Goal: Task Accomplishment & Management: Use online tool/utility

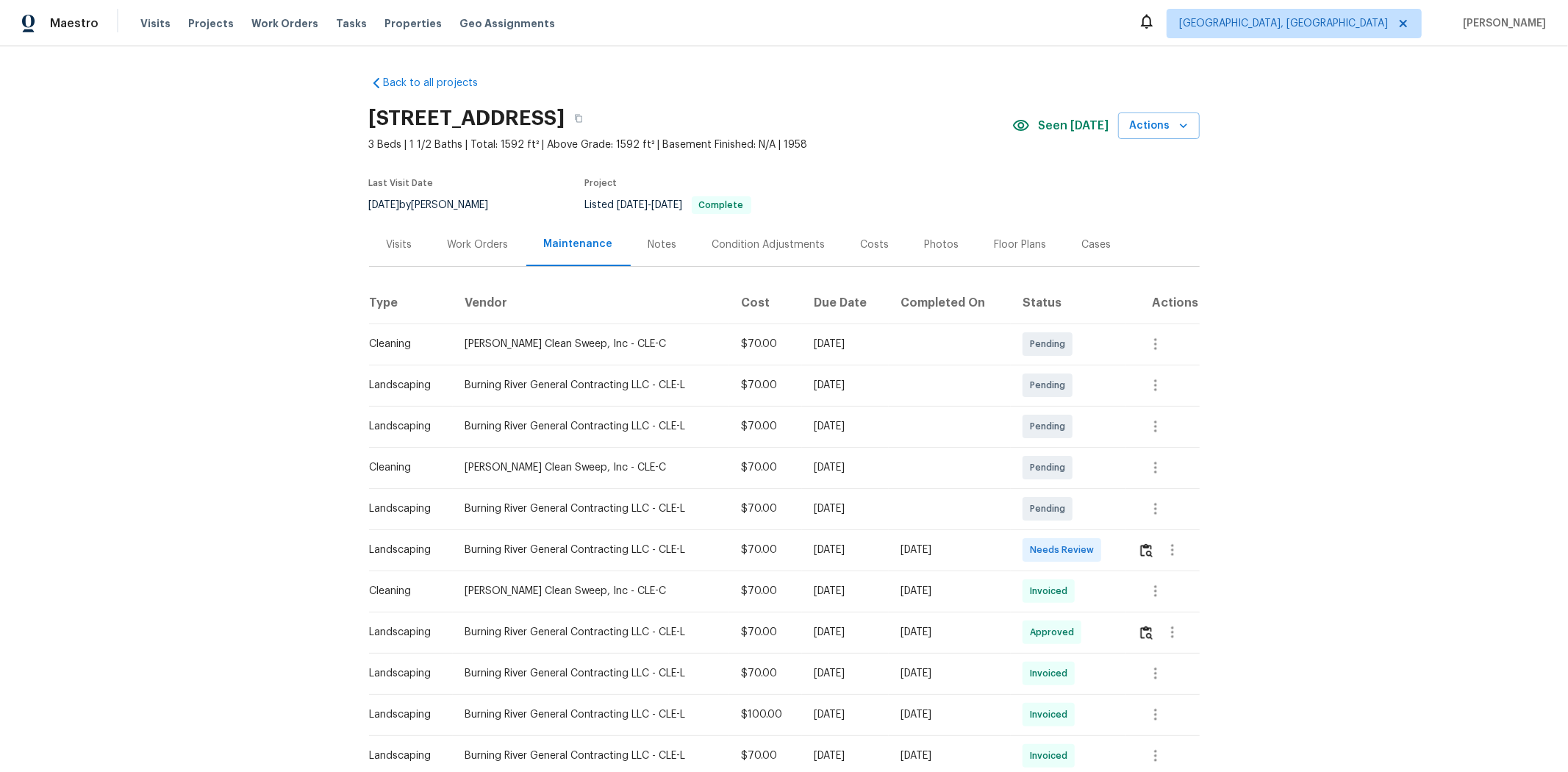
click at [1115, 516] on td at bounding box center [1162, 550] width 73 height 41
click at [1115, 516] on img "button" at bounding box center [1146, 550] width 13 height 14
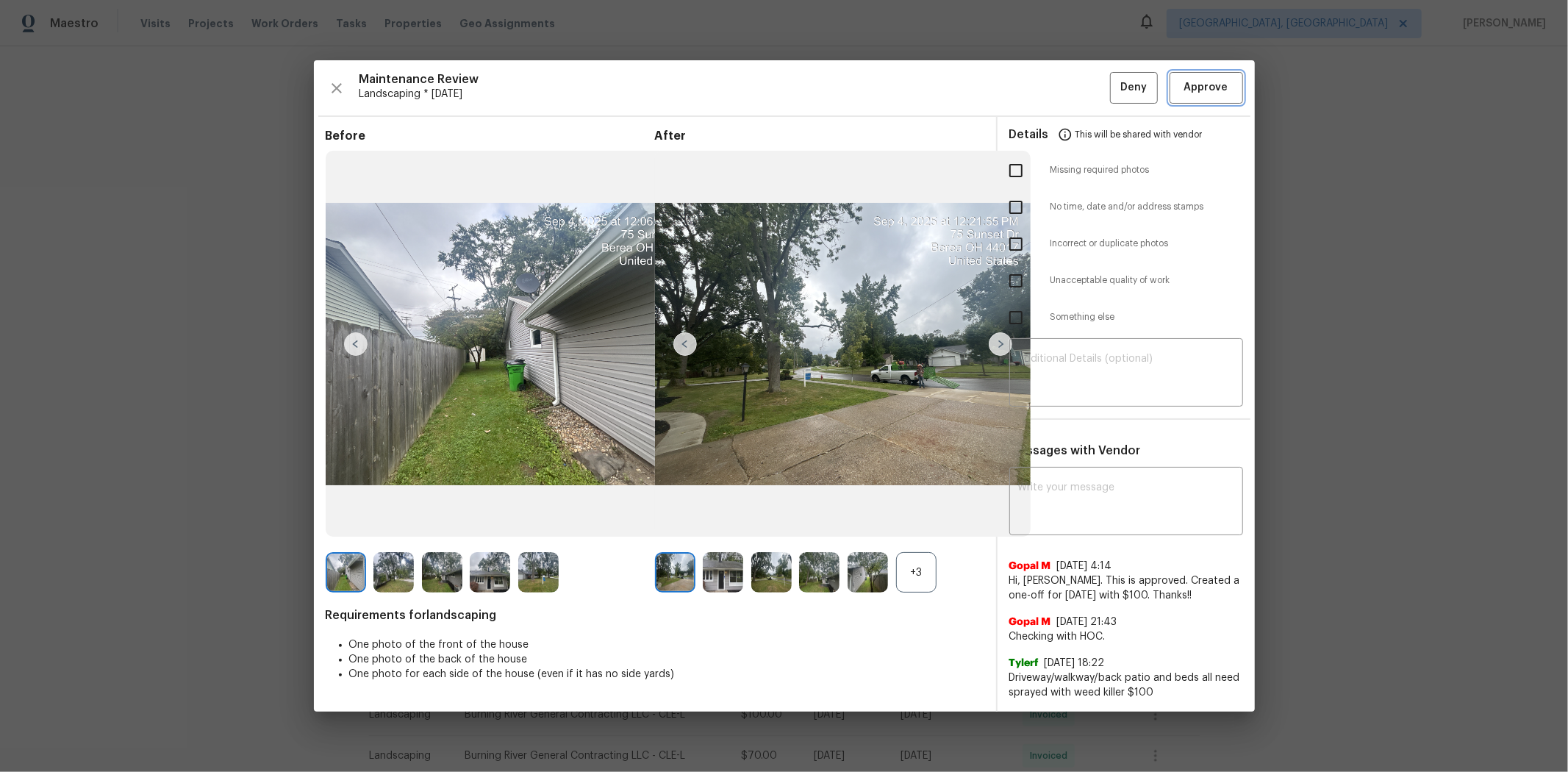
click at [1115, 94] on span "Approve" at bounding box center [1206, 87] width 44 height 18
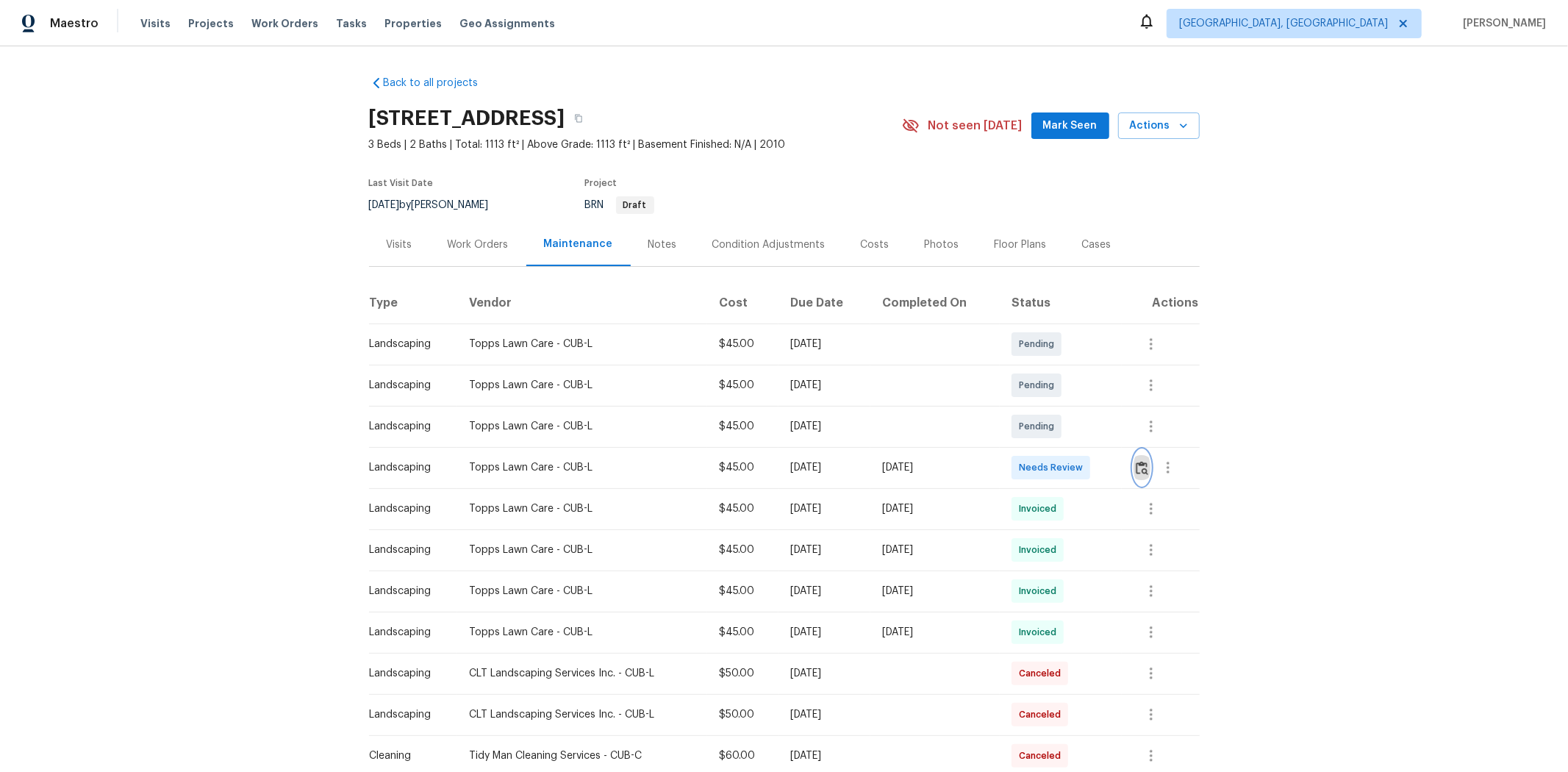
click at [1115, 472] on img "button" at bounding box center [1142, 467] width 13 height 14
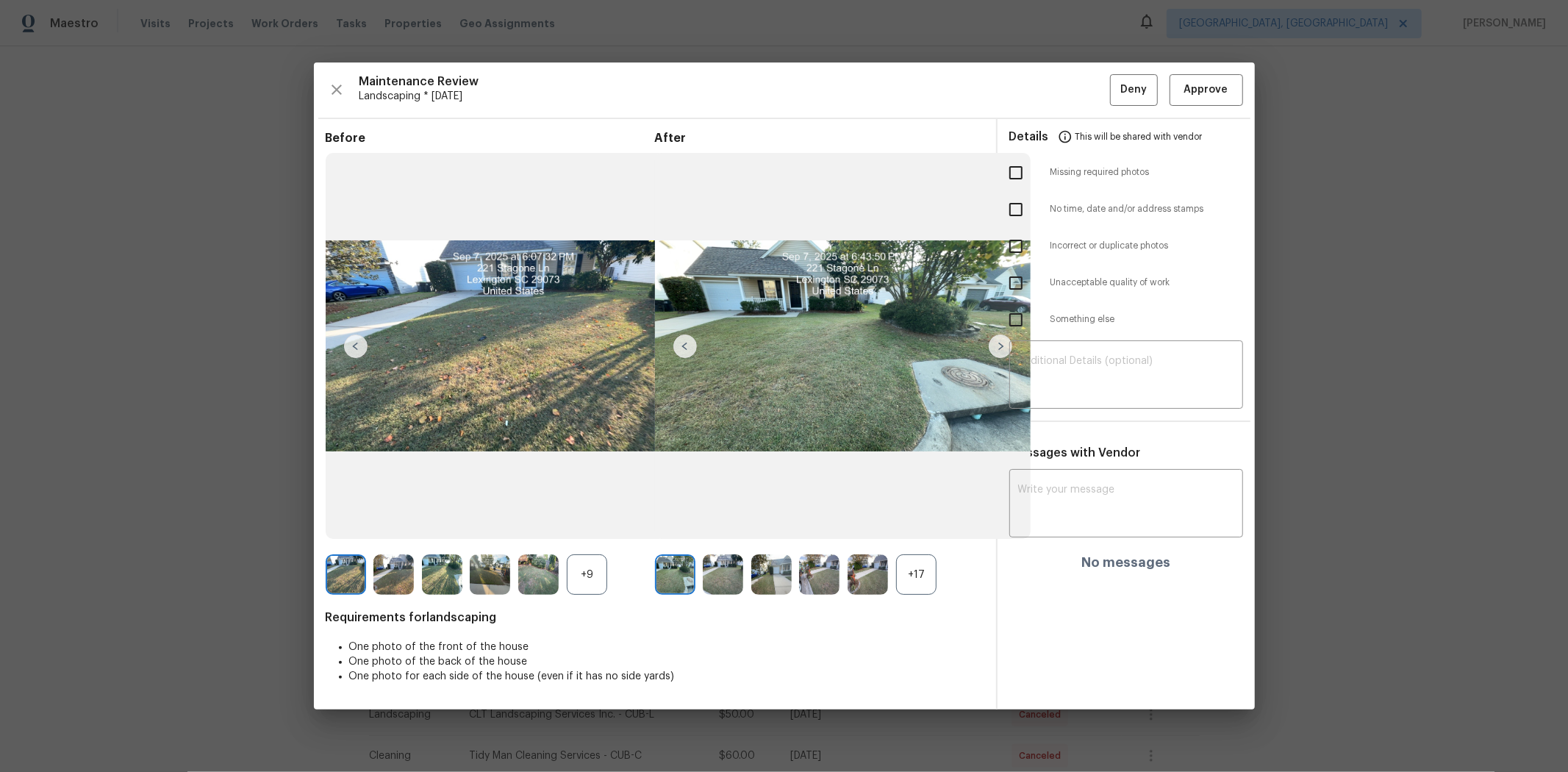
click at [1115, 110] on div "Maintenance Review Landscaping * Tue, Sep 02 Deny Approve Before +9 After +17 R…" at bounding box center [784, 386] width 941 height 646
click at [1115, 86] on span "Approve" at bounding box center [1206, 90] width 44 height 18
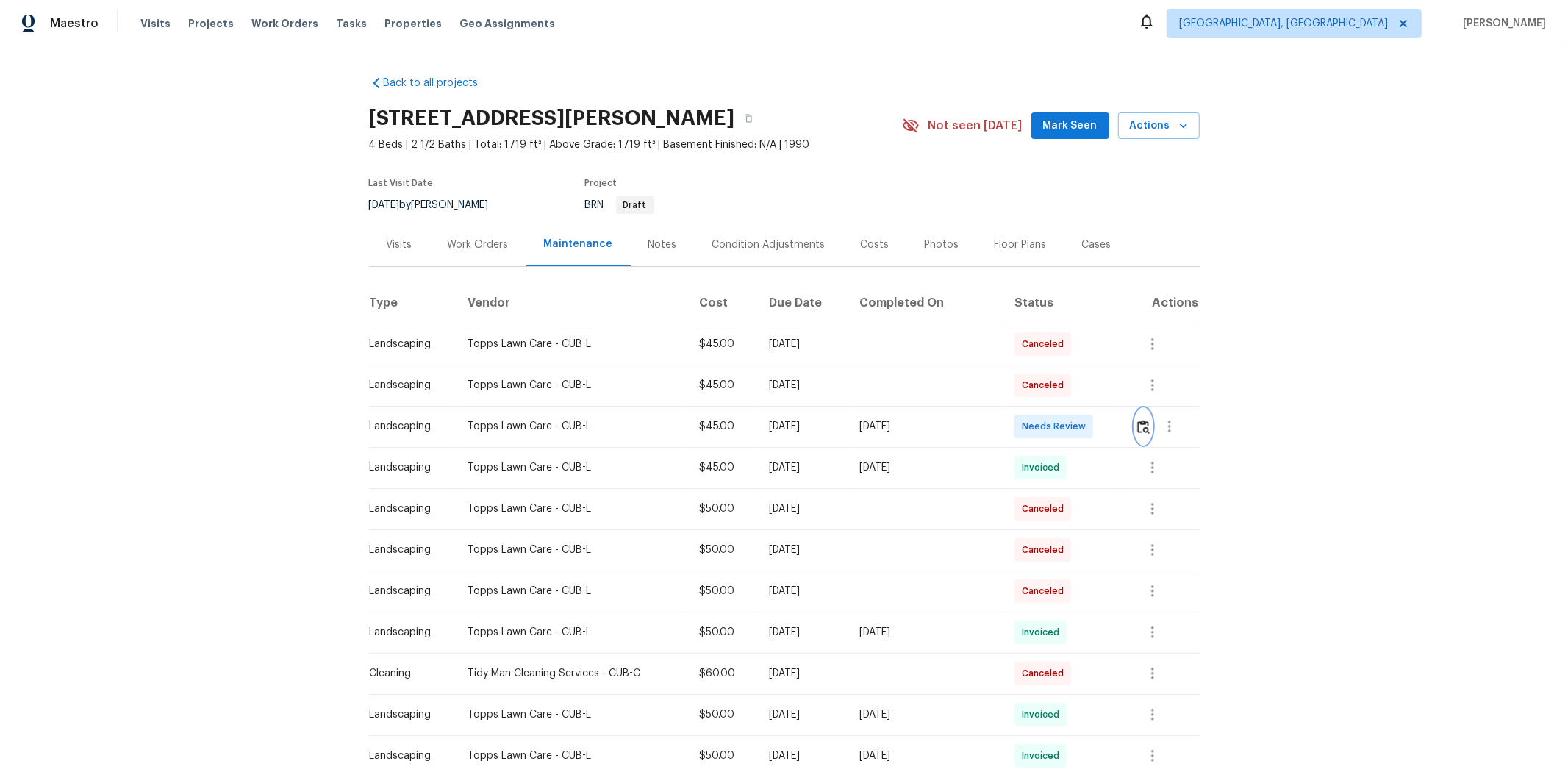
click at [1115, 421] on img "button" at bounding box center [1143, 427] width 13 height 14
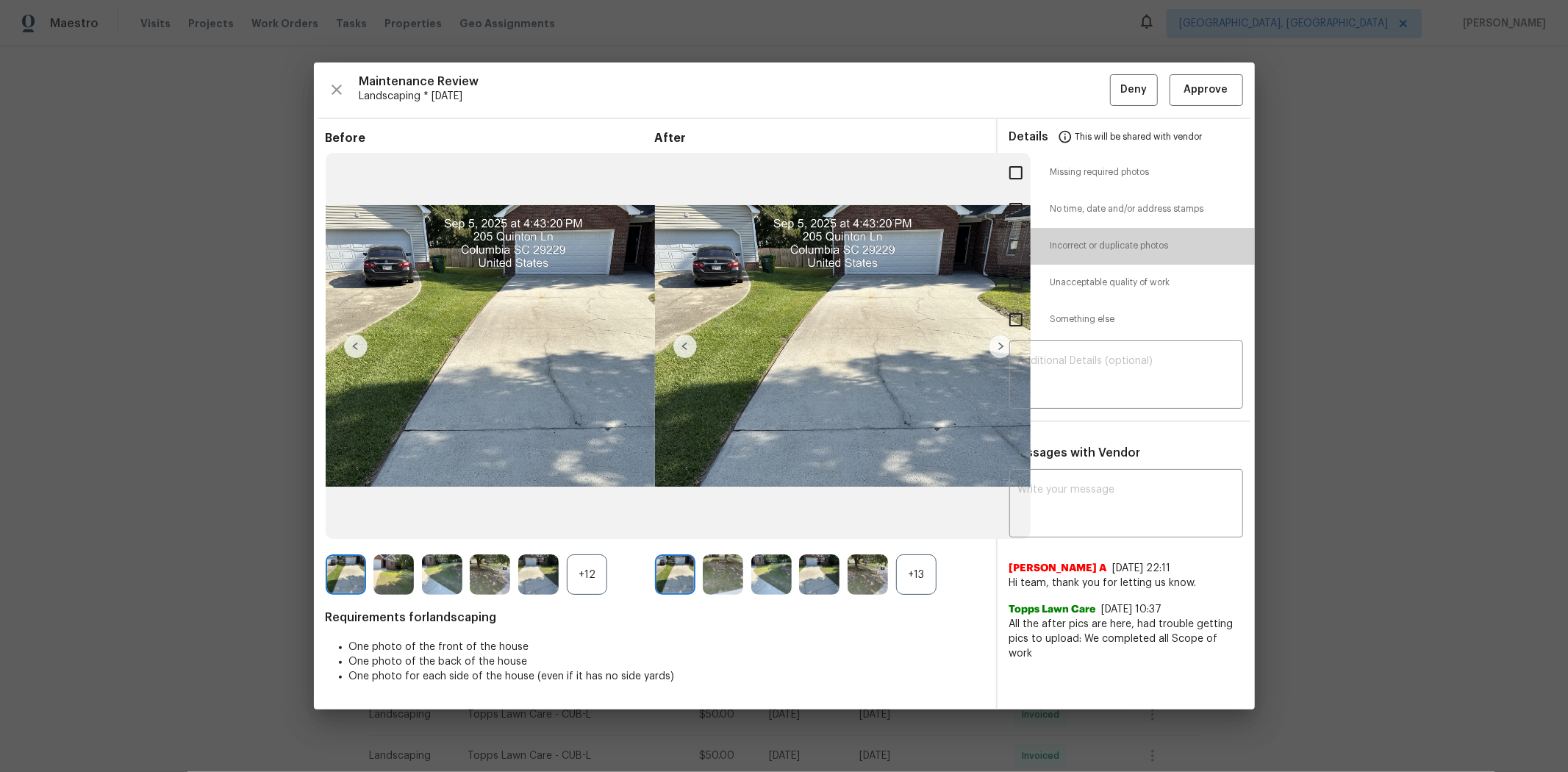
click at [1020, 250] on input "checkbox" at bounding box center [1016, 246] width 31 height 31
checkbox input "true"
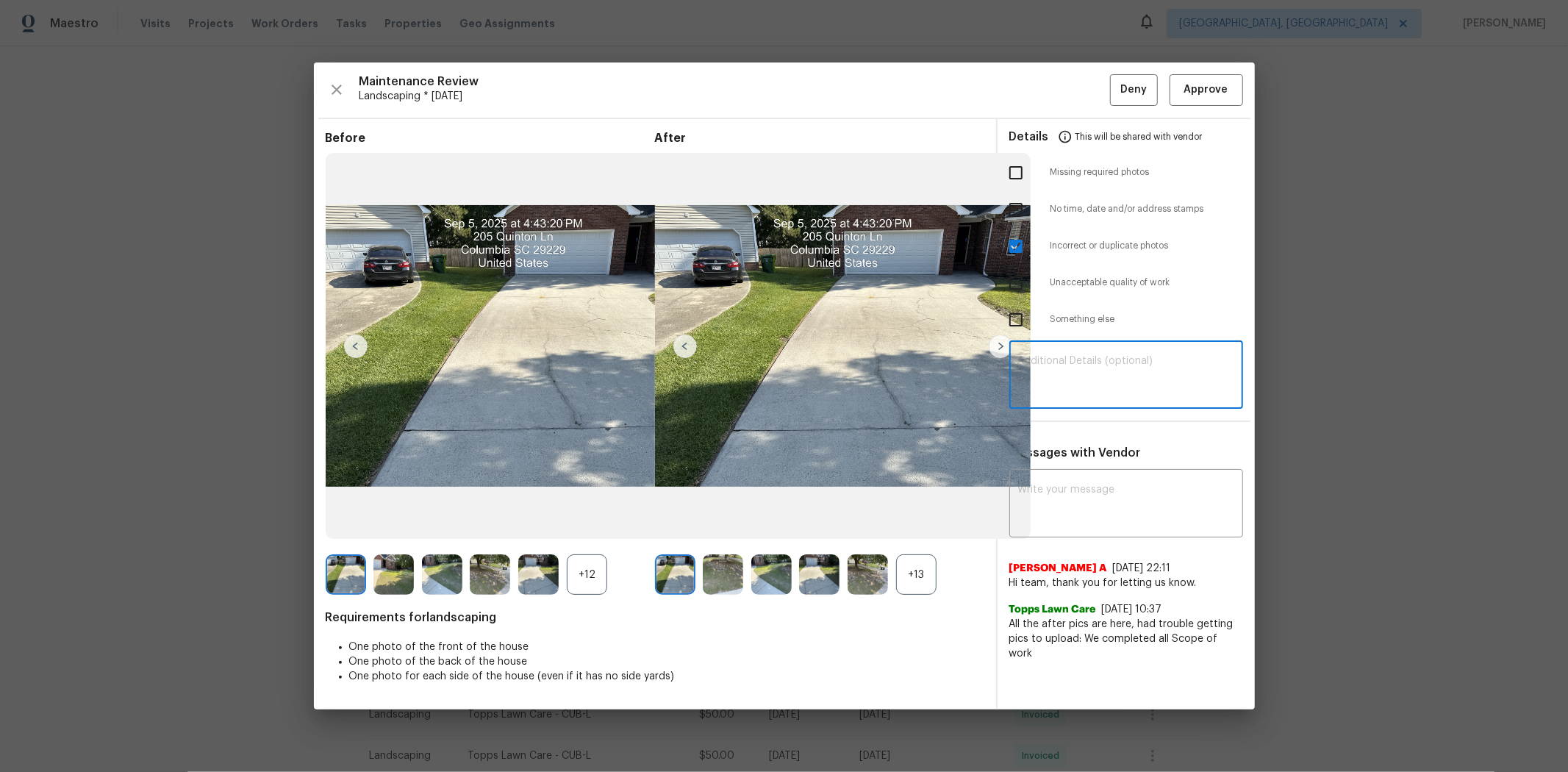
click at [1079, 373] on textarea at bounding box center [1126, 376] width 216 height 41
paste textarea "Maintenance Audit Team: Hello! Unfortunately this landscaping visit completed o…"
click at [1108, 363] on textarea "Maintenance Audit Team: Hello! Unfortunately this landscaping visit completed o…" at bounding box center [1126, 376] width 216 height 41
drag, startPoint x: 1144, startPoint y: 378, endPoint x: 1220, endPoint y: 400, distance: 79.1
click at [1115, 378] on textarea "Maintenance Audit Team: Hello! Unfortunately this landscaping visit completed o…" at bounding box center [1126, 376] width 216 height 41
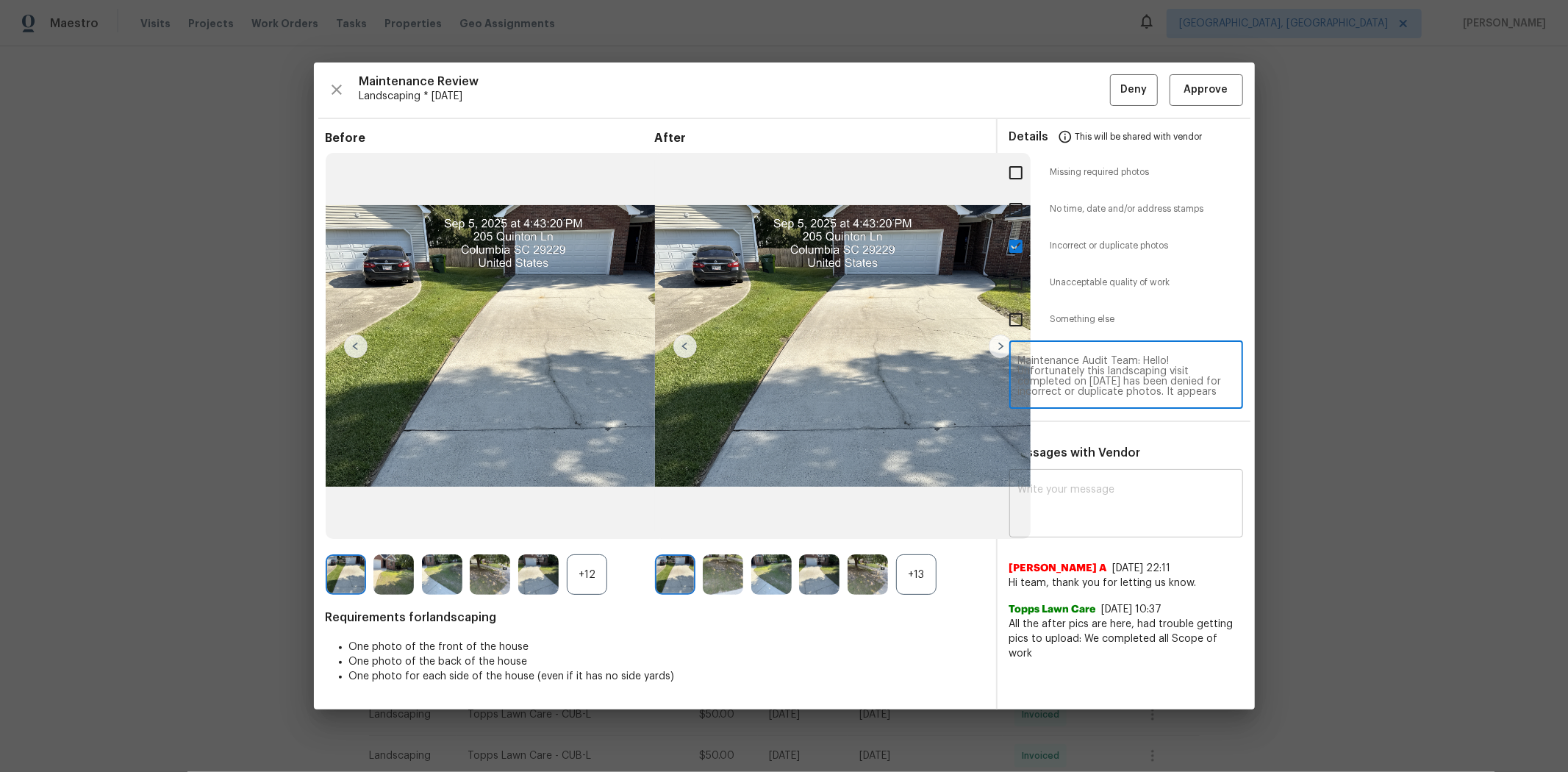
type textarea "Maintenance Audit Team: Hello! Unfortunately this landscaping visit completed o…"
click at [1085, 488] on textarea at bounding box center [1126, 505] width 216 height 41
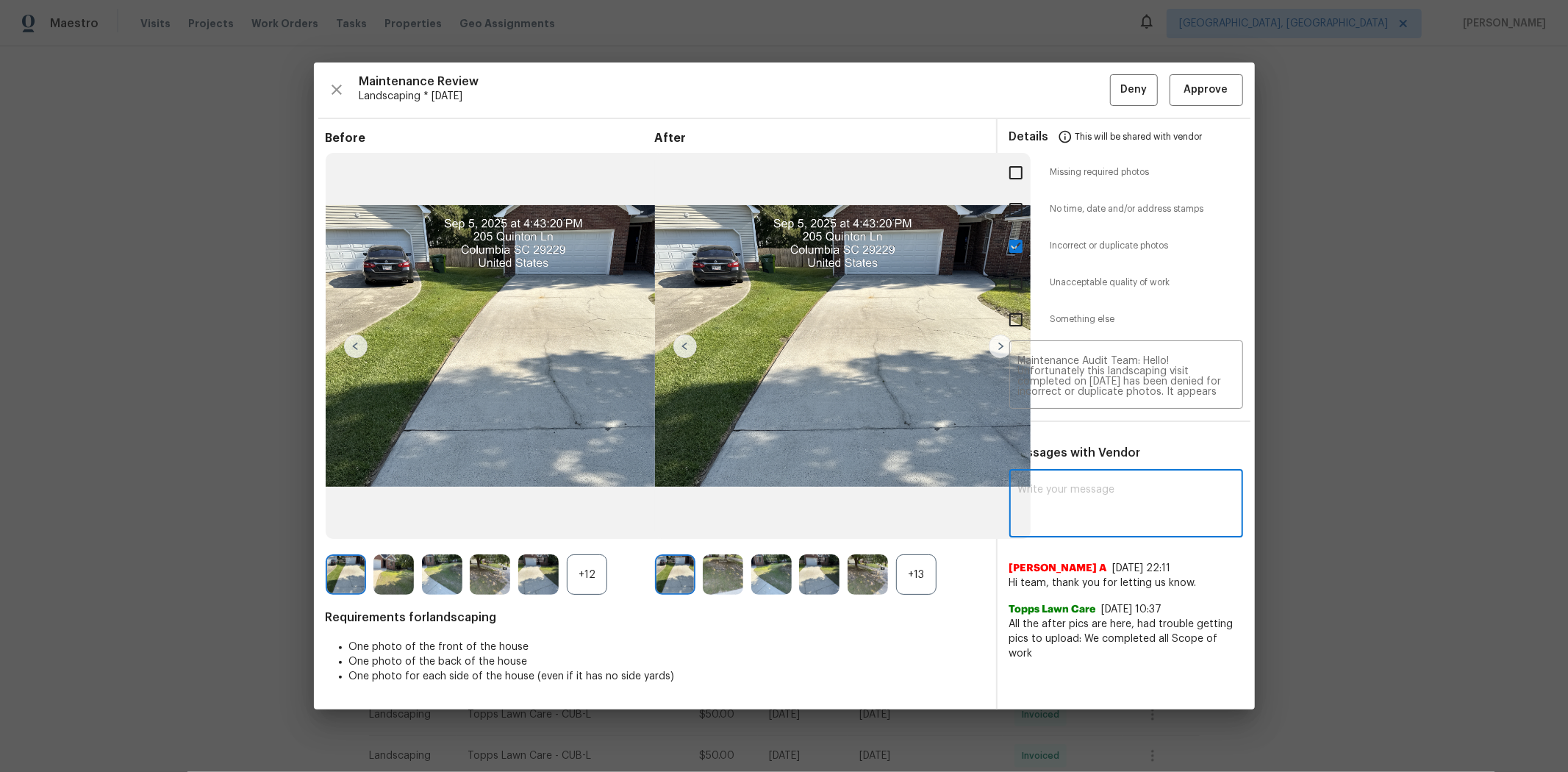
paste textarea "Maintenance Audit Team: Hello! Unfortunately this landscaping visit completed o…"
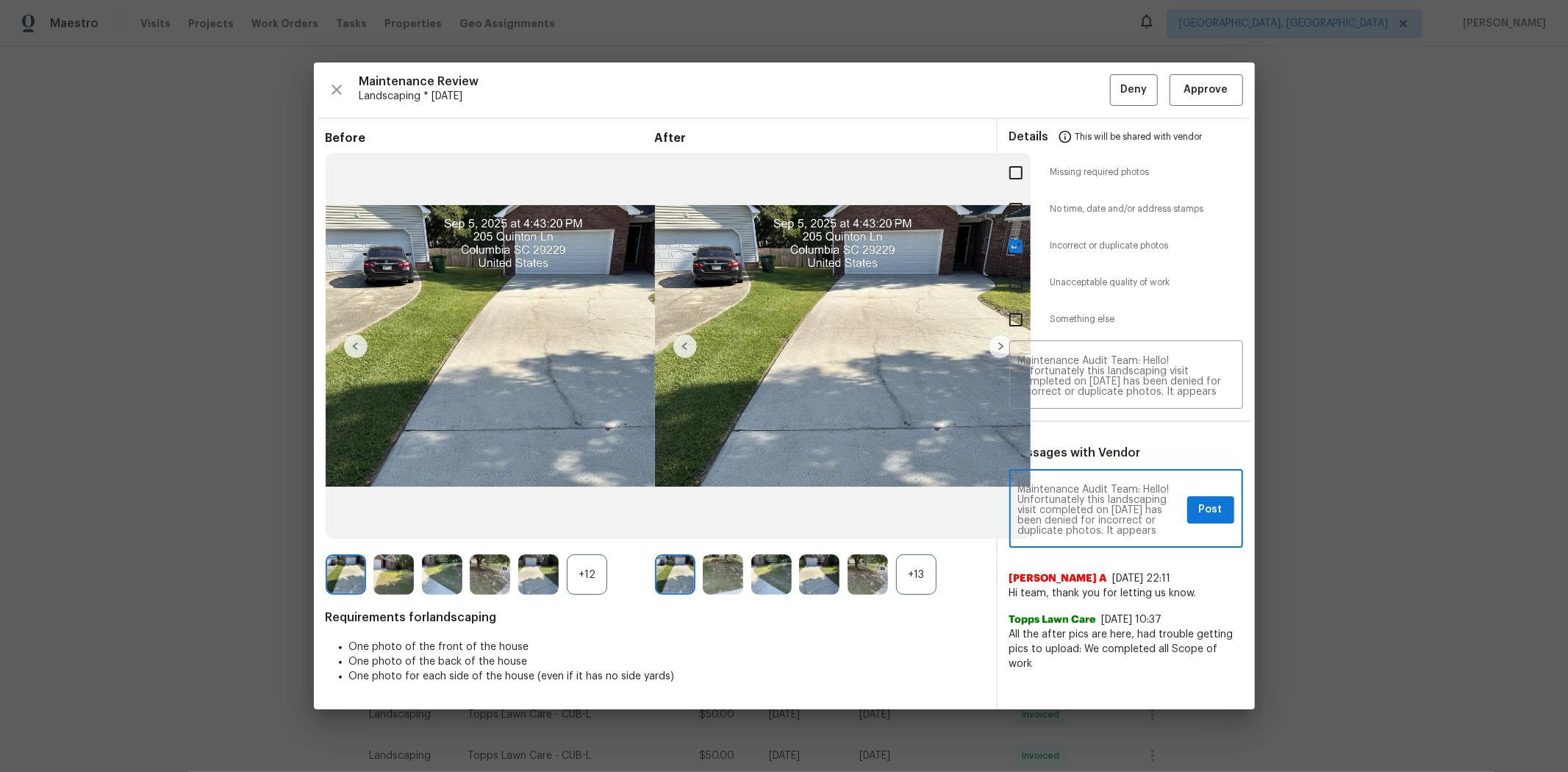
type textarea "Maintenance Audit Team: Hello! Unfortunately this landscaping visit completed o…"
click at [1115, 510] on span "Post" at bounding box center [1211, 510] width 23 height 18
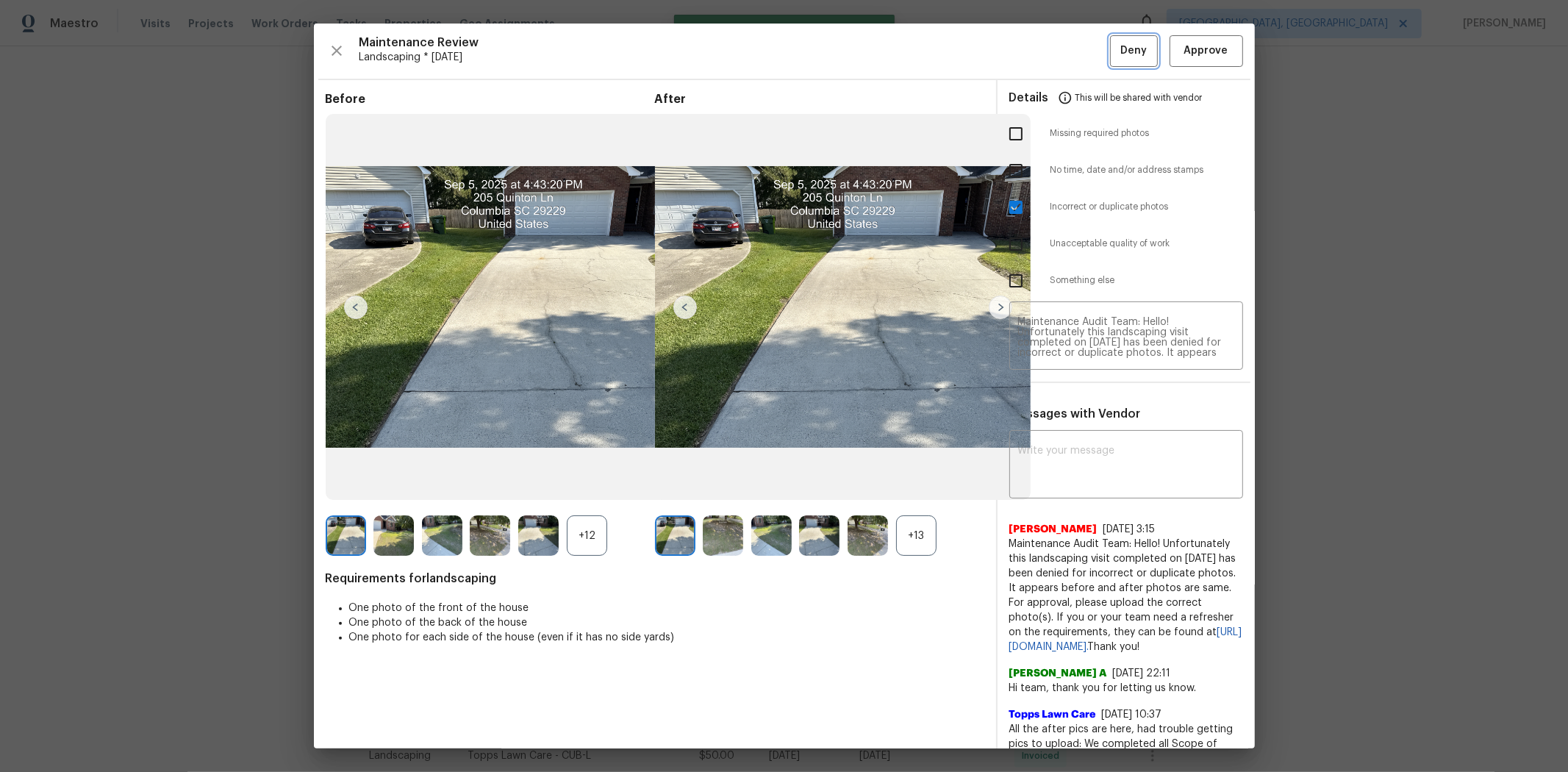
click at [1115, 52] on span "Deny" at bounding box center [1133, 51] width 27 height 18
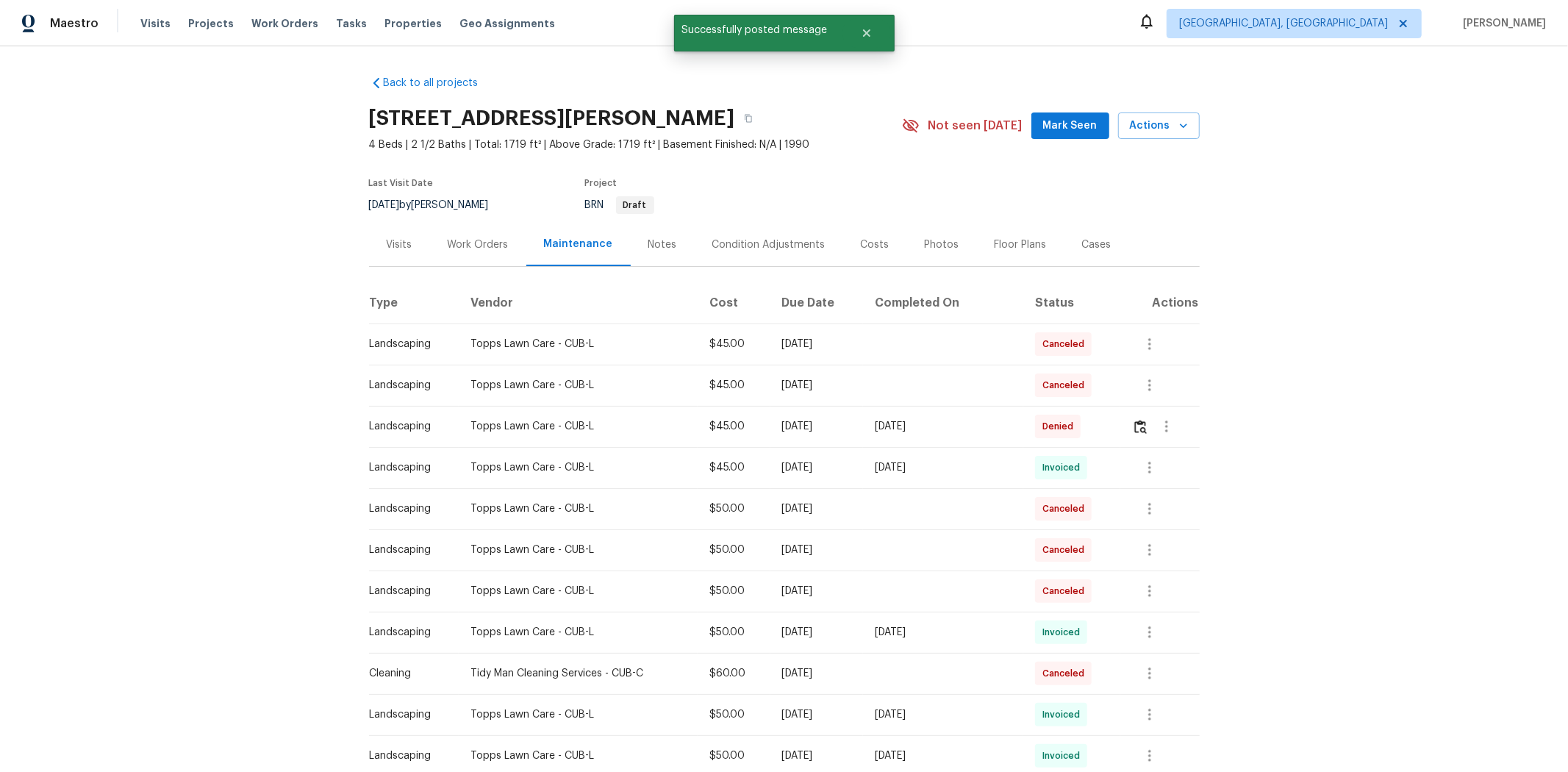
drag, startPoint x: 747, startPoint y: 369, endPoint x: 975, endPoint y: 377, distance: 228.1
click at [873, 367] on tr "Landscaping Topps Lawn Care - CUB-L $45.00 Mon, Sep 08 2025 Canceled" at bounding box center [784, 386] width 831 height 41
click at [1003, 377] on td at bounding box center [943, 386] width 160 height 41
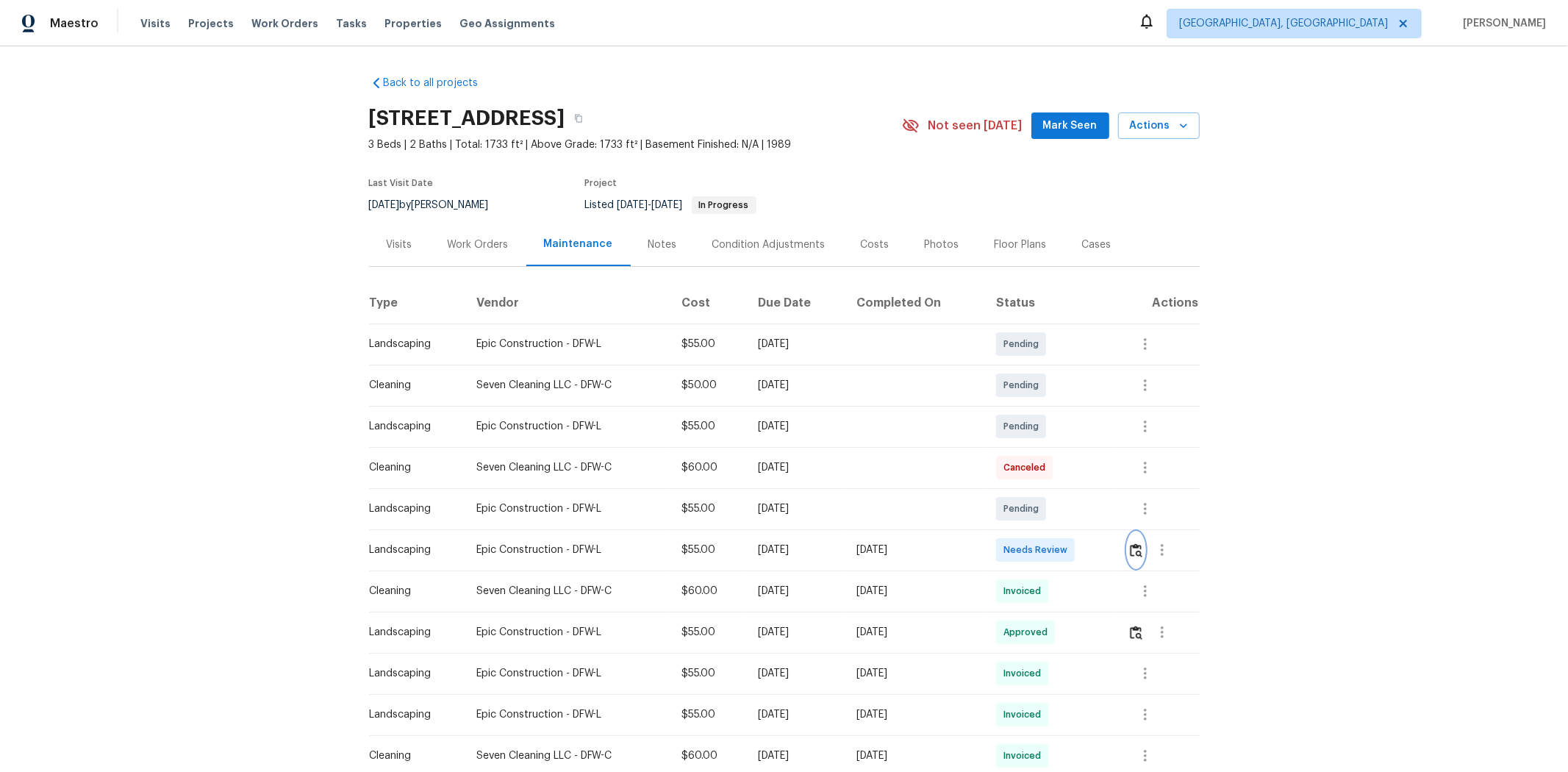
click at [1115, 516] on img "button" at bounding box center [1136, 550] width 13 height 14
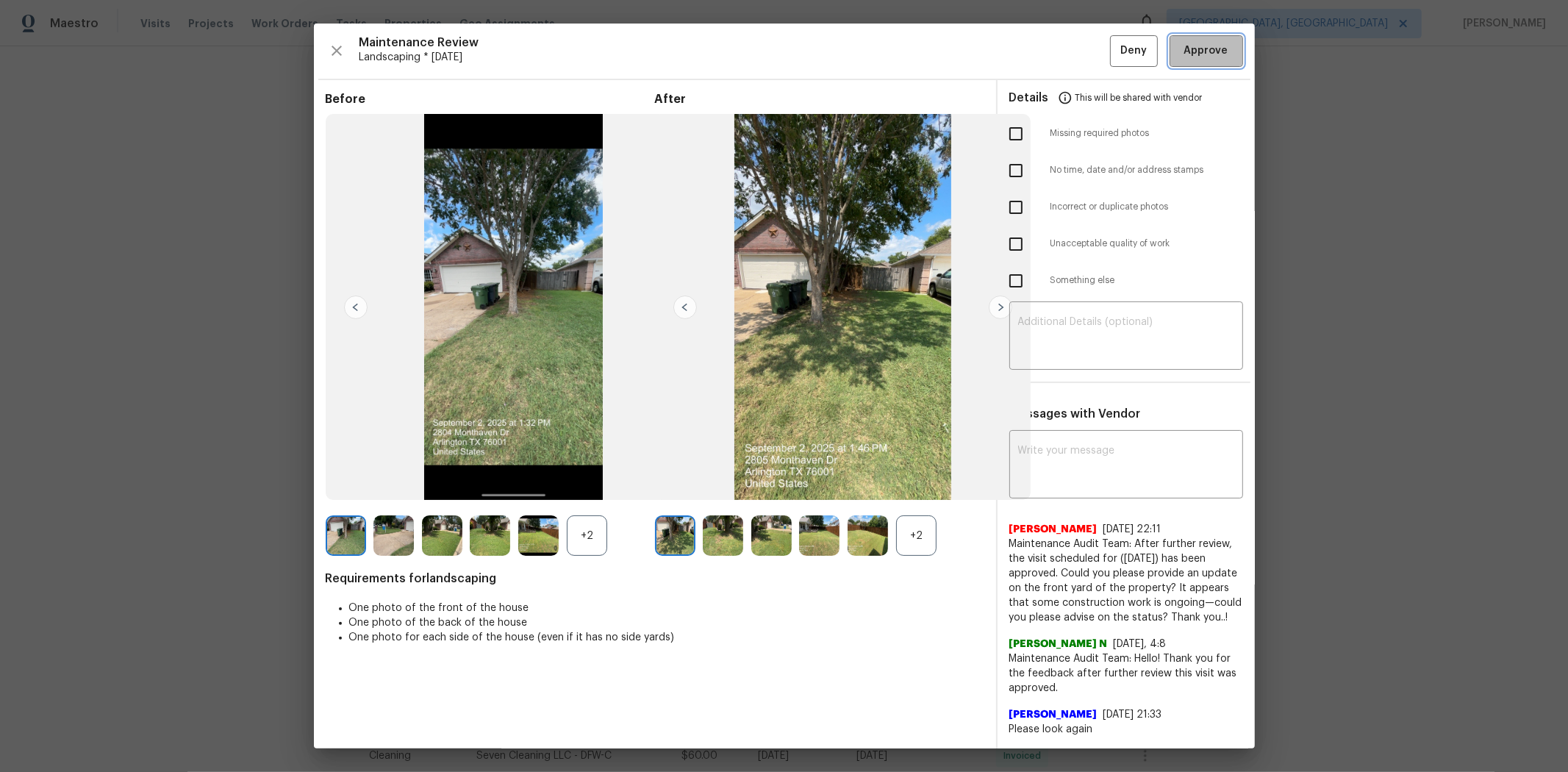
click at [1115, 59] on span "Approve" at bounding box center [1206, 51] width 44 height 18
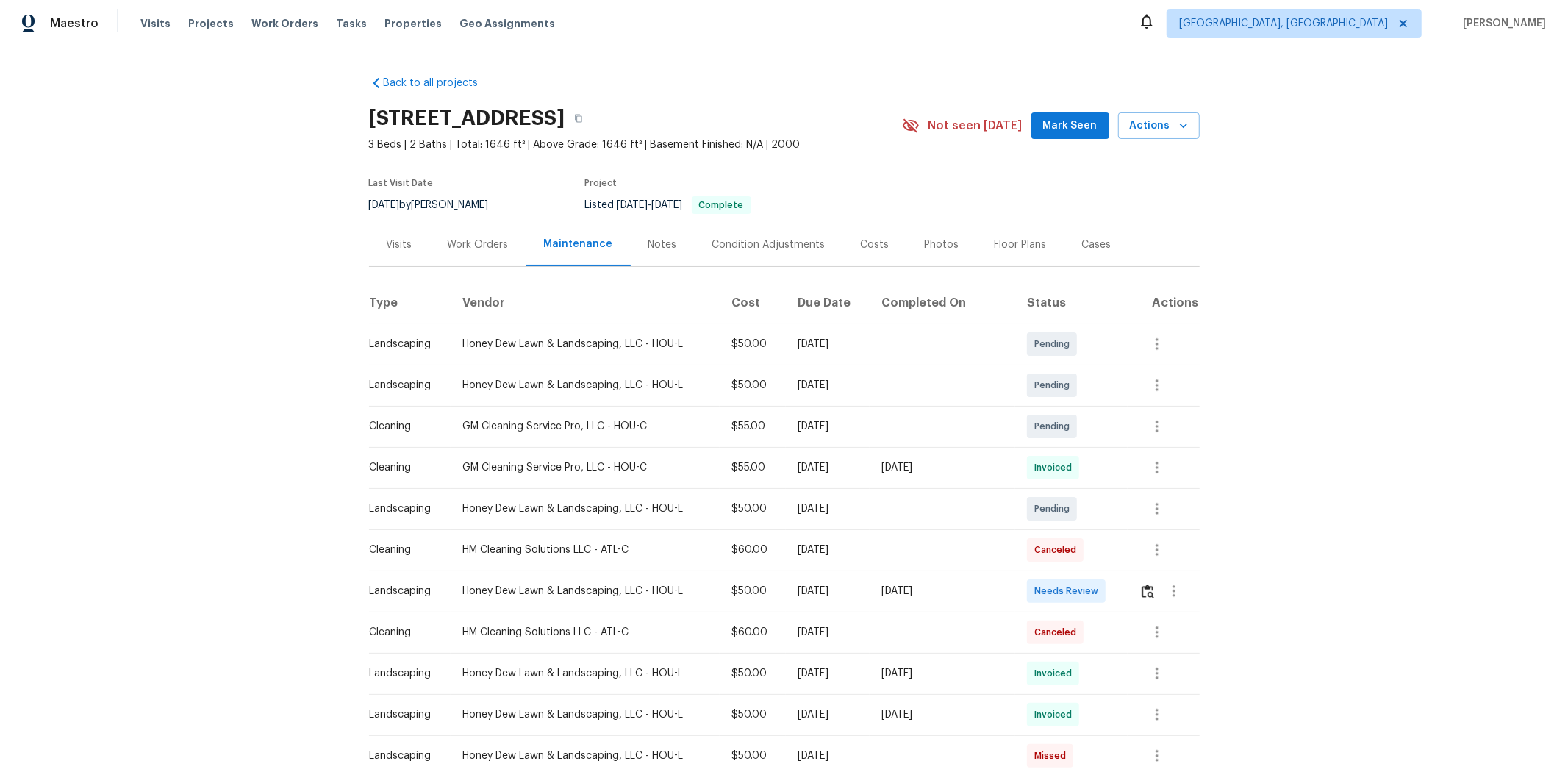
click at [1115, 516] on td at bounding box center [1163, 591] width 71 height 41
click at [1115, 516] on img "button" at bounding box center [1148, 591] width 13 height 14
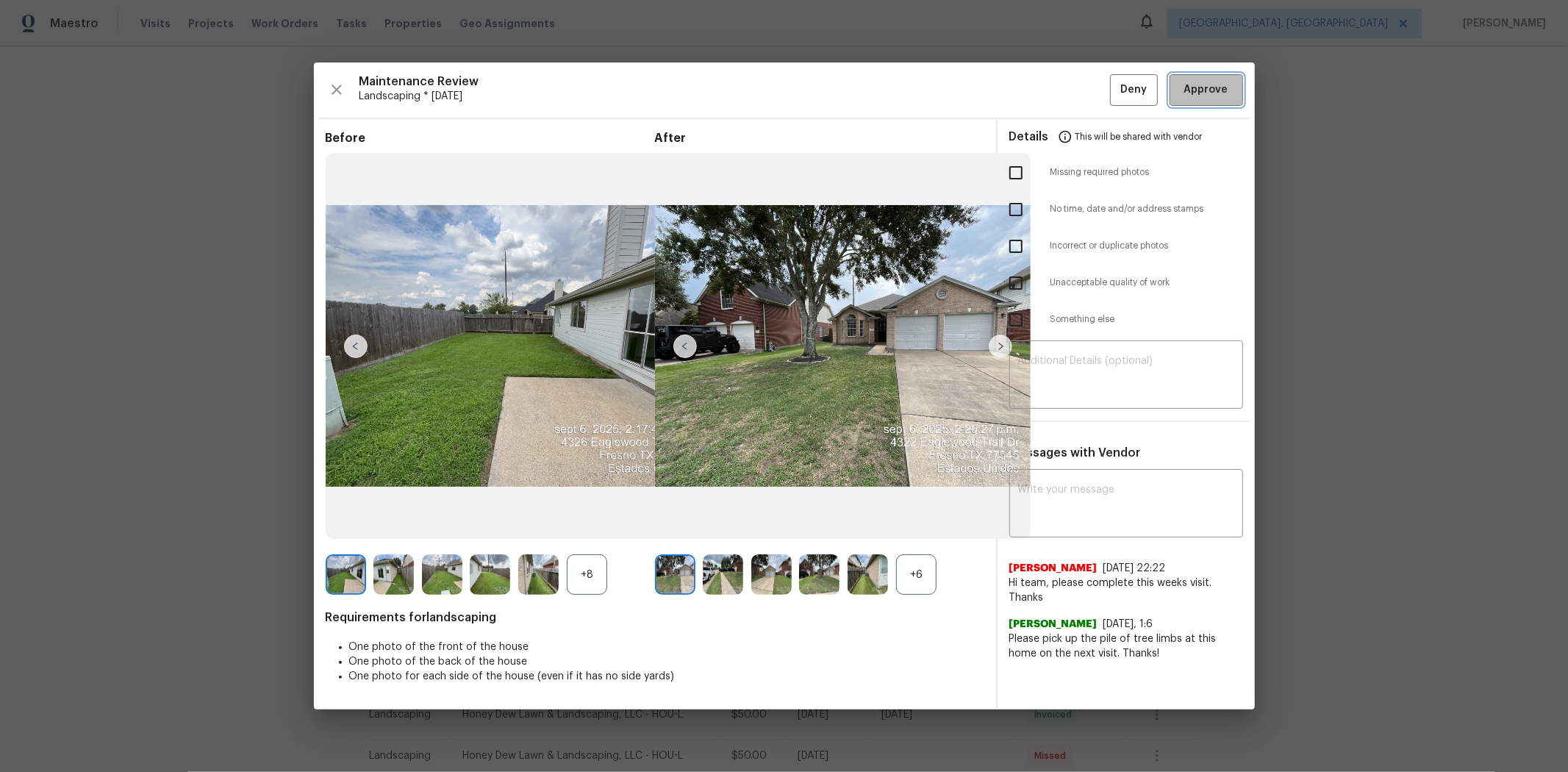
click at [1115, 92] on span "Approve" at bounding box center [1206, 90] width 44 height 18
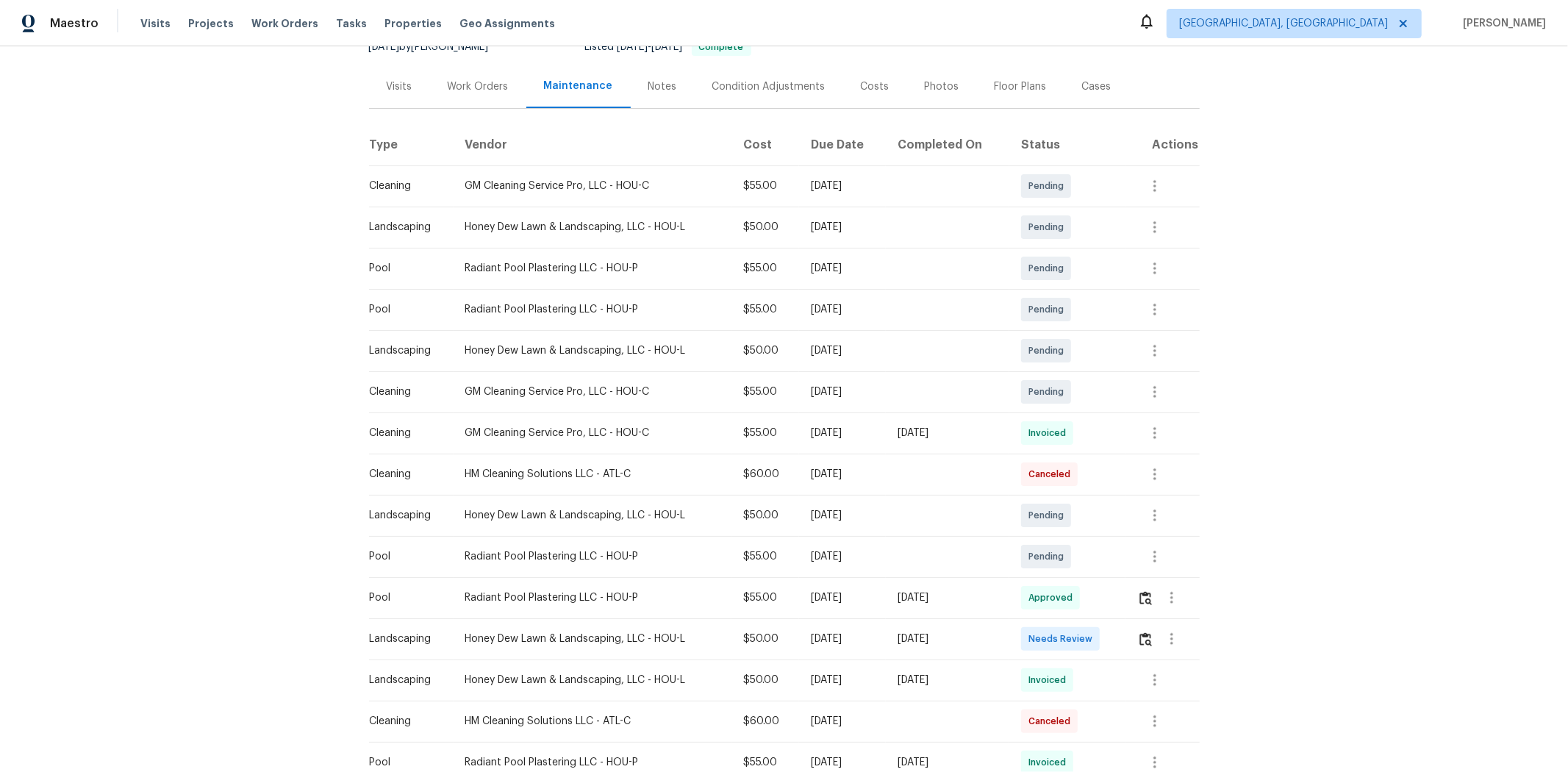
scroll to position [244, 0]
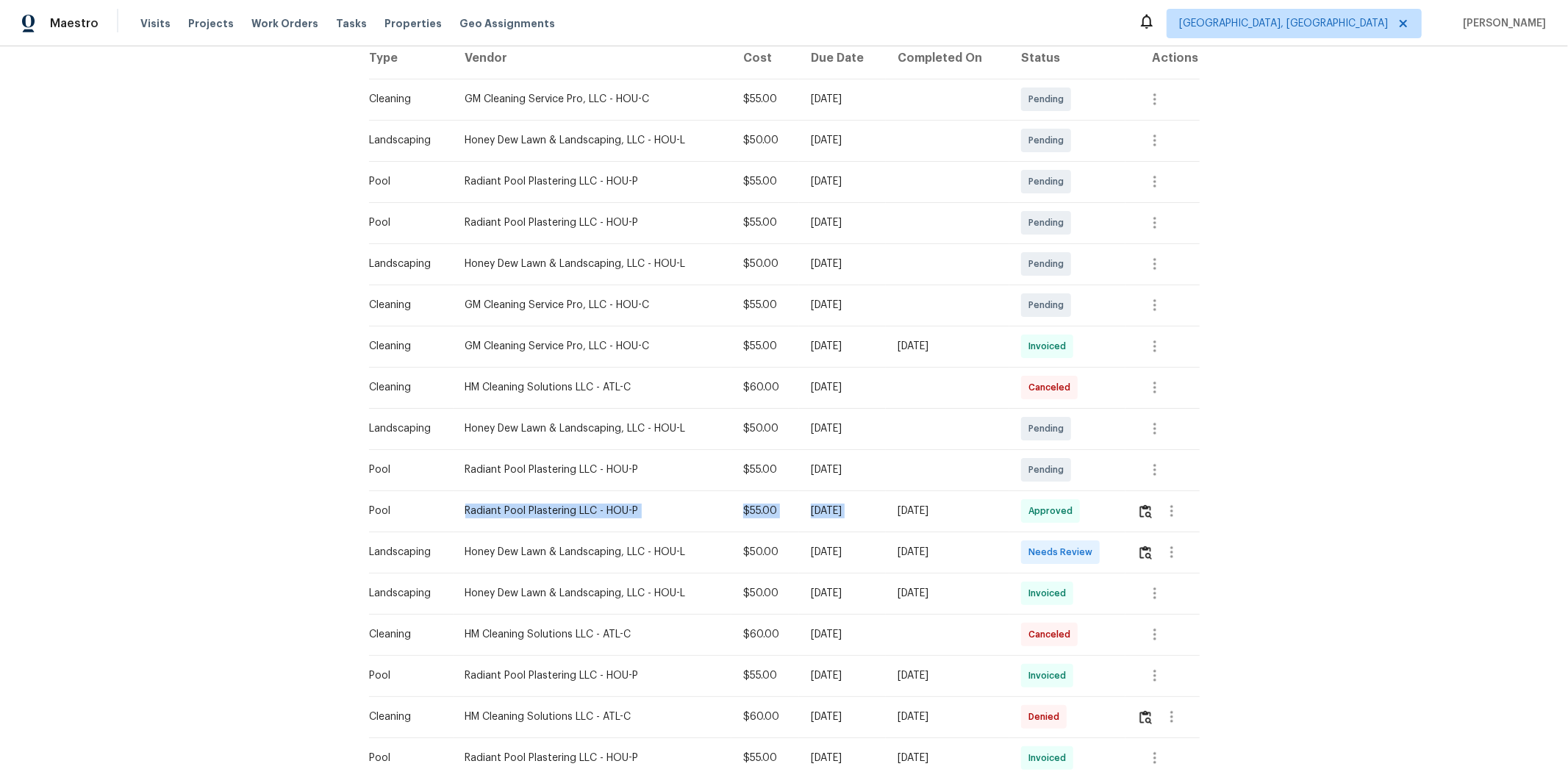
drag, startPoint x: 388, startPoint y: 516, endPoint x: 958, endPoint y: 520, distance: 570.0
click at [945, 516] on tr "Pool Radiant Pool Plastering LLC - HOU-P $55.00 [DATE] [DATE] Approved" at bounding box center [784, 511] width 831 height 41
drag, startPoint x: 524, startPoint y: 575, endPoint x: 439, endPoint y: 561, distance: 86.1
click at [523, 516] on td "Honey Dew Lawn & Landscaping, LLC - HOU-L" at bounding box center [592, 593] width 278 height 41
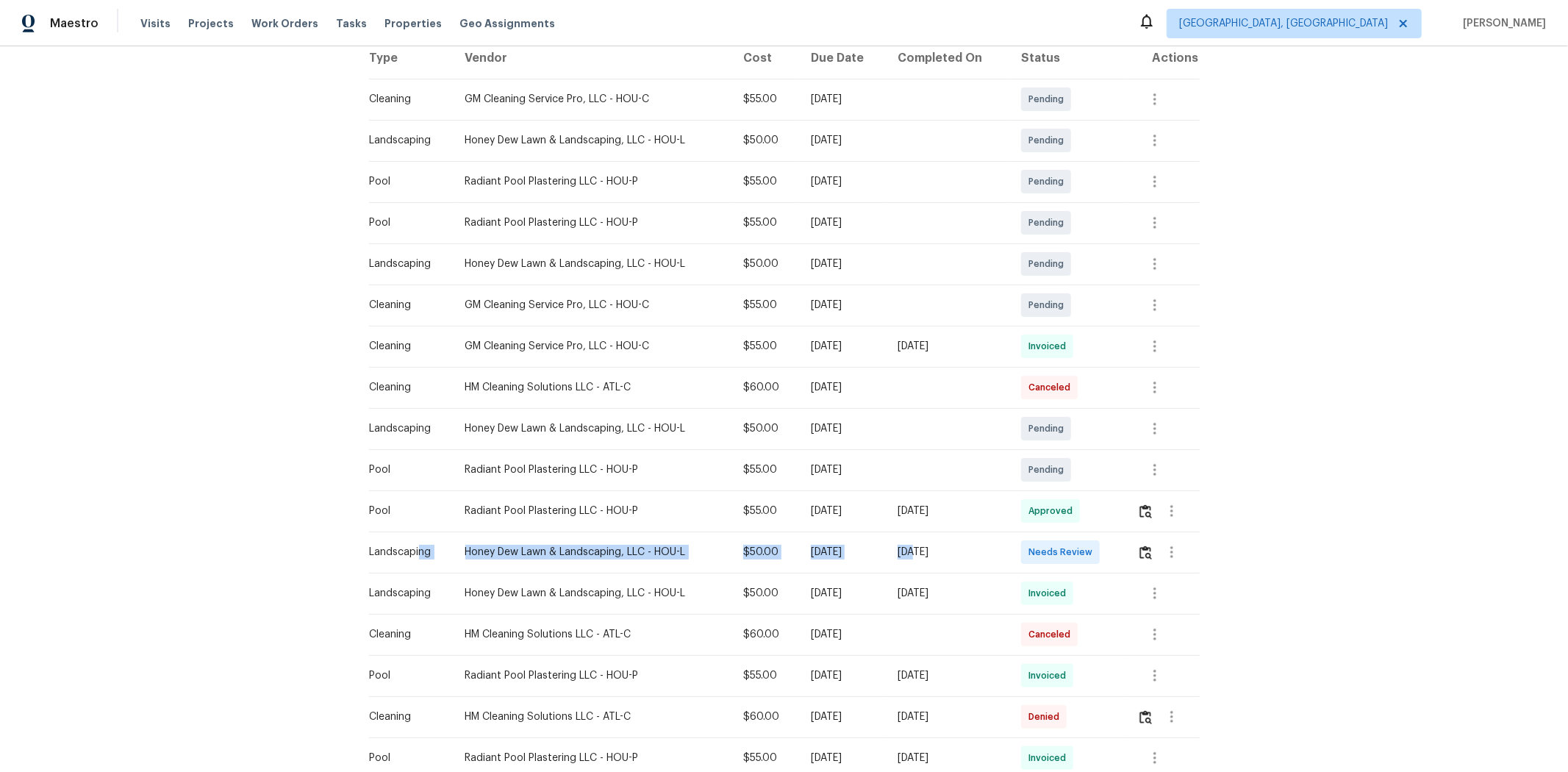
drag, startPoint x: 412, startPoint y: 557, endPoint x: 933, endPoint y: 542, distance: 521.2
click at [930, 516] on tr "Landscaping Honey Dew Lawn & Landscaping, LLC - HOU-L $50.00 Tue, Sep 02 2025 S…" at bounding box center [784, 552] width 831 height 41
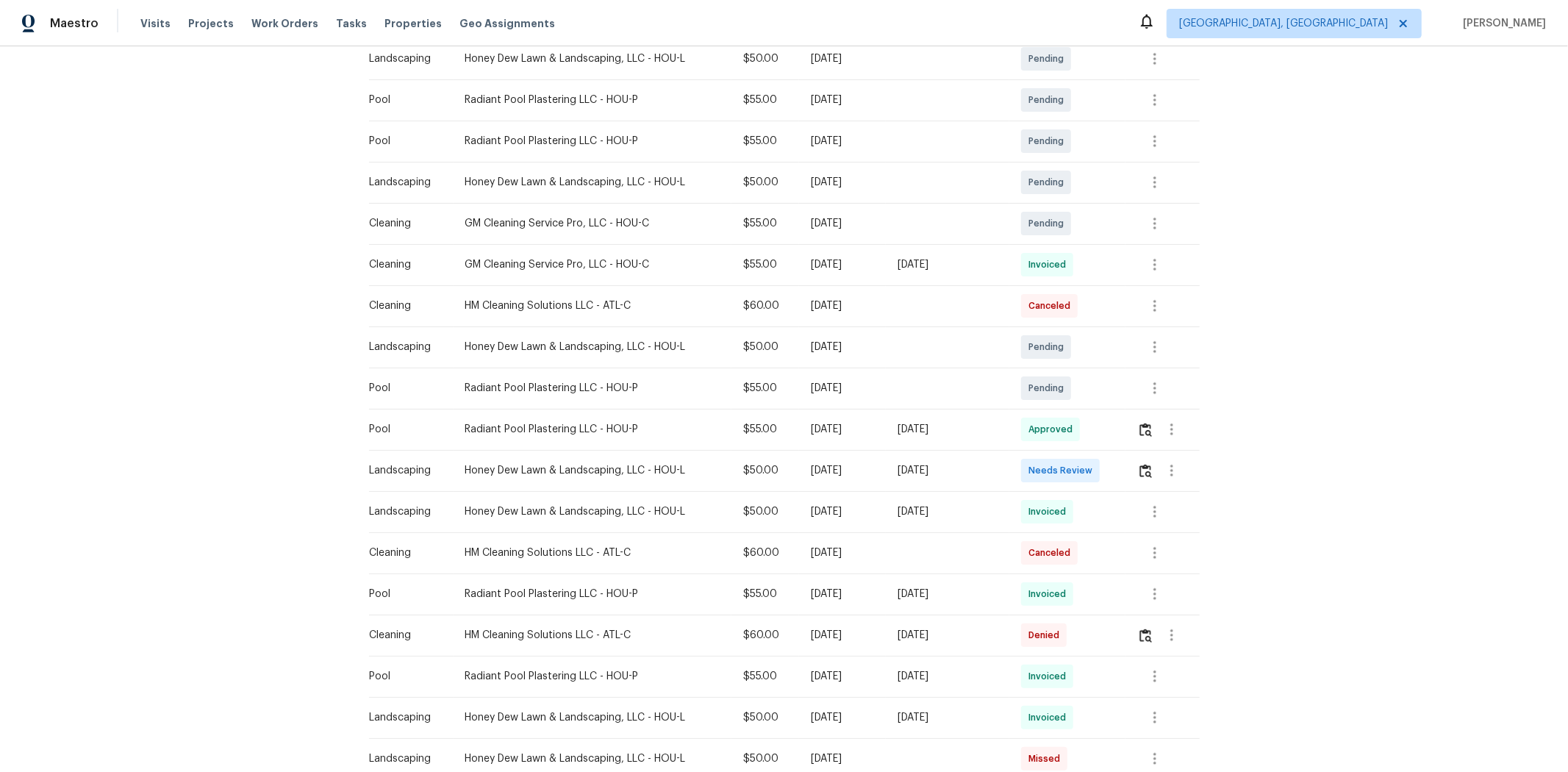
click at [866, 516] on td "[DATE]" at bounding box center [842, 511] width 87 height 41
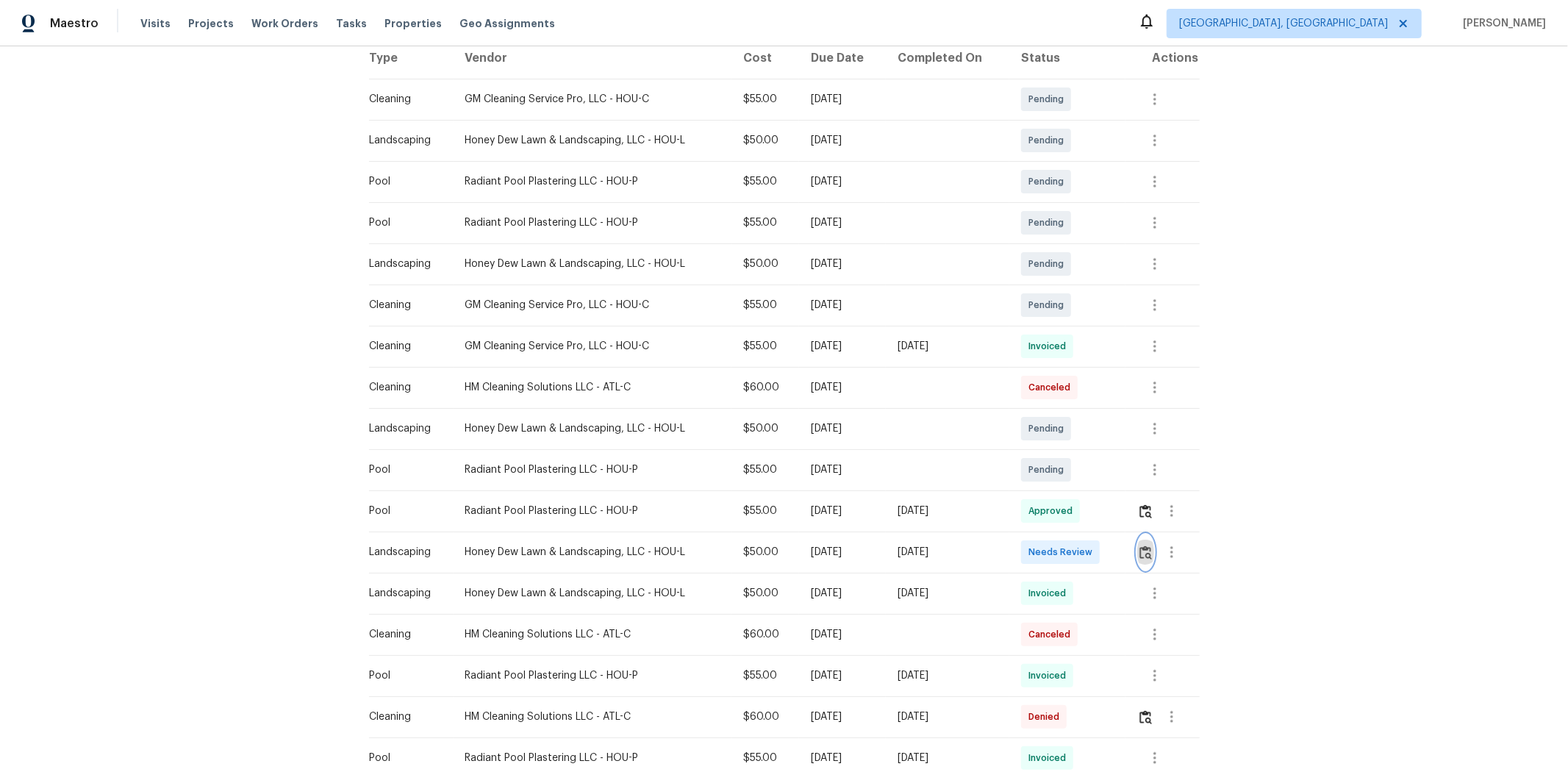
click at [1115, 516] on button "button" at bounding box center [1146, 552] width 17 height 35
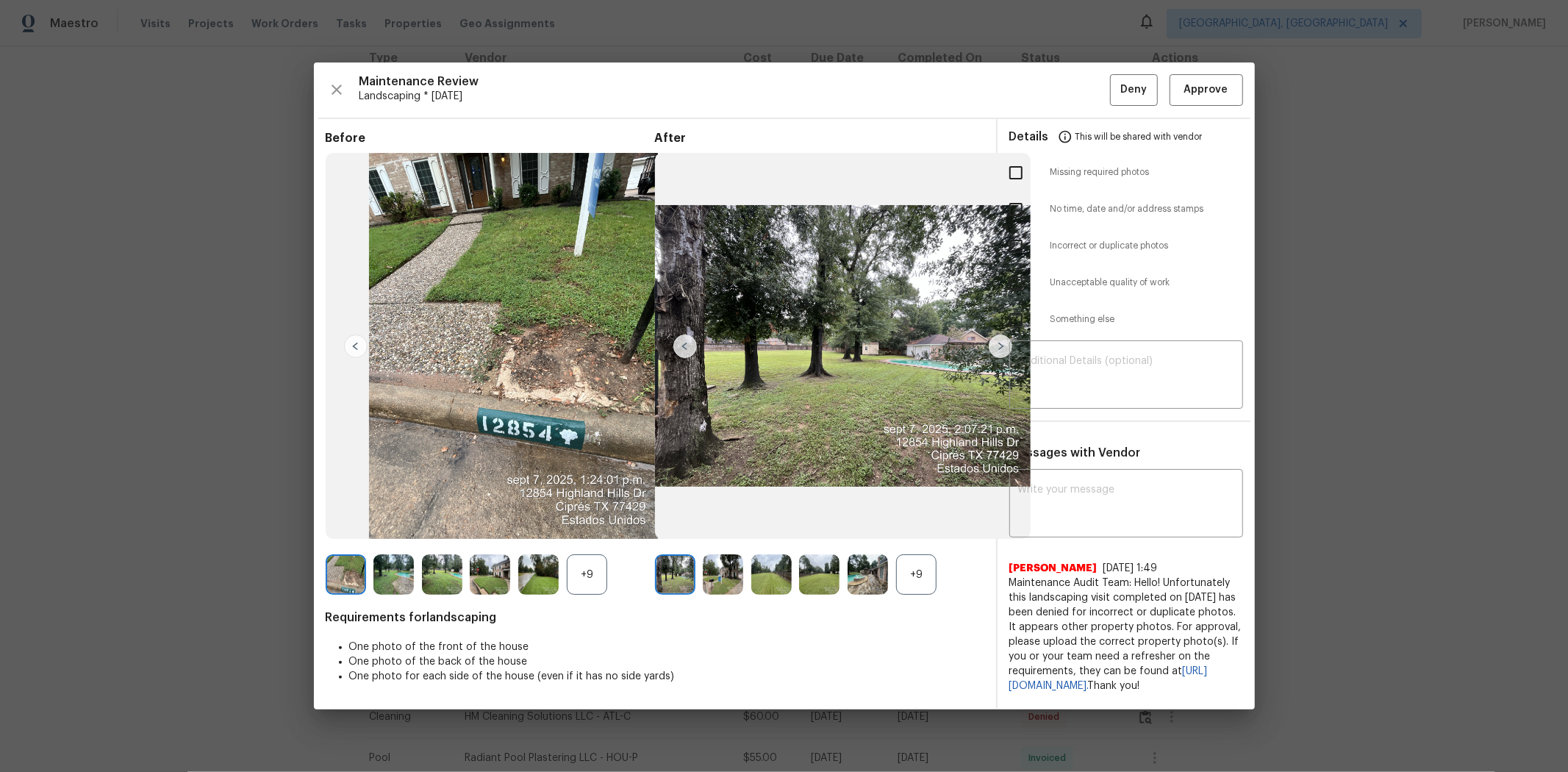
click at [1115, 103] on div "Maintenance Review Landscaping * Tue, Sep 02 Deny Approve Before +9 After +9 Re…" at bounding box center [784, 386] width 941 height 646
click at [1115, 92] on span "Approve" at bounding box center [1206, 90] width 44 height 18
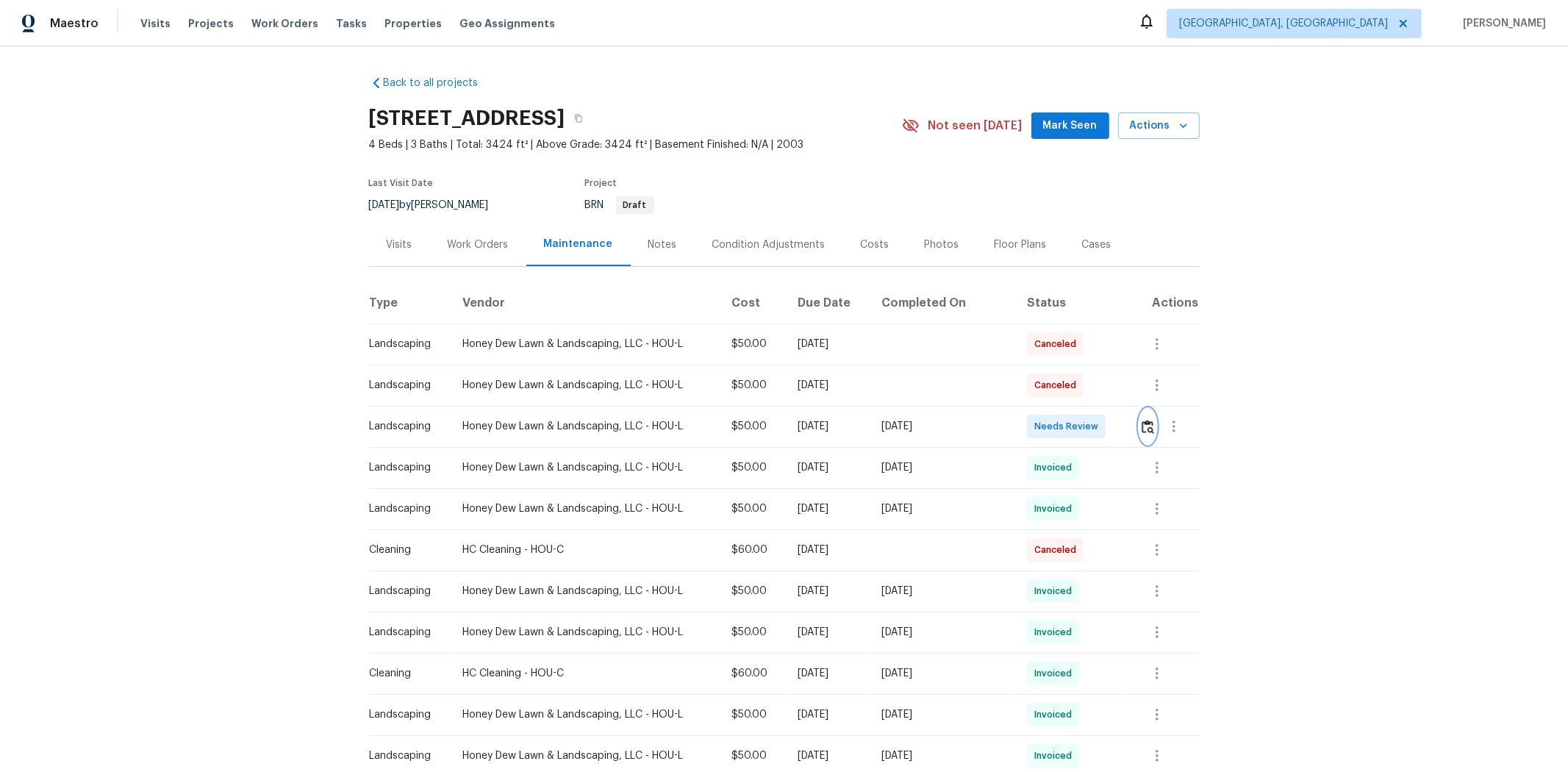
click at [1115, 428] on img "button" at bounding box center [1148, 427] width 13 height 14
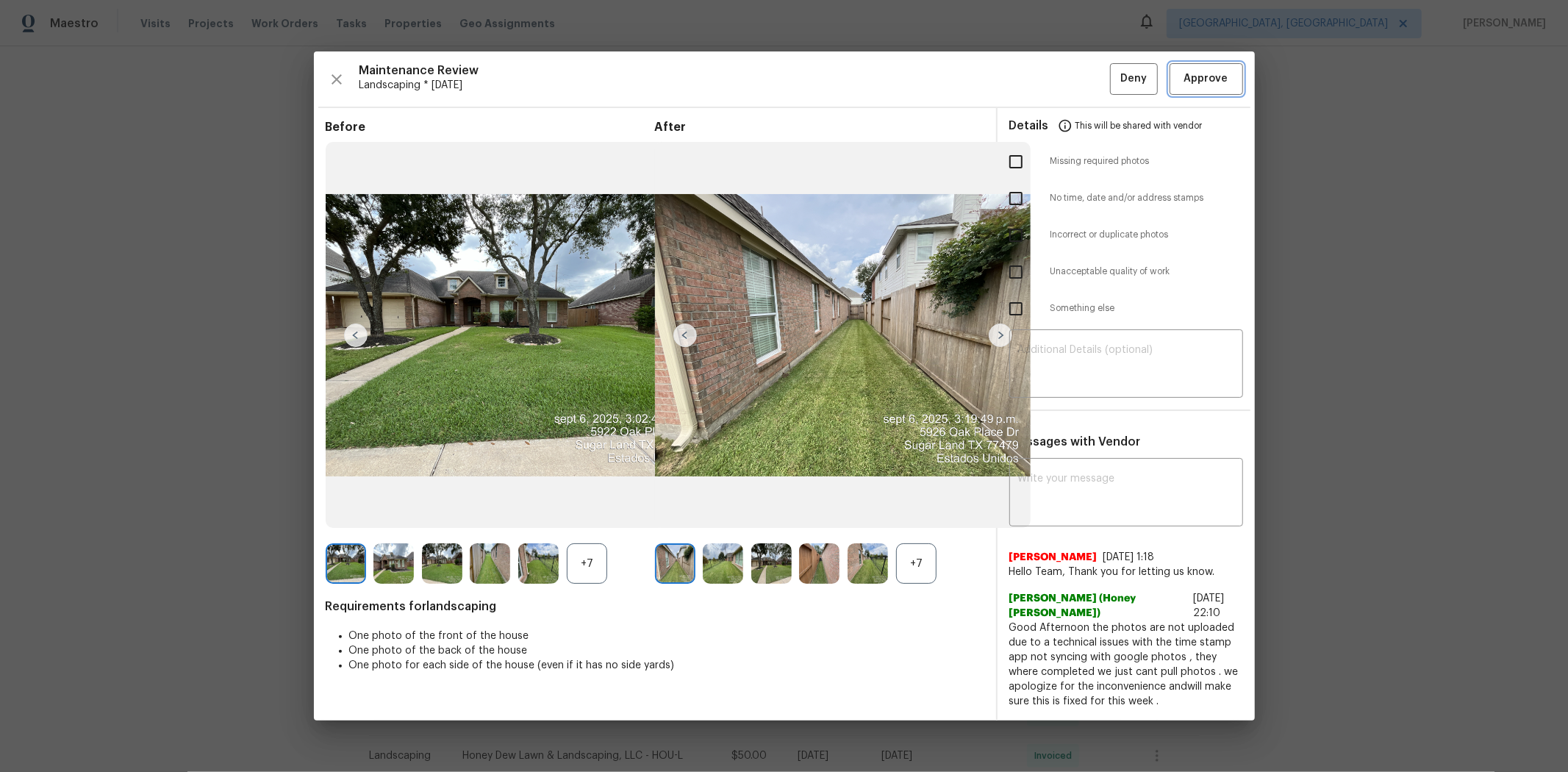
click at [1115, 88] on span "Approve" at bounding box center [1206, 78] width 44 height 18
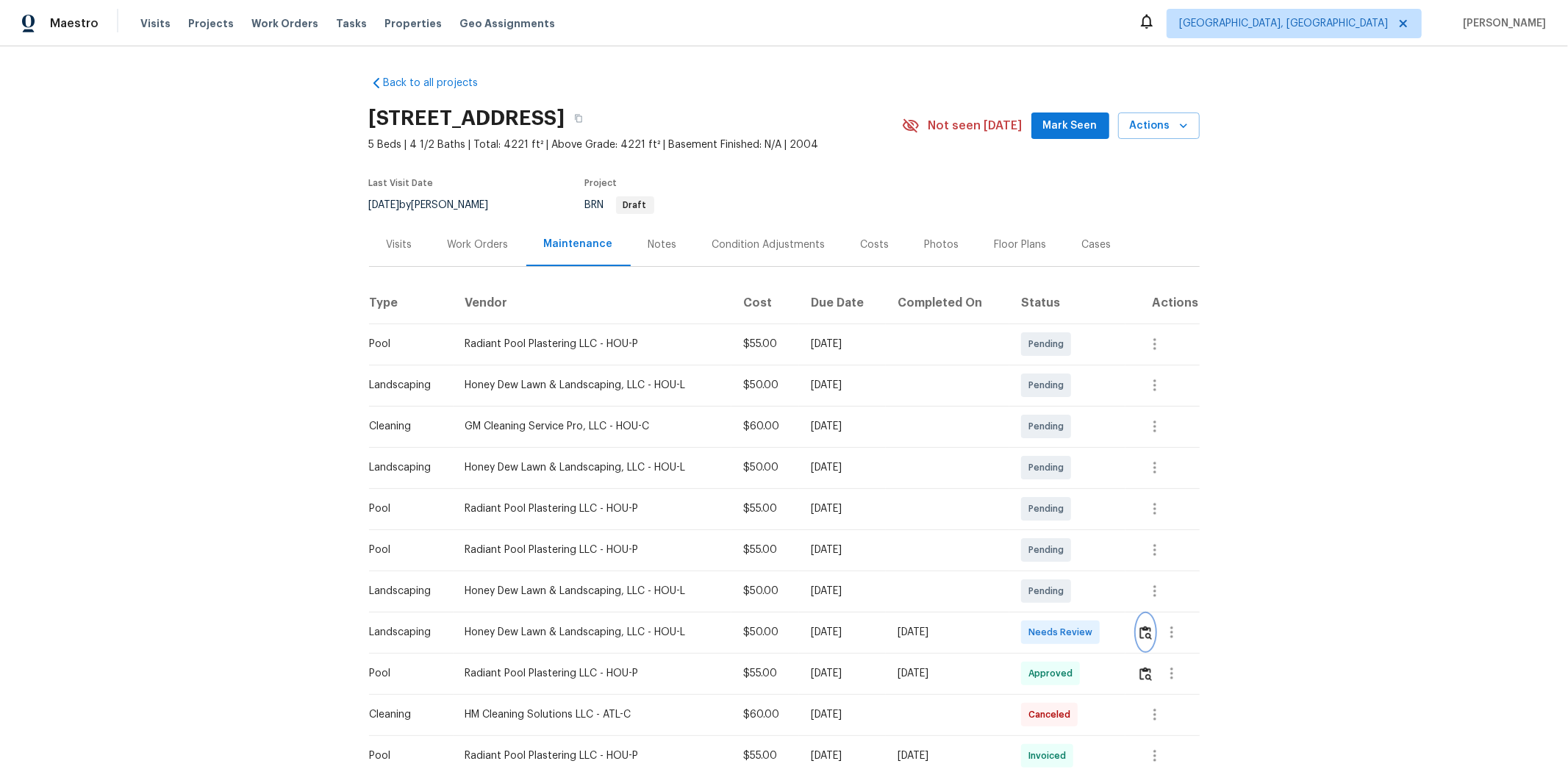
click at [1115, 516] on img "button" at bounding box center [1146, 633] width 13 height 14
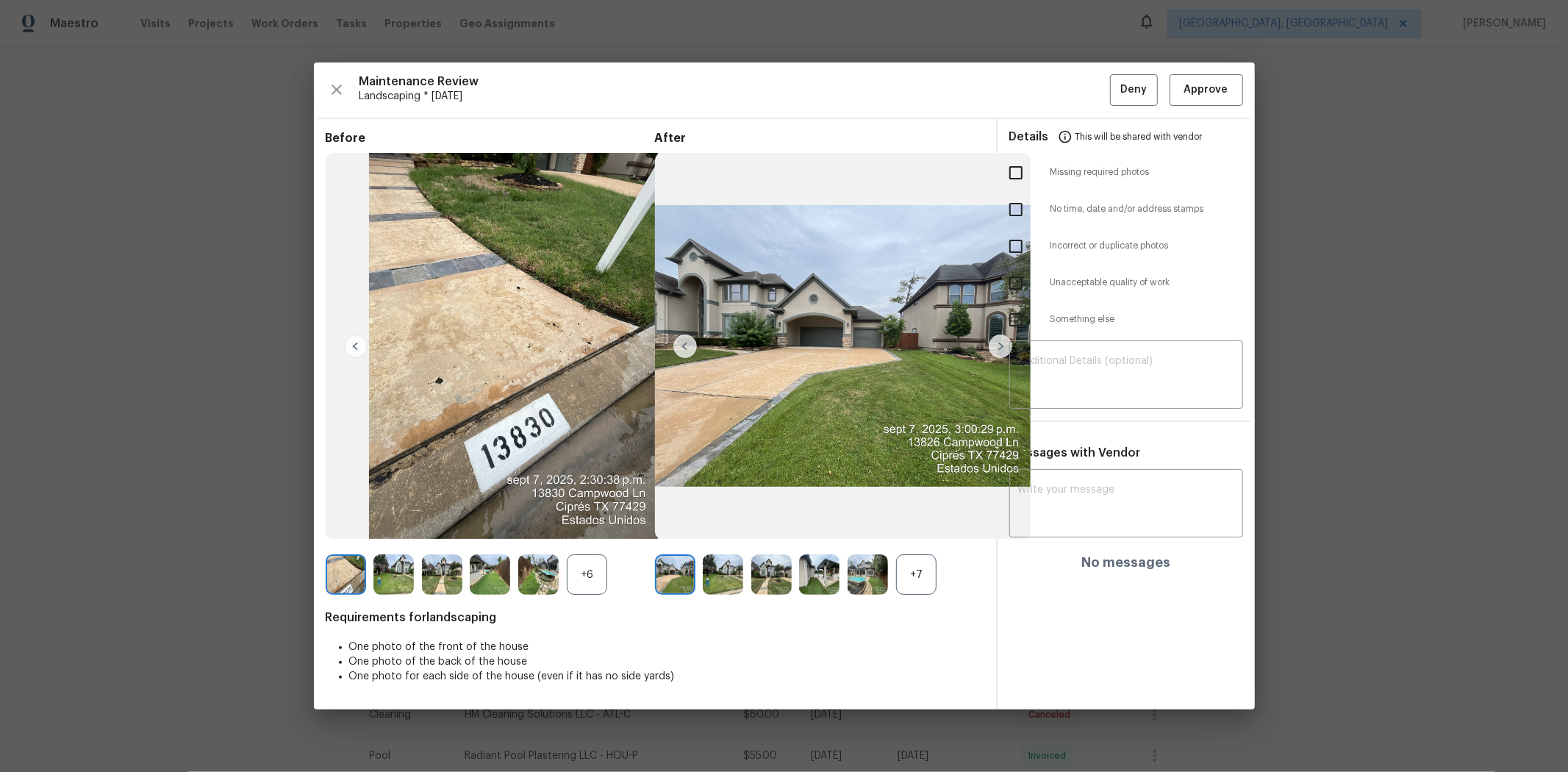
drag, startPoint x: 1190, startPoint y: 122, endPoint x: 1188, endPoint y: 106, distance: 16.1
click at [1115, 121] on span "This will be shared with vendor" at bounding box center [1139, 136] width 127 height 35
drag, startPoint x: 1188, startPoint y: 98, endPoint x: 1185, endPoint y: 85, distance: 13.3
click at [1115, 96] on span "Approve" at bounding box center [1206, 90] width 44 height 18
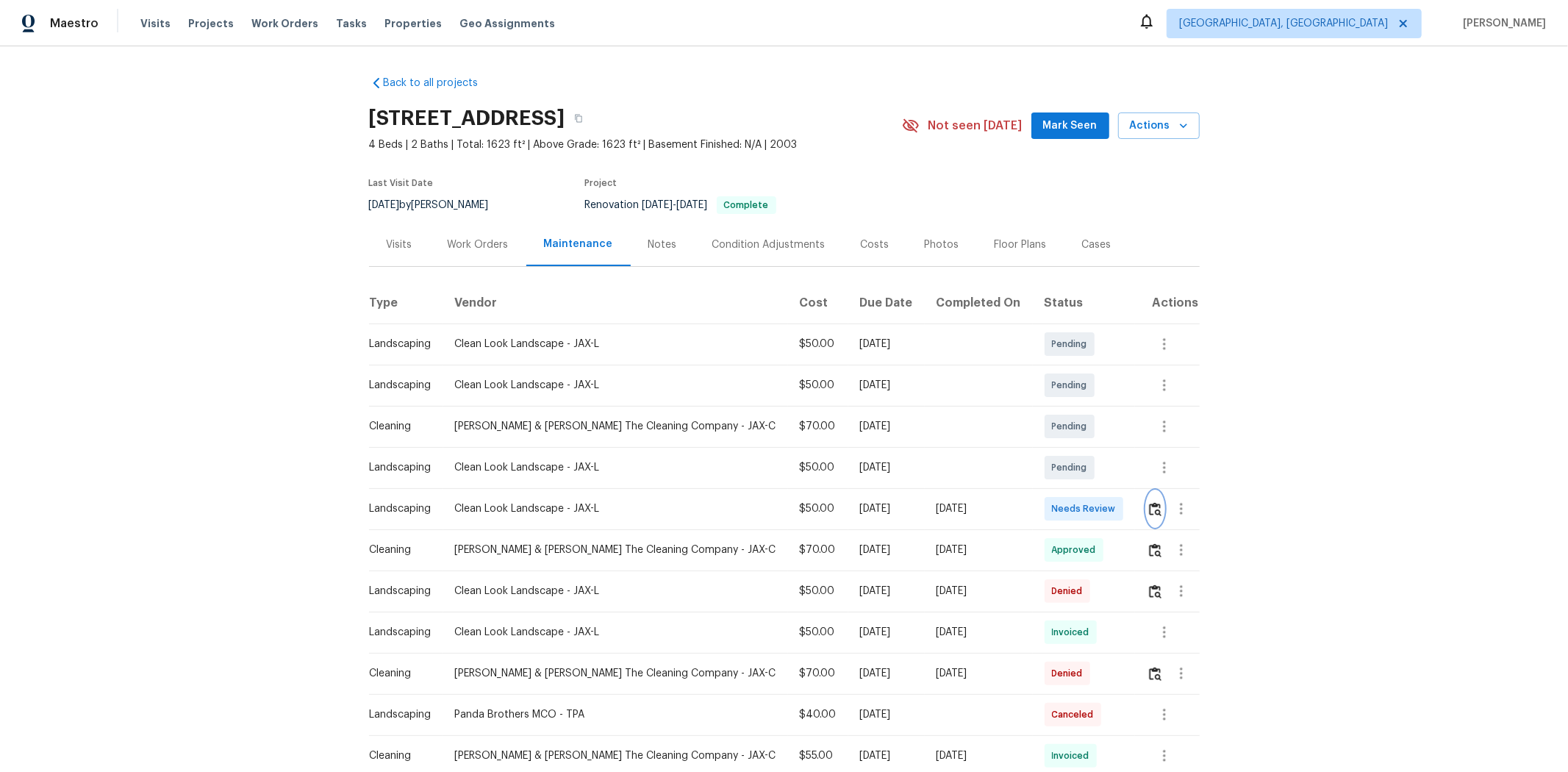
click at [1115, 510] on img "button" at bounding box center [1156, 509] width 13 height 14
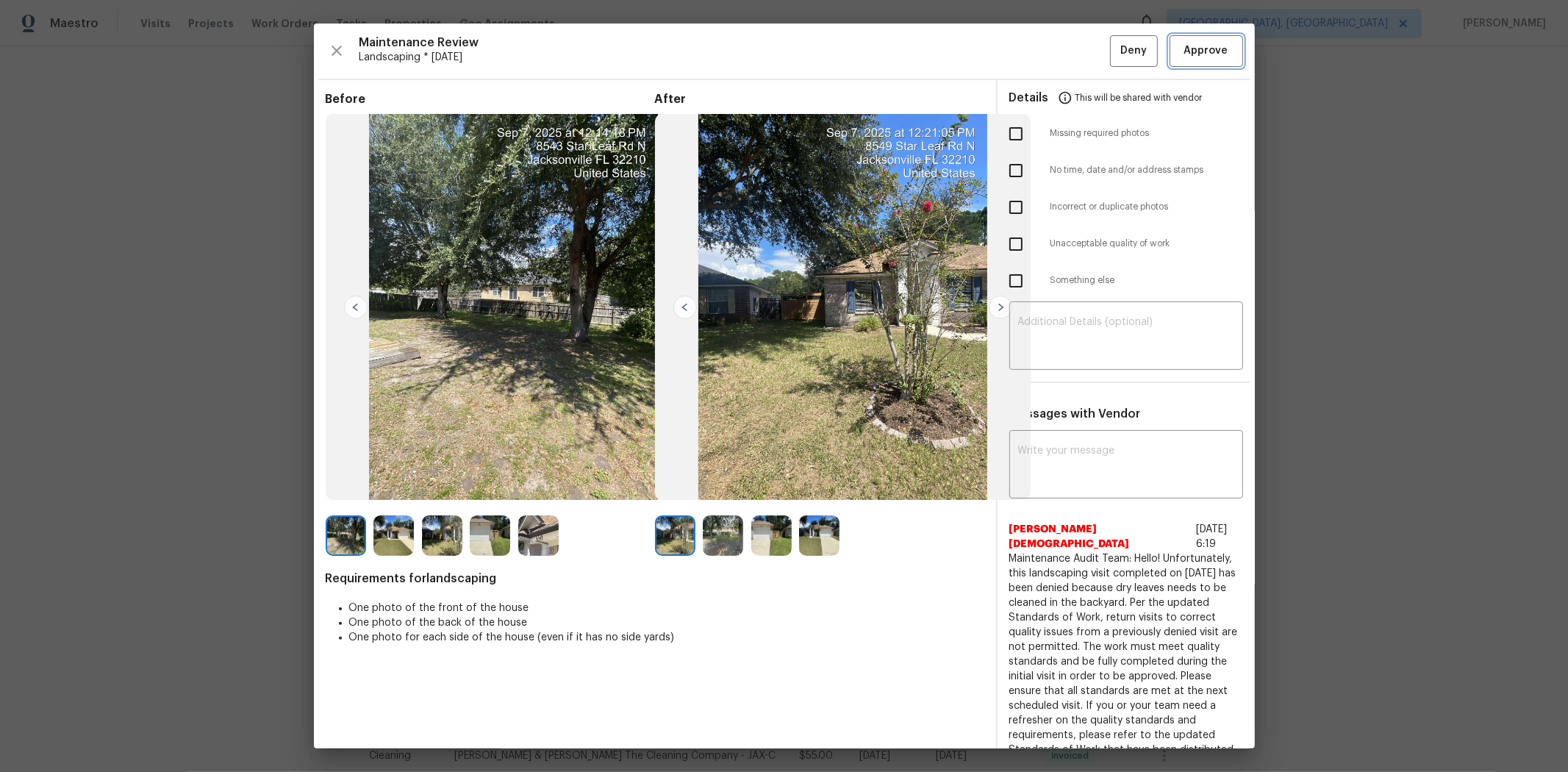
click at [1115, 48] on span "Approve" at bounding box center [1206, 51] width 44 height 18
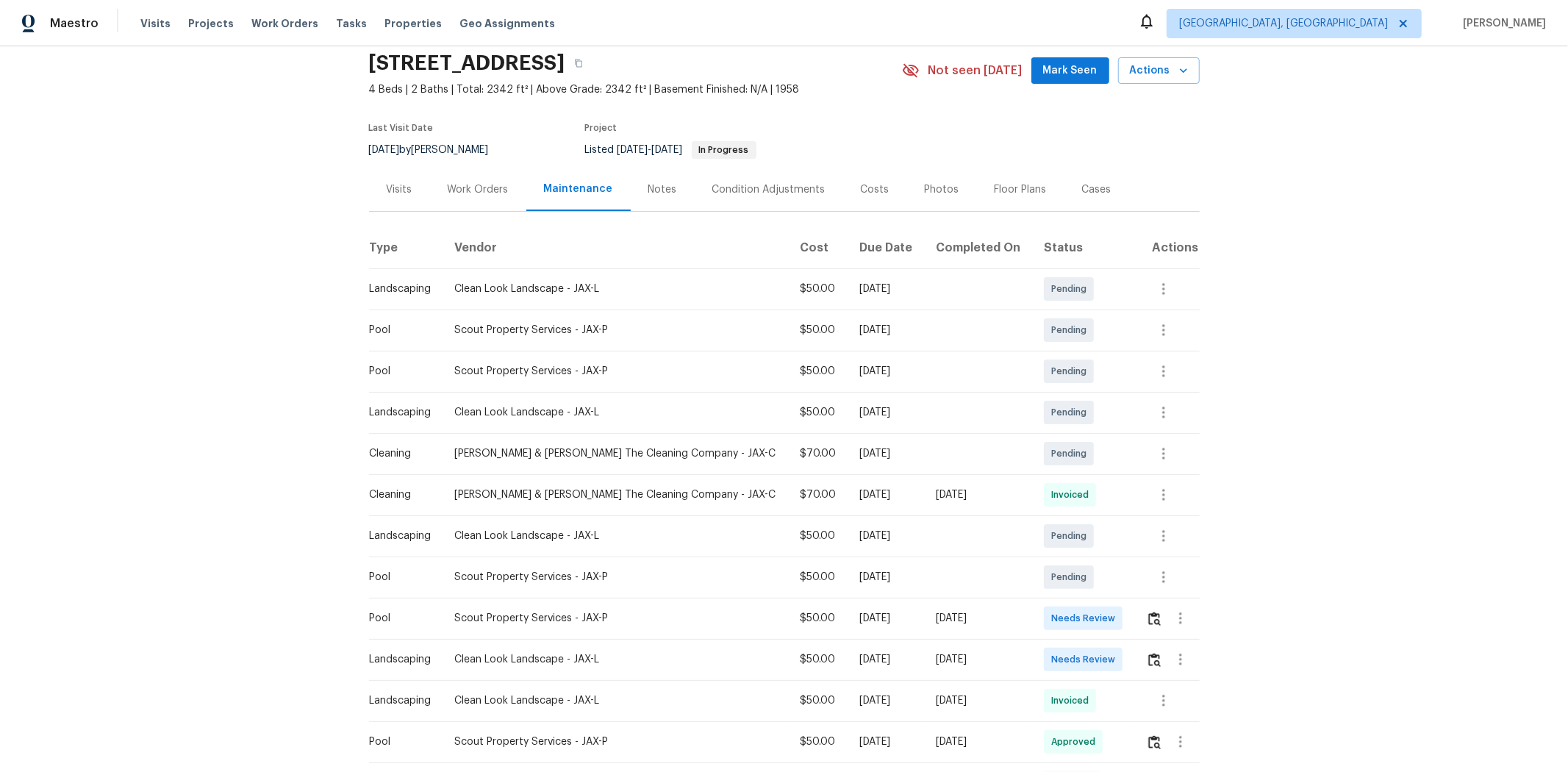
scroll to position [82, 0]
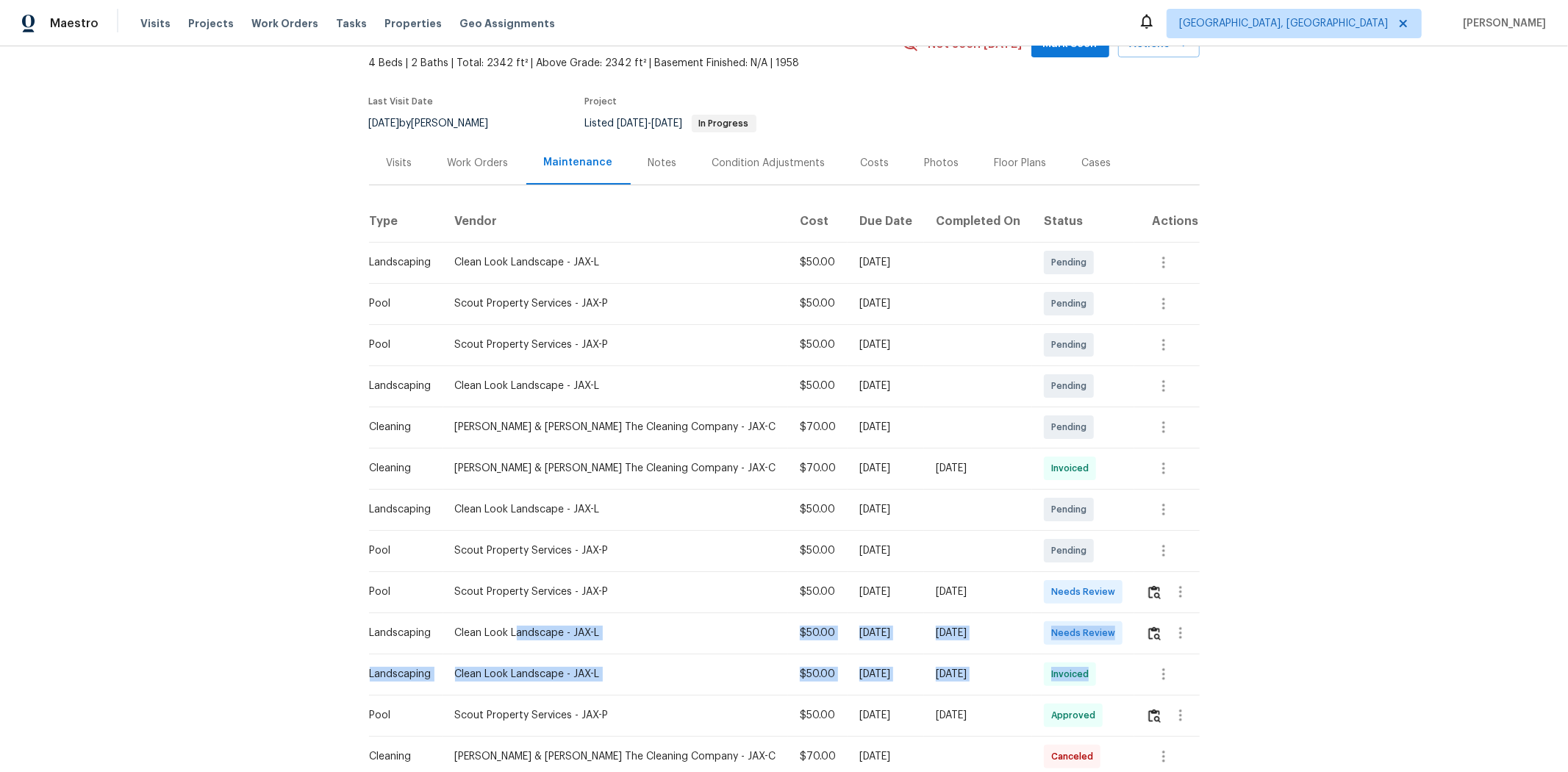
drag, startPoint x: 1057, startPoint y: 688, endPoint x: 1120, endPoint y: 691, distance: 63.1
click at [1115, 516] on tbody "Landscaping Clean Look Landscape - JAX-L $50.00 Mon, Sep 22 2025 Pending Pool S…" at bounding box center [784, 756] width 831 height 1028
click at [1081, 516] on span "Invoiced" at bounding box center [1073, 673] width 43 height 15
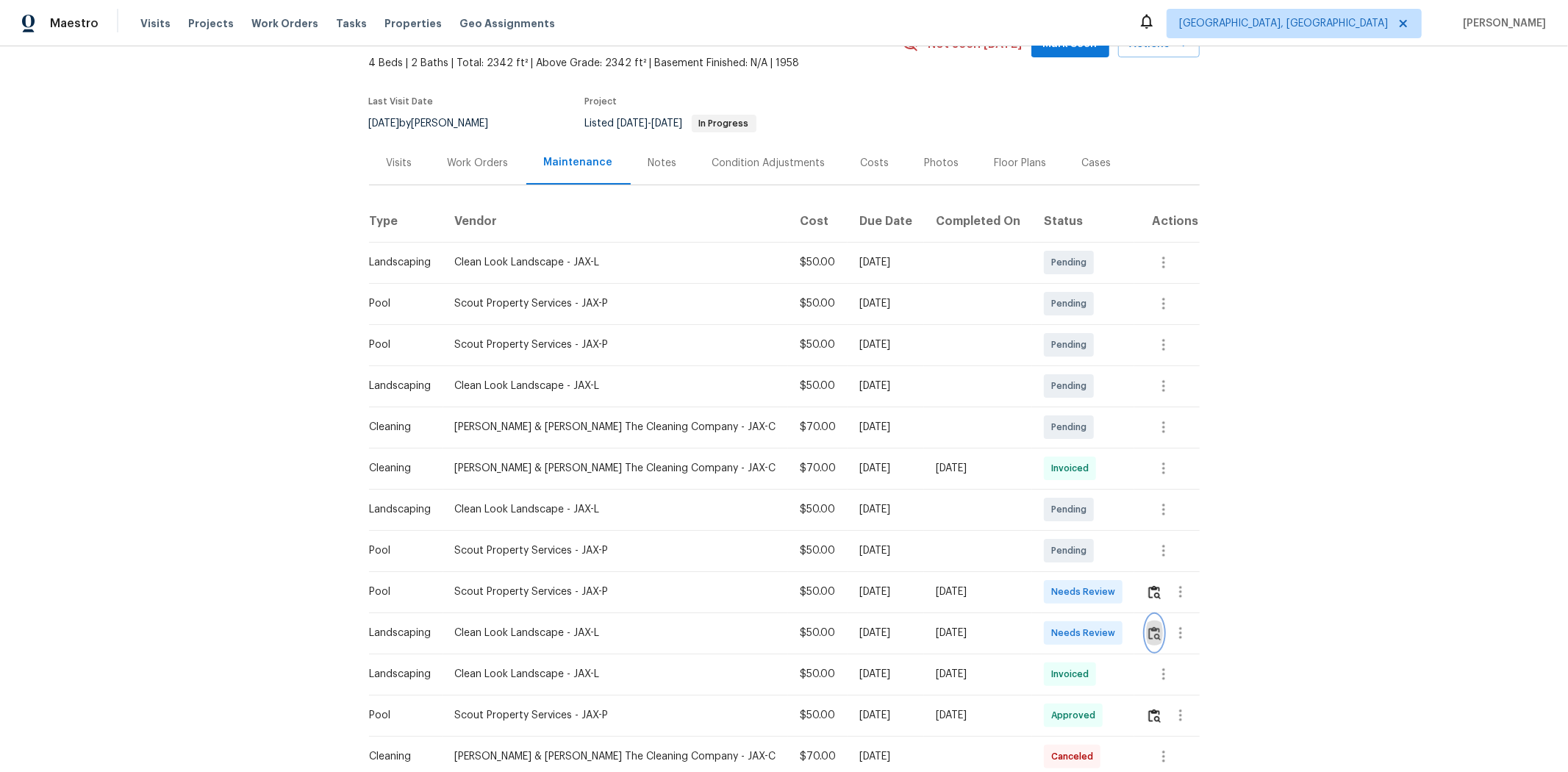
click at [1115, 516] on button "button" at bounding box center [1155, 633] width 17 height 35
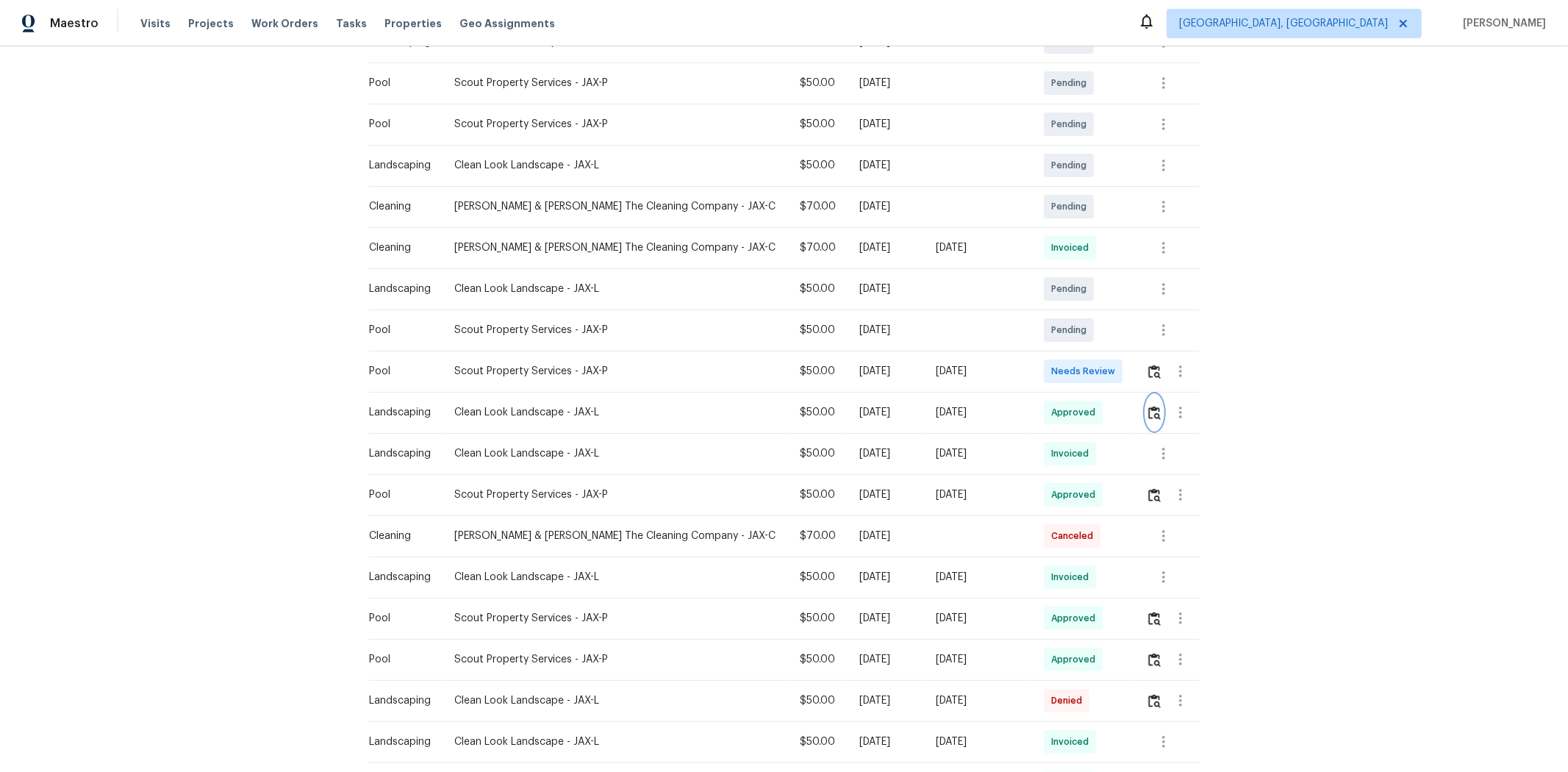
scroll to position [326, 0]
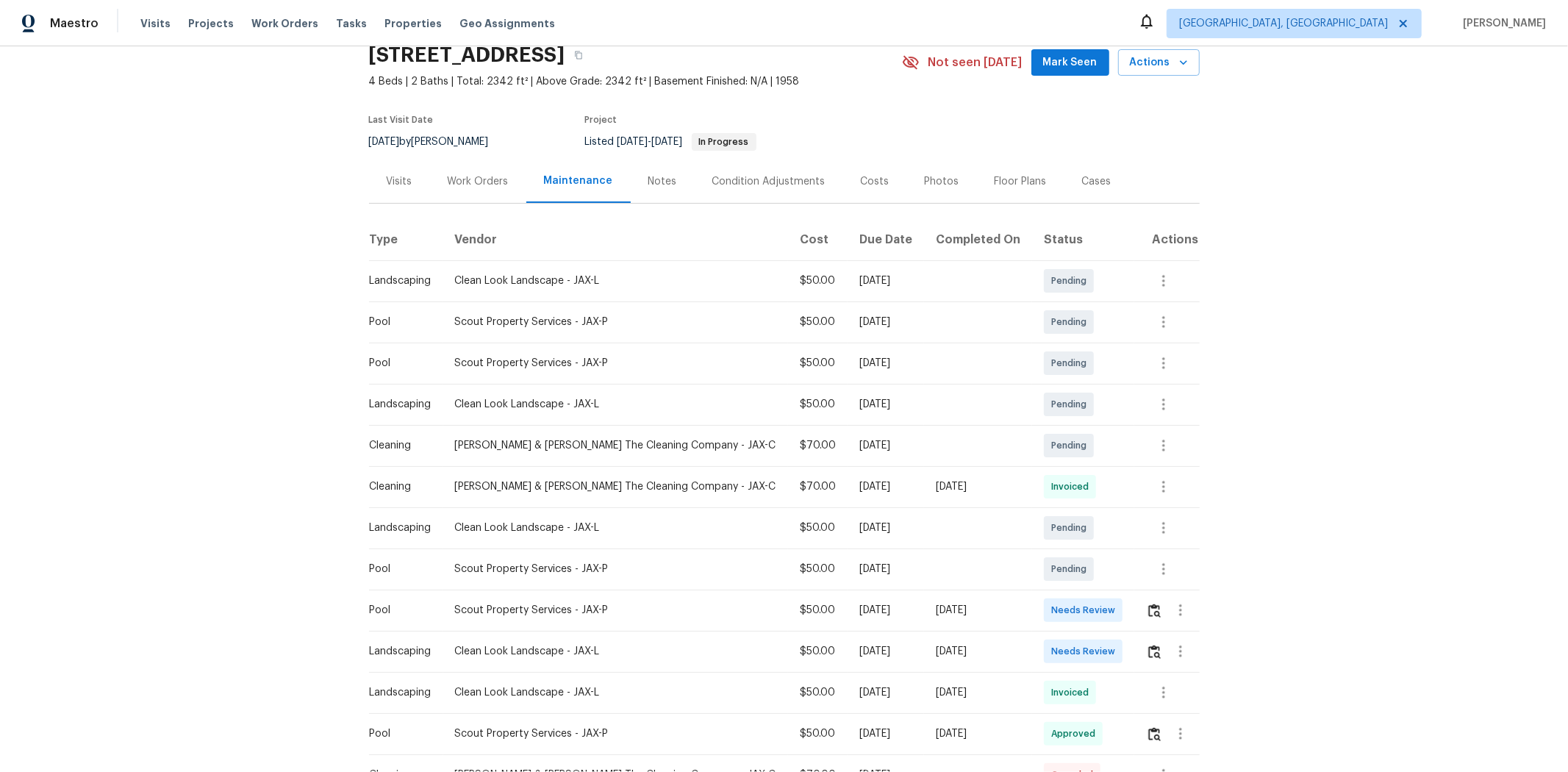
scroll to position [82, 0]
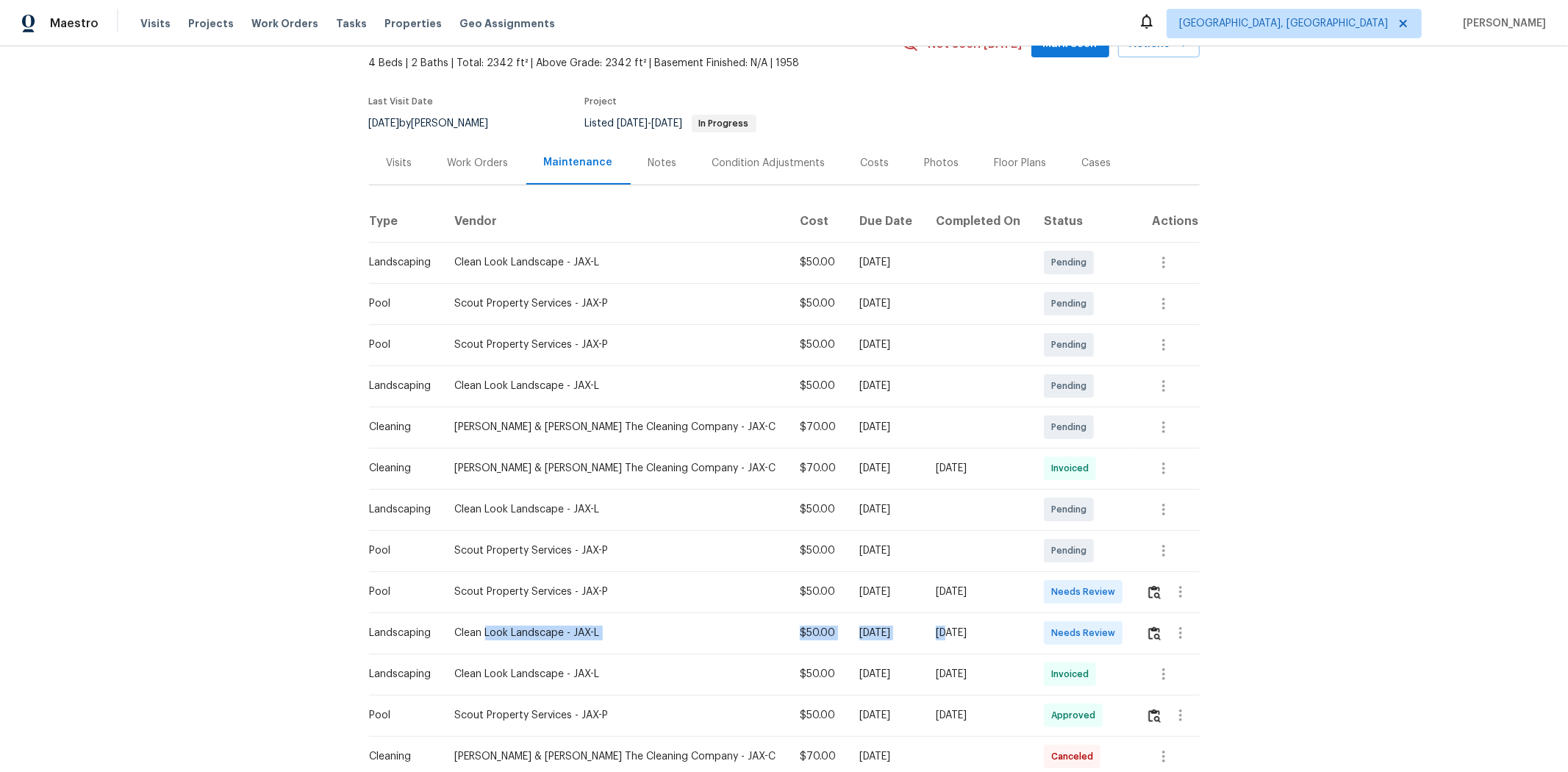
drag, startPoint x: 662, startPoint y: 626, endPoint x: 1002, endPoint y: 636, distance: 340.1
click at [956, 516] on tr "Landscaping Clean Look Landscape - JAX-L $50.00 [DATE] [DATE] Needs Review" at bounding box center [784, 633] width 831 height 41
click at [1032, 516] on td "Needs Review" at bounding box center [1083, 633] width 102 height 41
click at [1115, 516] on img "button" at bounding box center [1155, 633] width 13 height 14
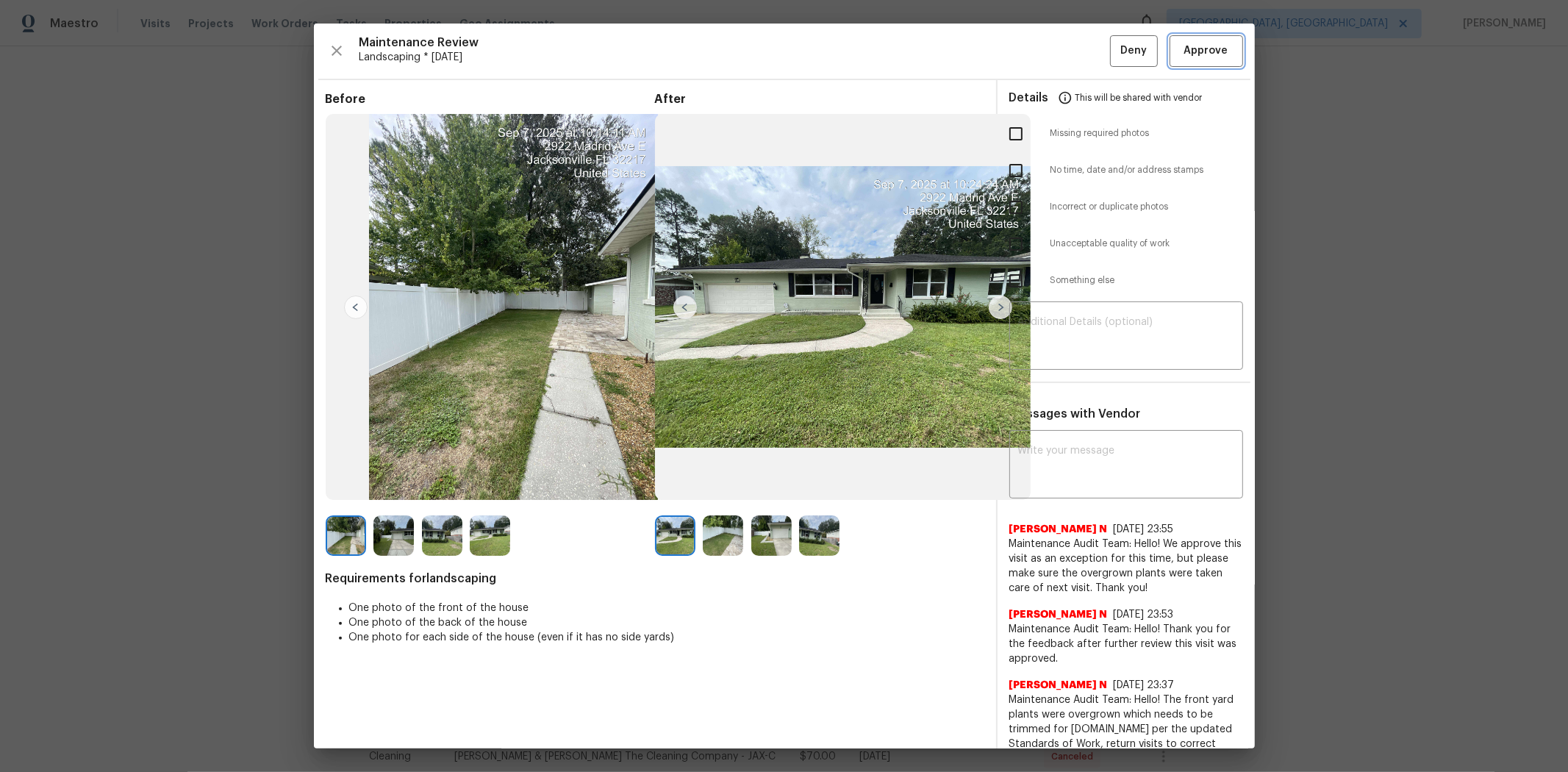
drag, startPoint x: 1175, startPoint y: 44, endPoint x: 1185, endPoint y: 46, distance: 10.2
click at [1115, 45] on span "Approve" at bounding box center [1206, 51] width 44 height 18
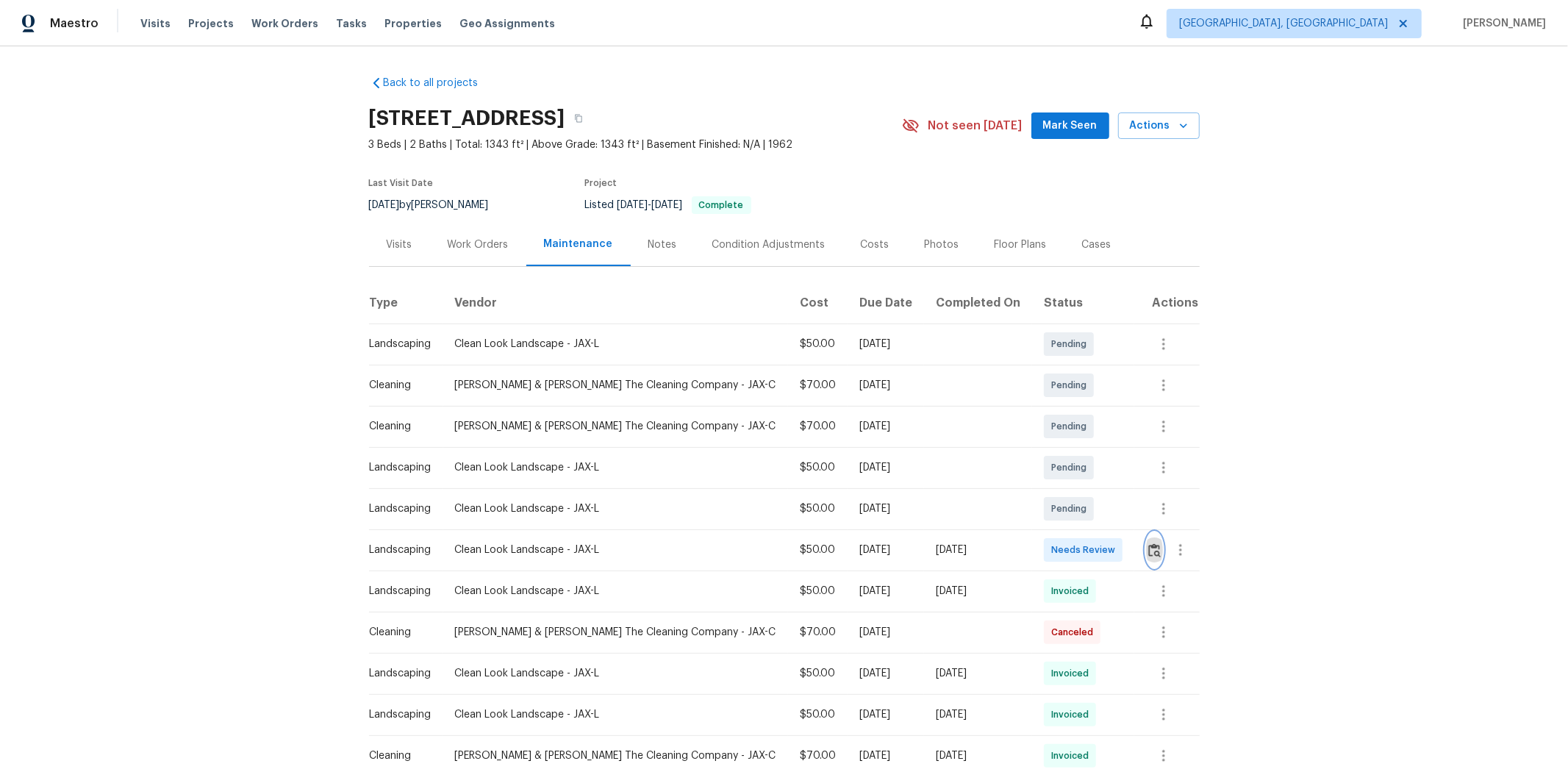
click at [1115, 516] on button "button" at bounding box center [1155, 549] width 17 height 35
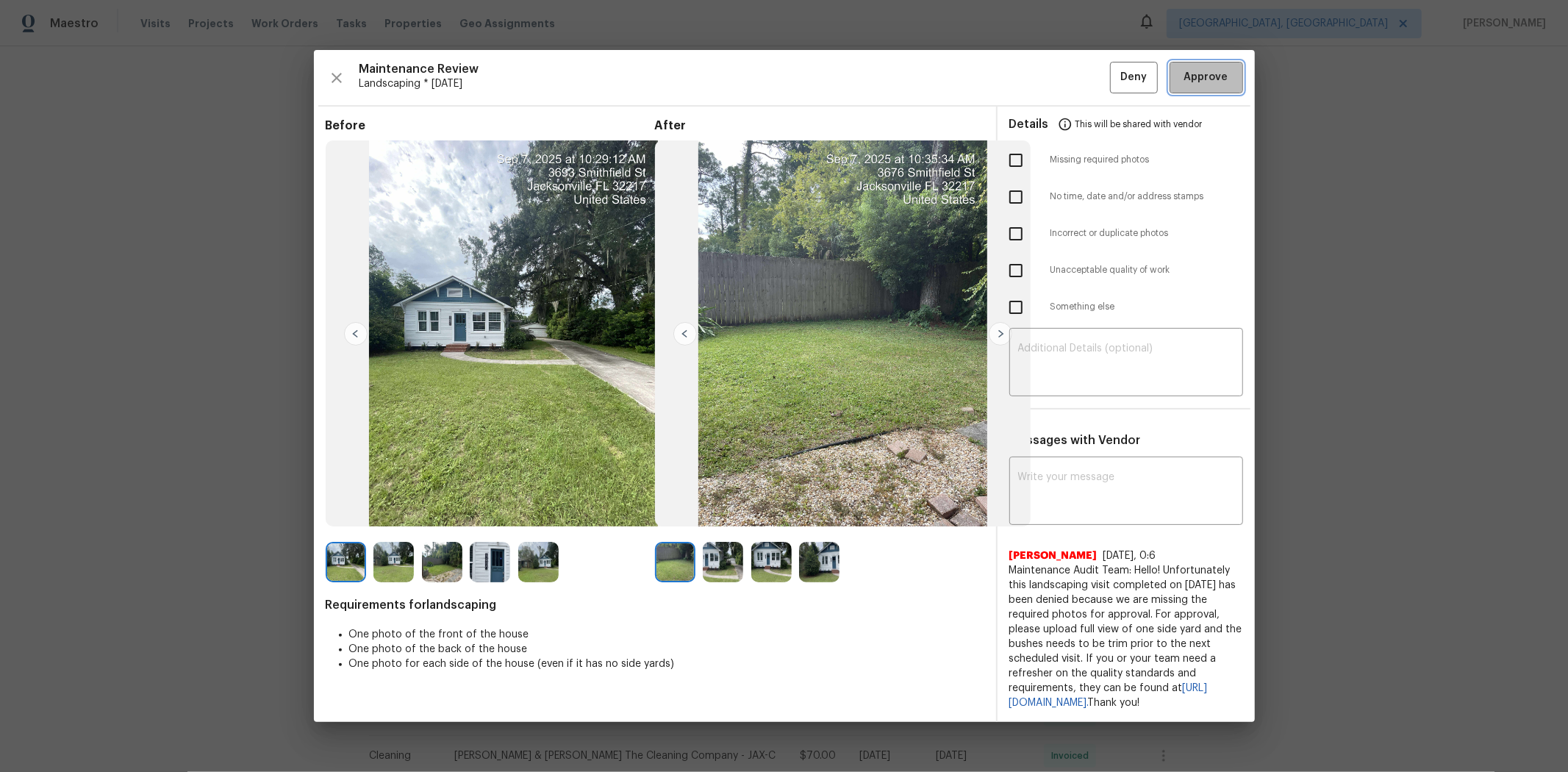
click at [1115, 70] on span "Approve" at bounding box center [1206, 77] width 44 height 18
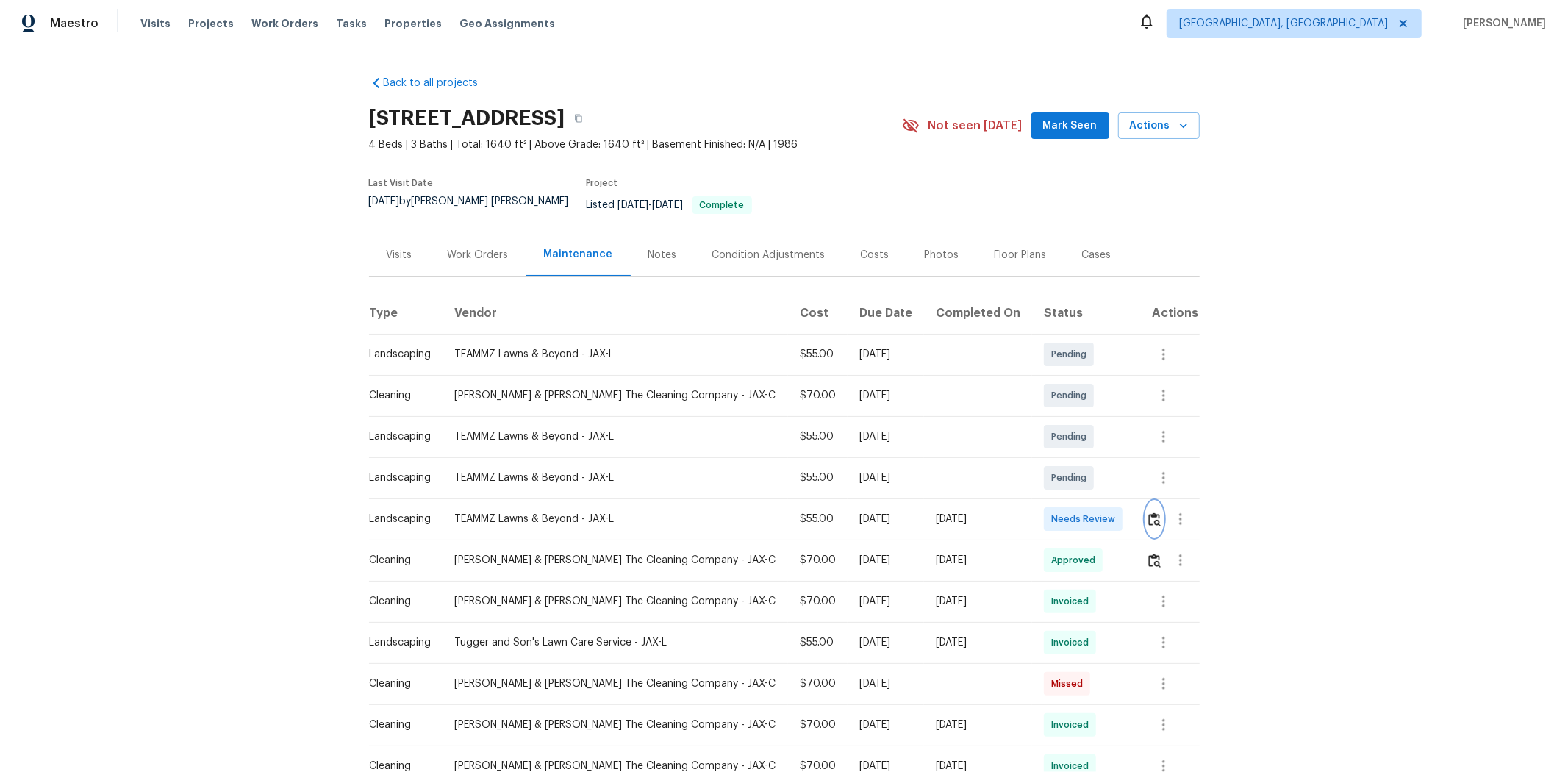
click at [1115, 512] on img "button" at bounding box center [1155, 519] width 13 height 14
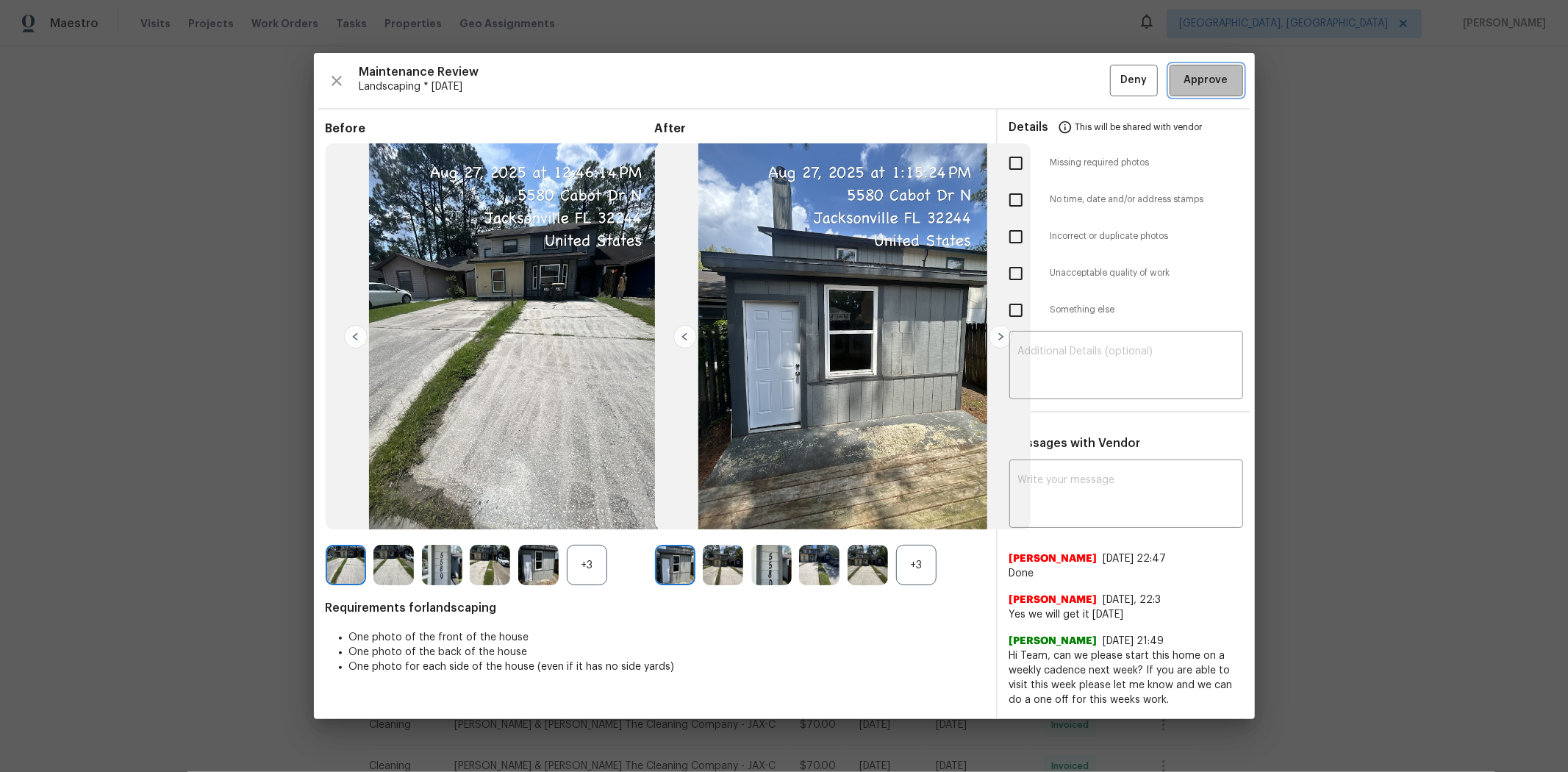
click at [1115, 88] on span "Approve" at bounding box center [1206, 80] width 44 height 18
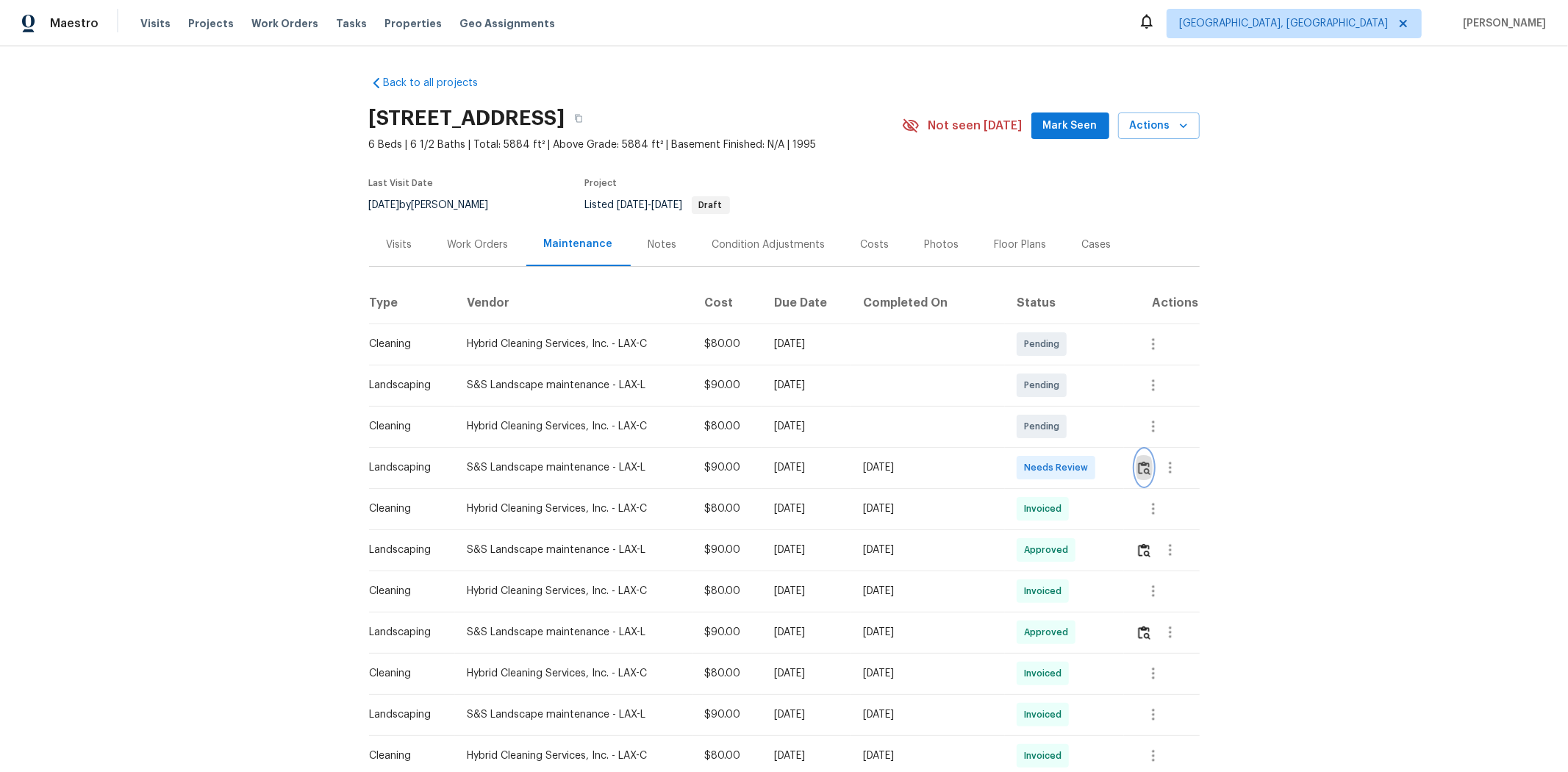
click at [1115, 467] on img "button" at bounding box center [1144, 467] width 13 height 14
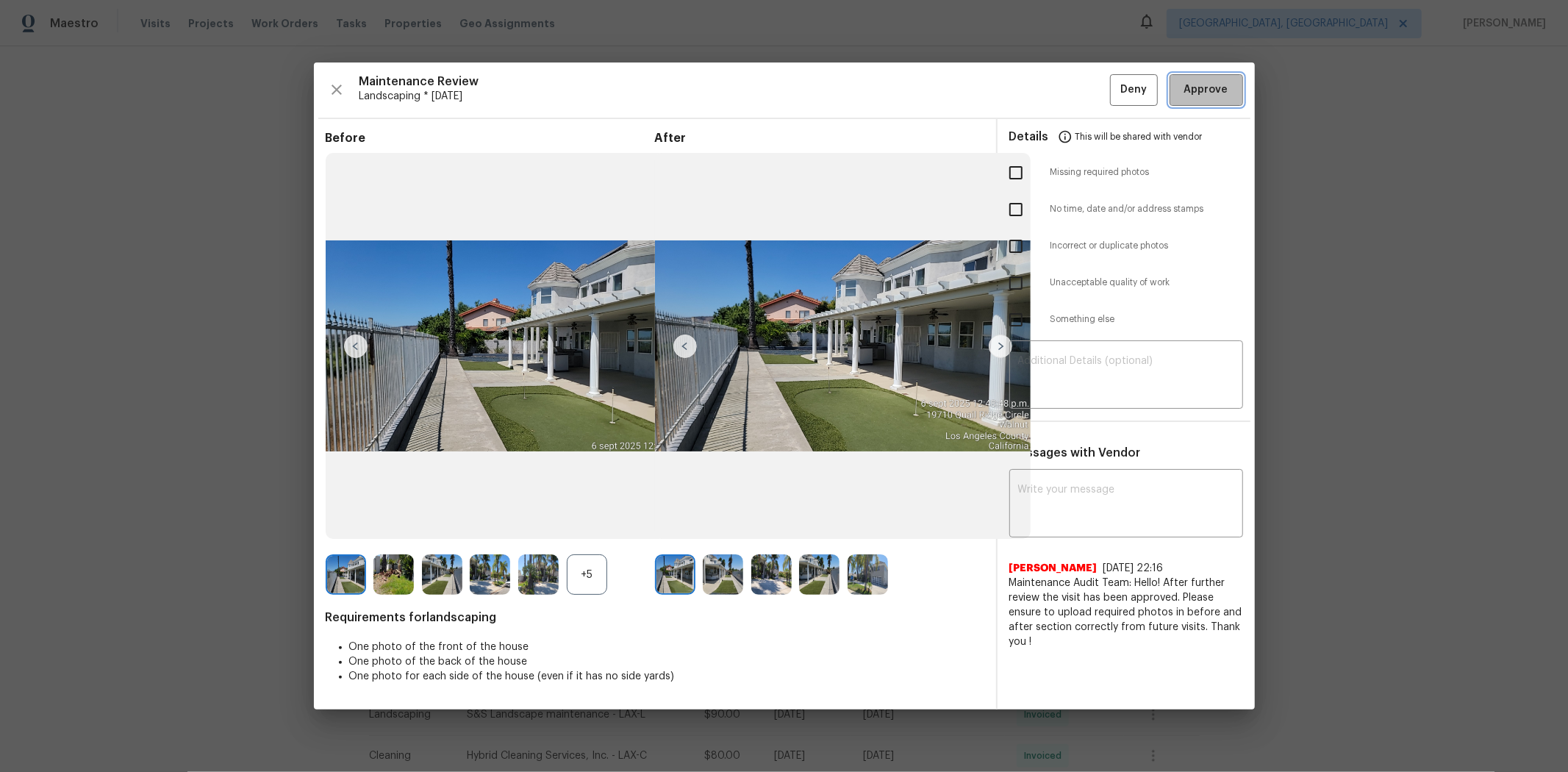
click at [1115, 91] on span "Approve" at bounding box center [1206, 90] width 44 height 18
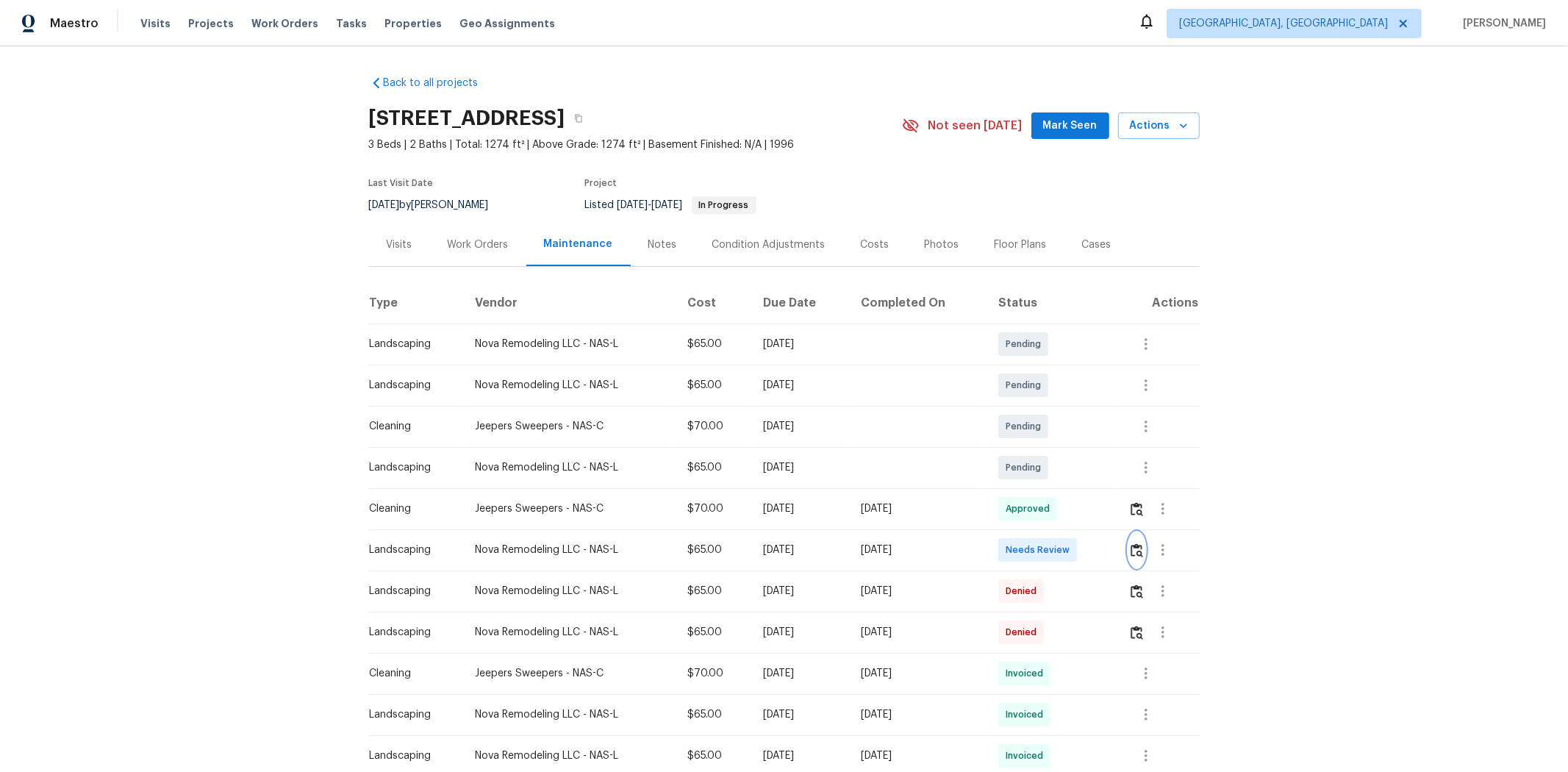
click at [1115, 516] on img "button" at bounding box center [1137, 550] width 13 height 14
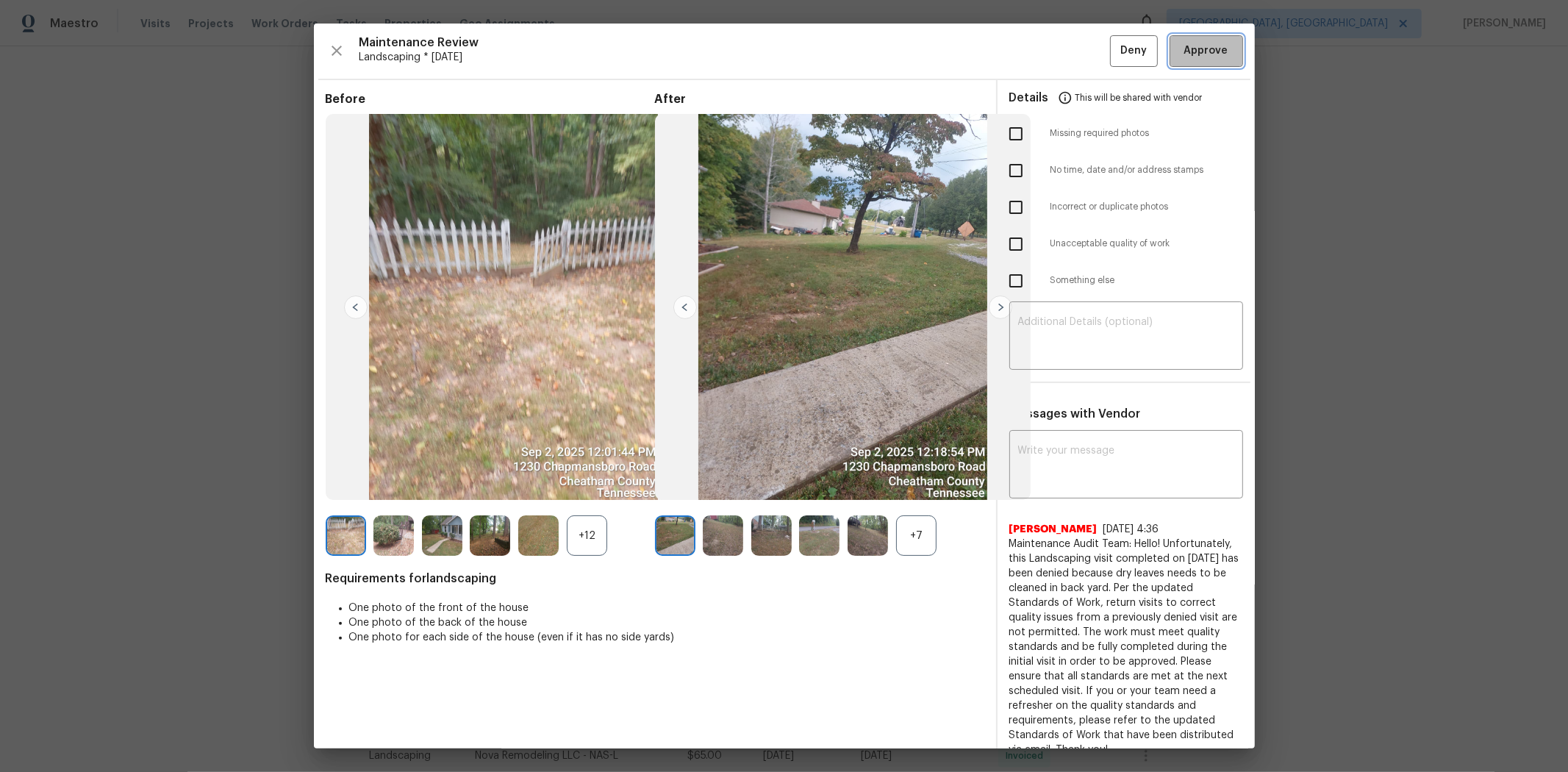
click at [1115, 52] on span "Approve" at bounding box center [1206, 51] width 44 height 18
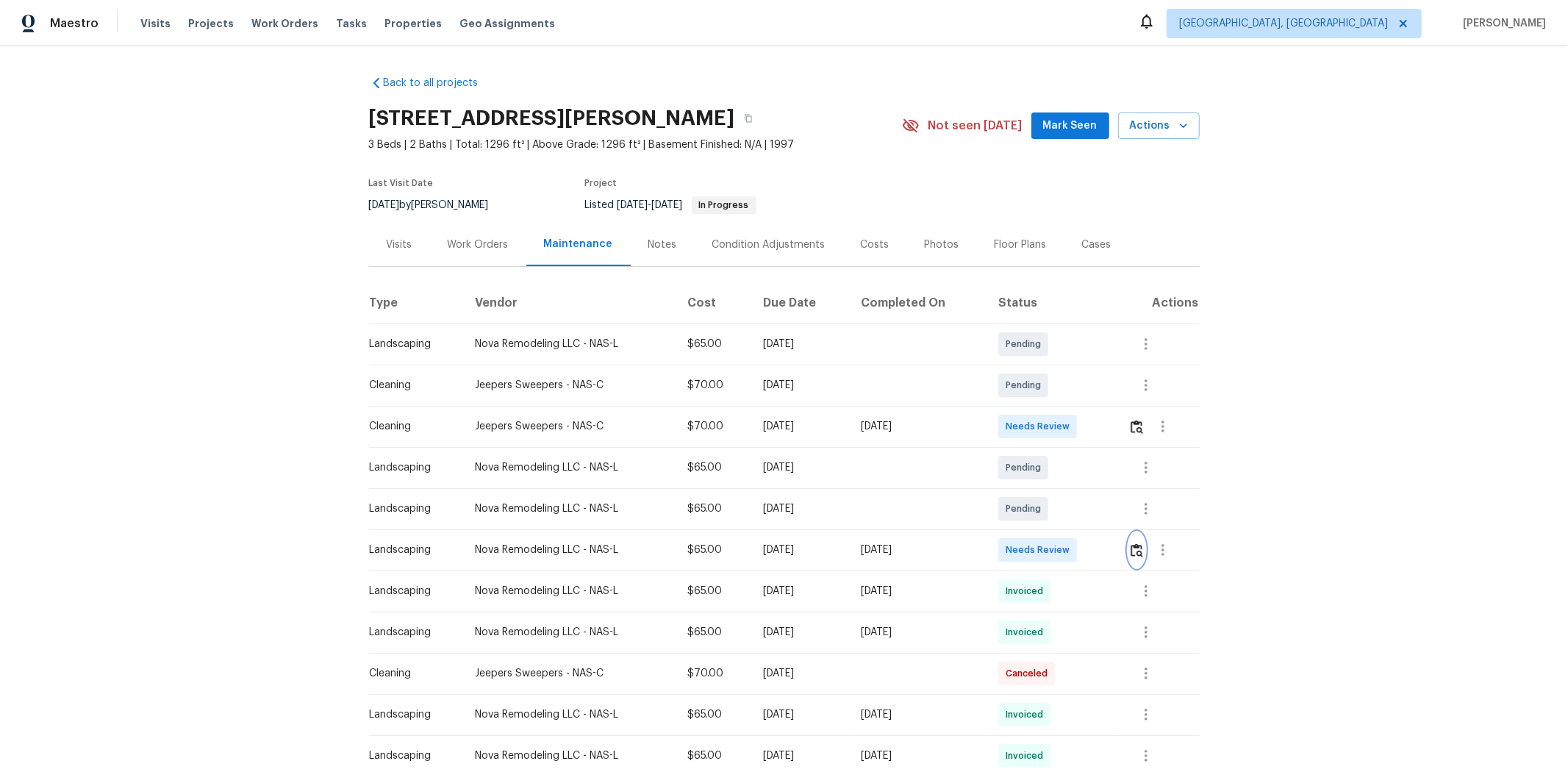
click at [1115, 516] on img "button" at bounding box center [1137, 550] width 13 height 14
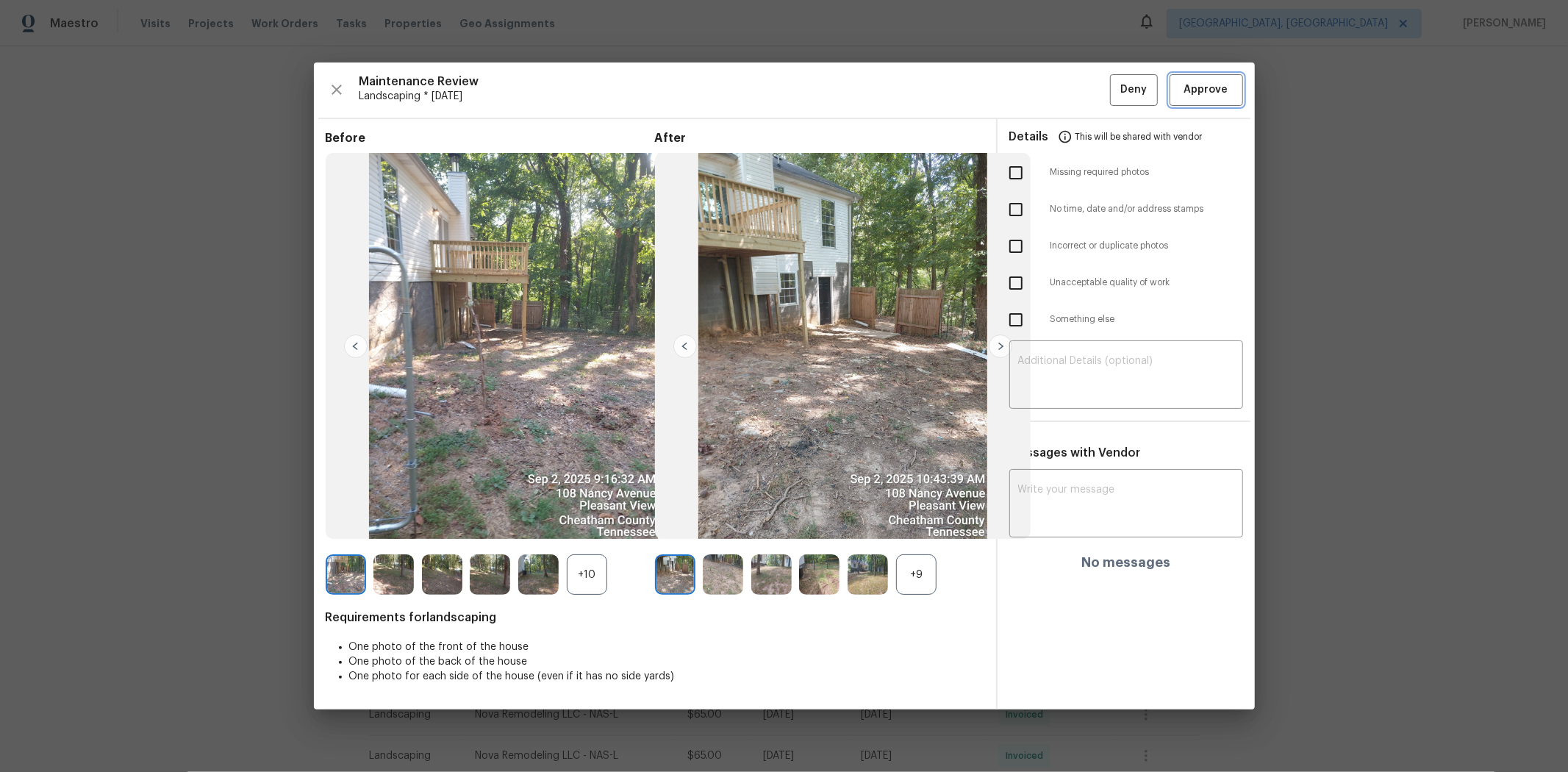
drag, startPoint x: 1202, startPoint y: 88, endPoint x: 1193, endPoint y: 98, distance: 13.5
click at [1115, 89] on span "Approve" at bounding box center [1206, 90] width 44 height 18
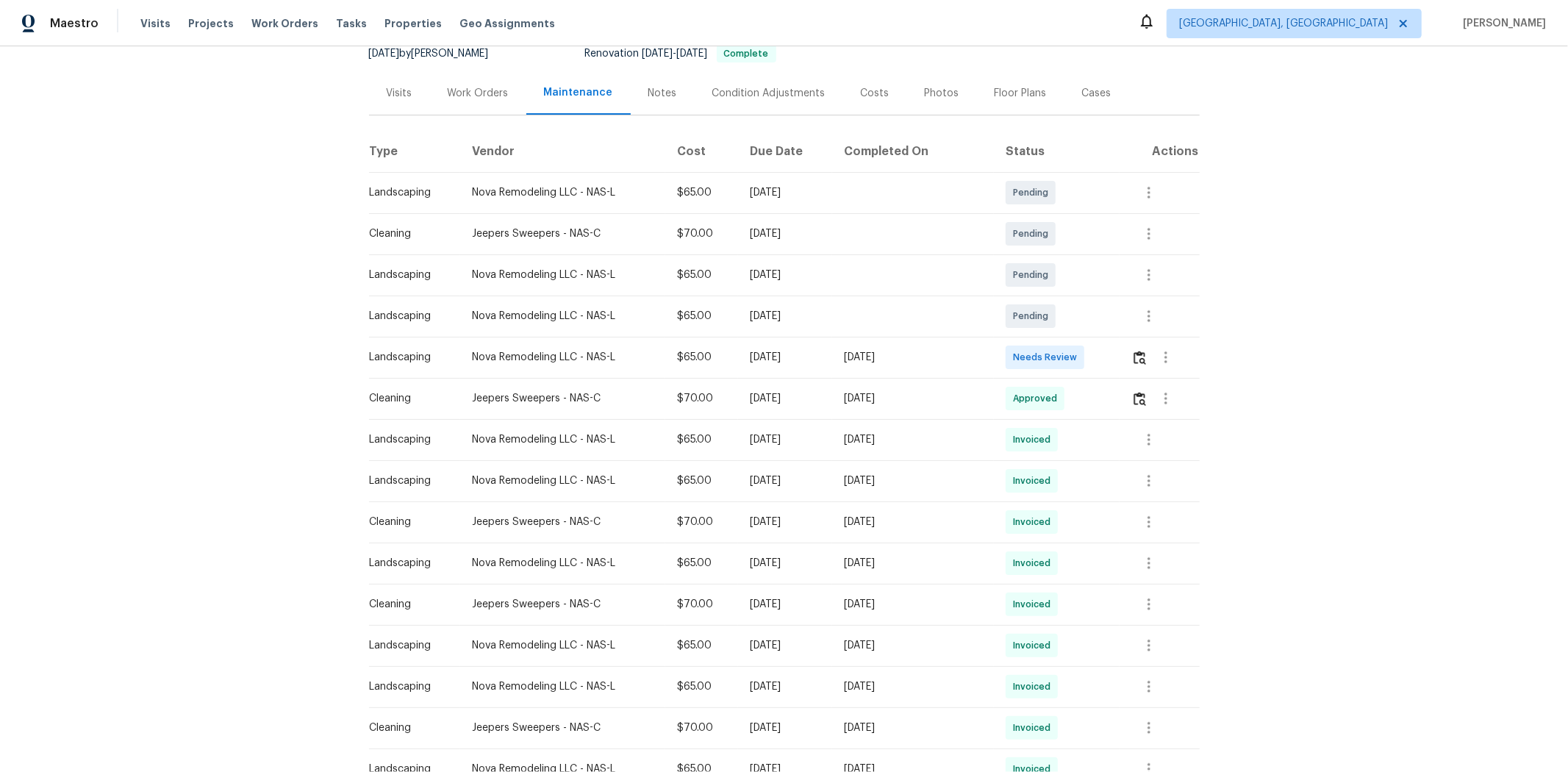
scroll to position [326, 0]
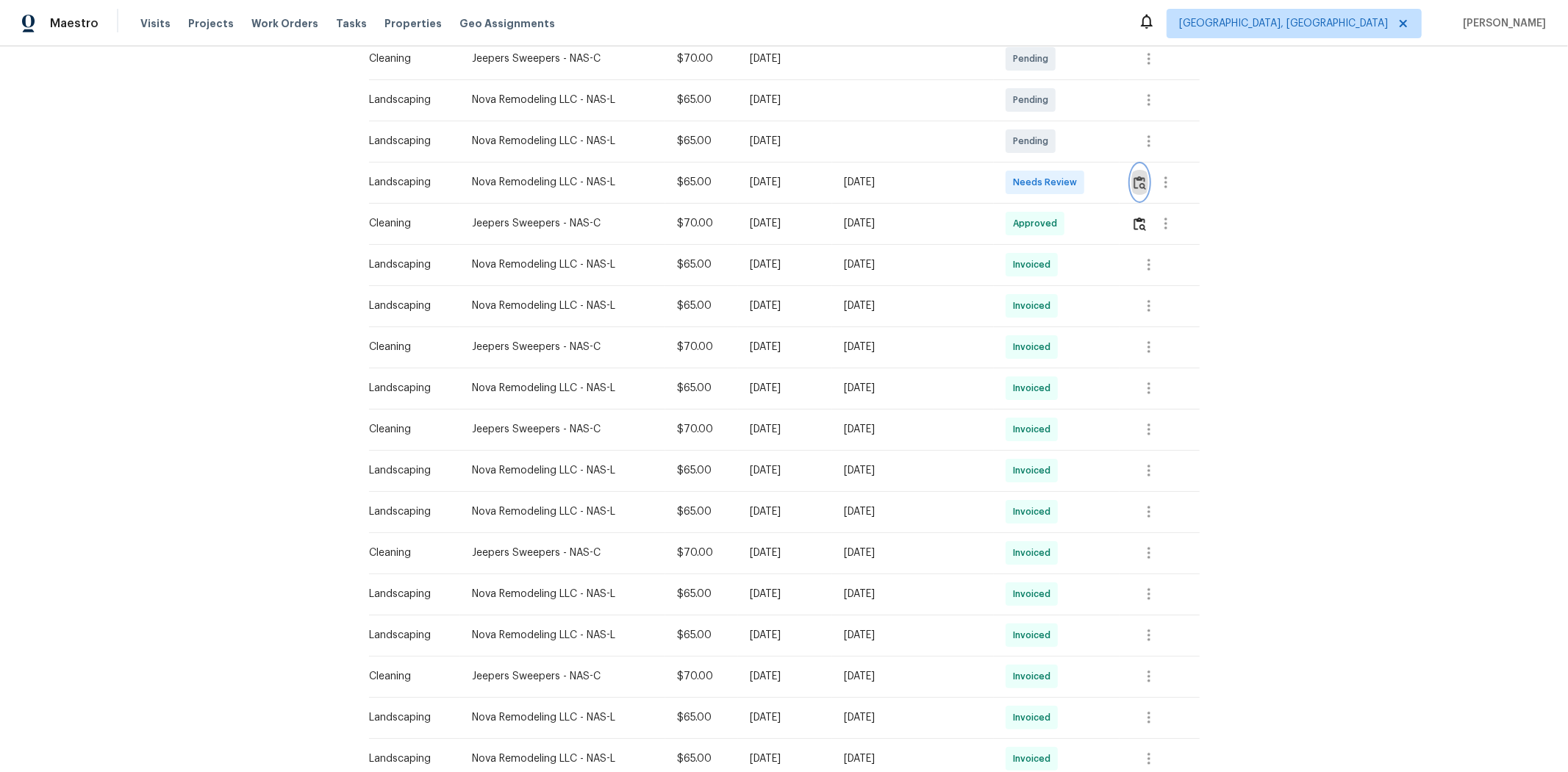
click at [1115, 174] on button "button" at bounding box center [1140, 182] width 17 height 35
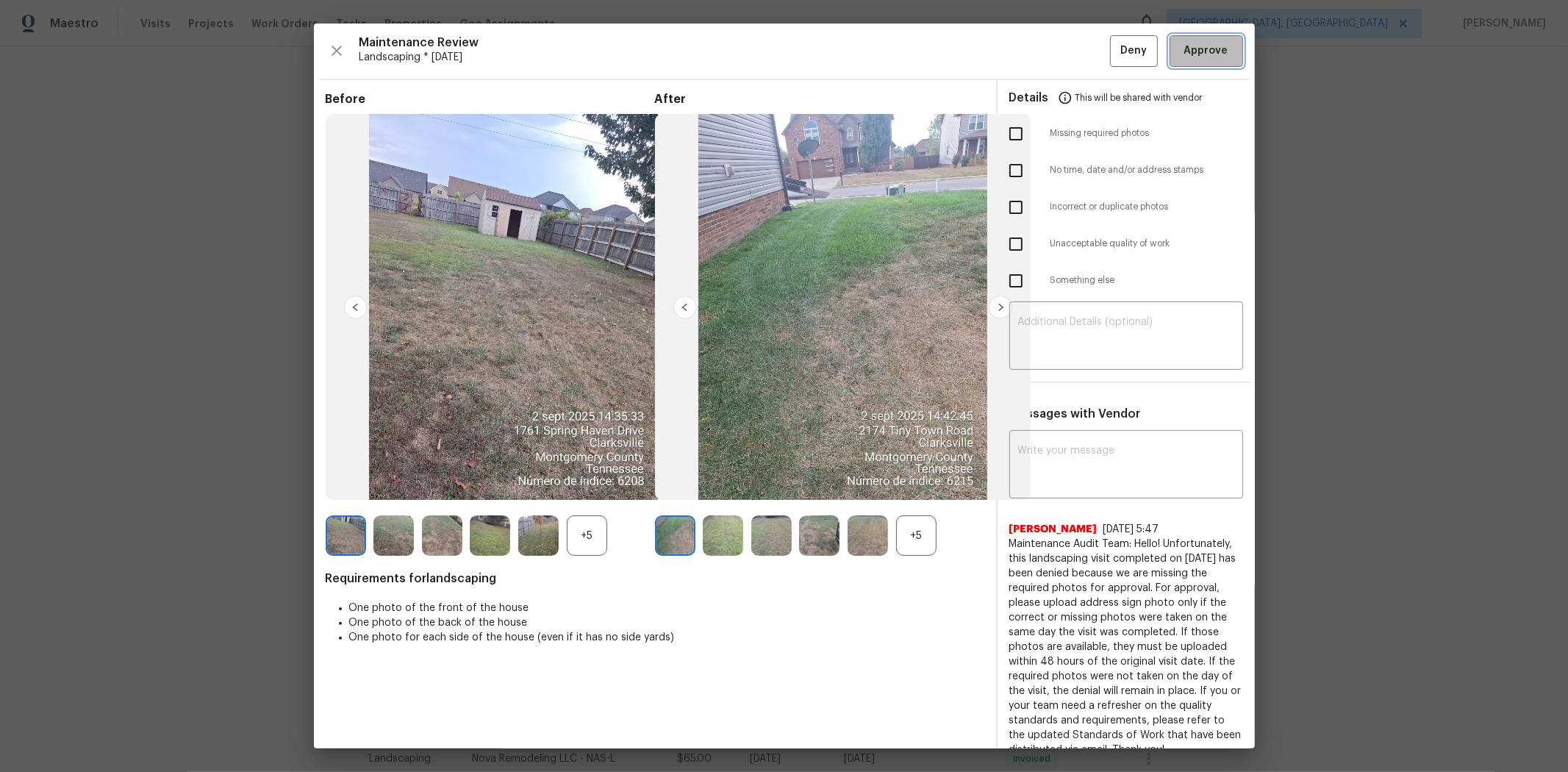
click at [1115, 60] on button "Approve" at bounding box center [1206, 51] width 73 height 32
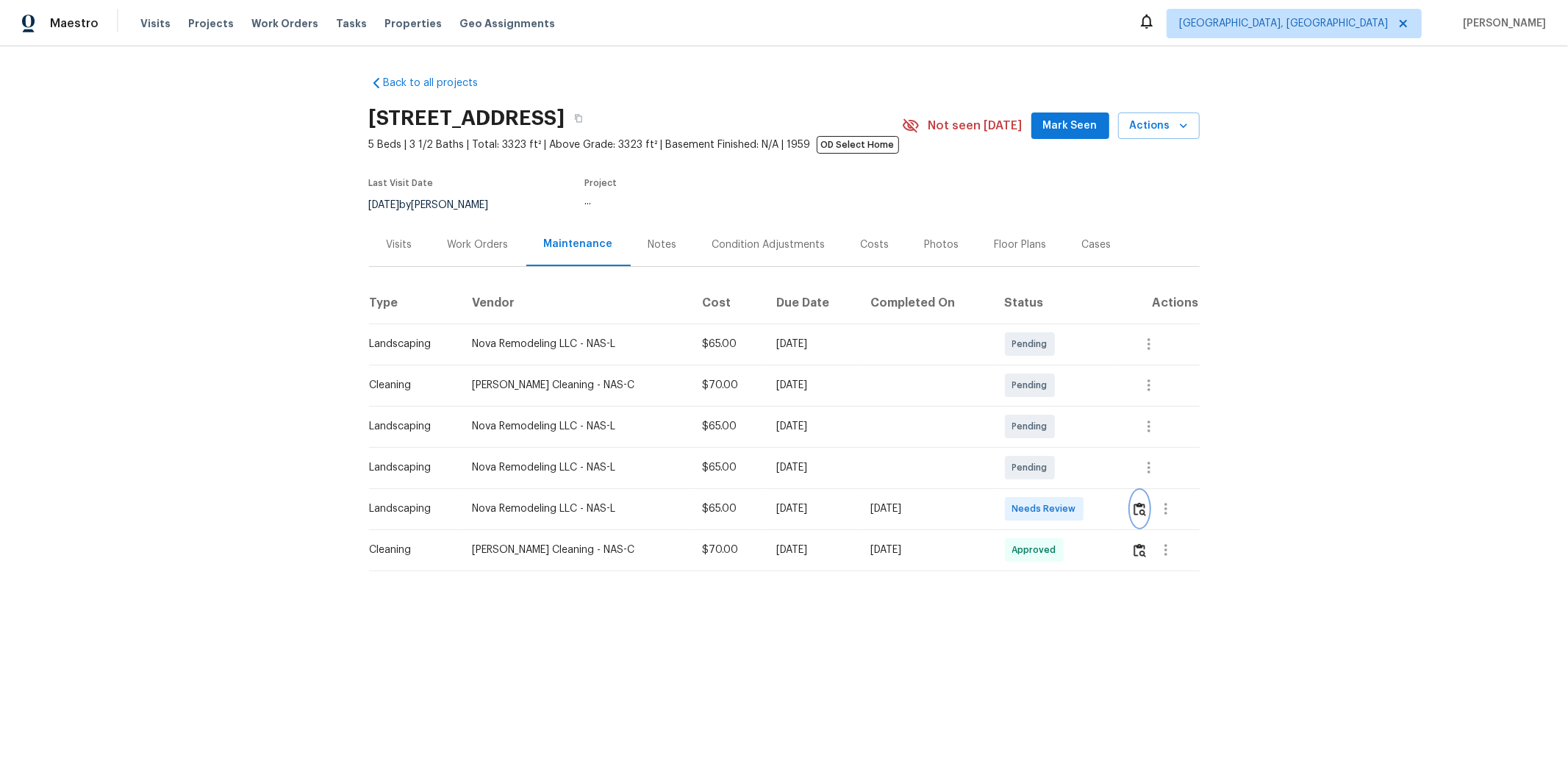
click at [1115, 504] on img "button" at bounding box center [1140, 509] width 13 height 14
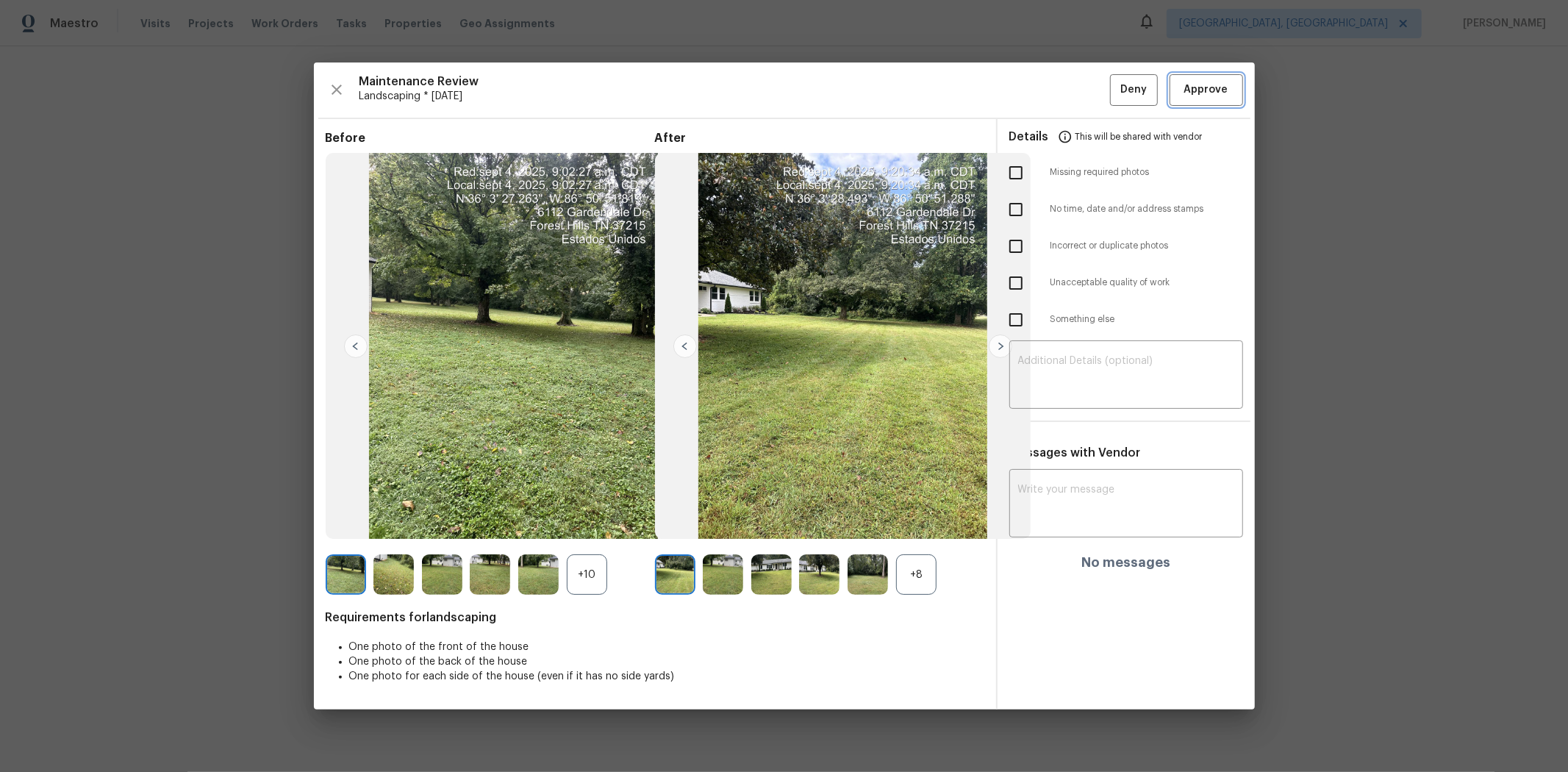
drag, startPoint x: 1192, startPoint y: 75, endPoint x: 1199, endPoint y: 77, distance: 7.3
click at [1115, 76] on button "Approve" at bounding box center [1206, 90] width 73 height 32
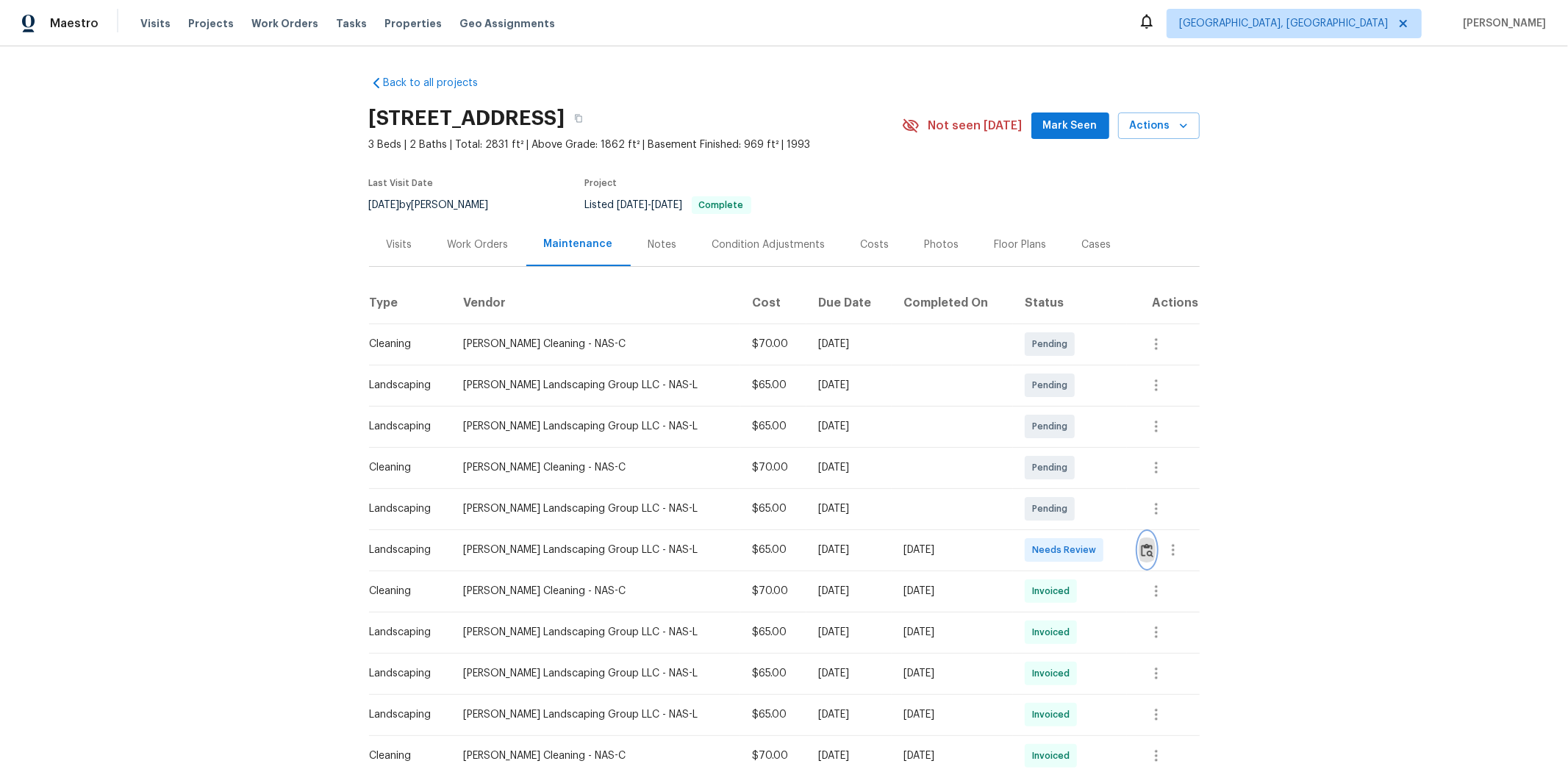
click at [1115, 516] on img "button" at bounding box center [1147, 550] width 13 height 14
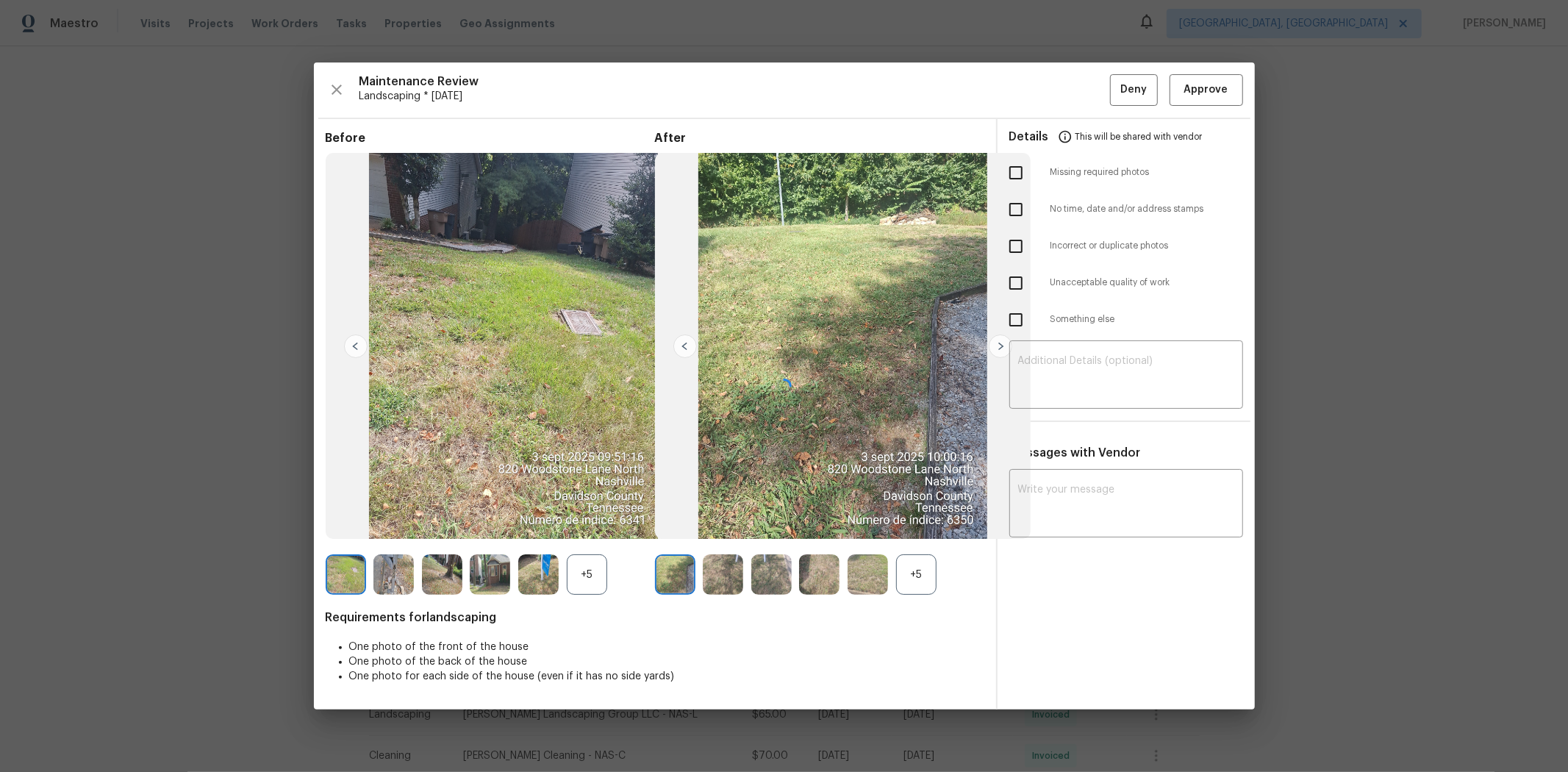
click at [1115, 119] on div "Details This will be shared with vendor" at bounding box center [1126, 136] width 234 height 35
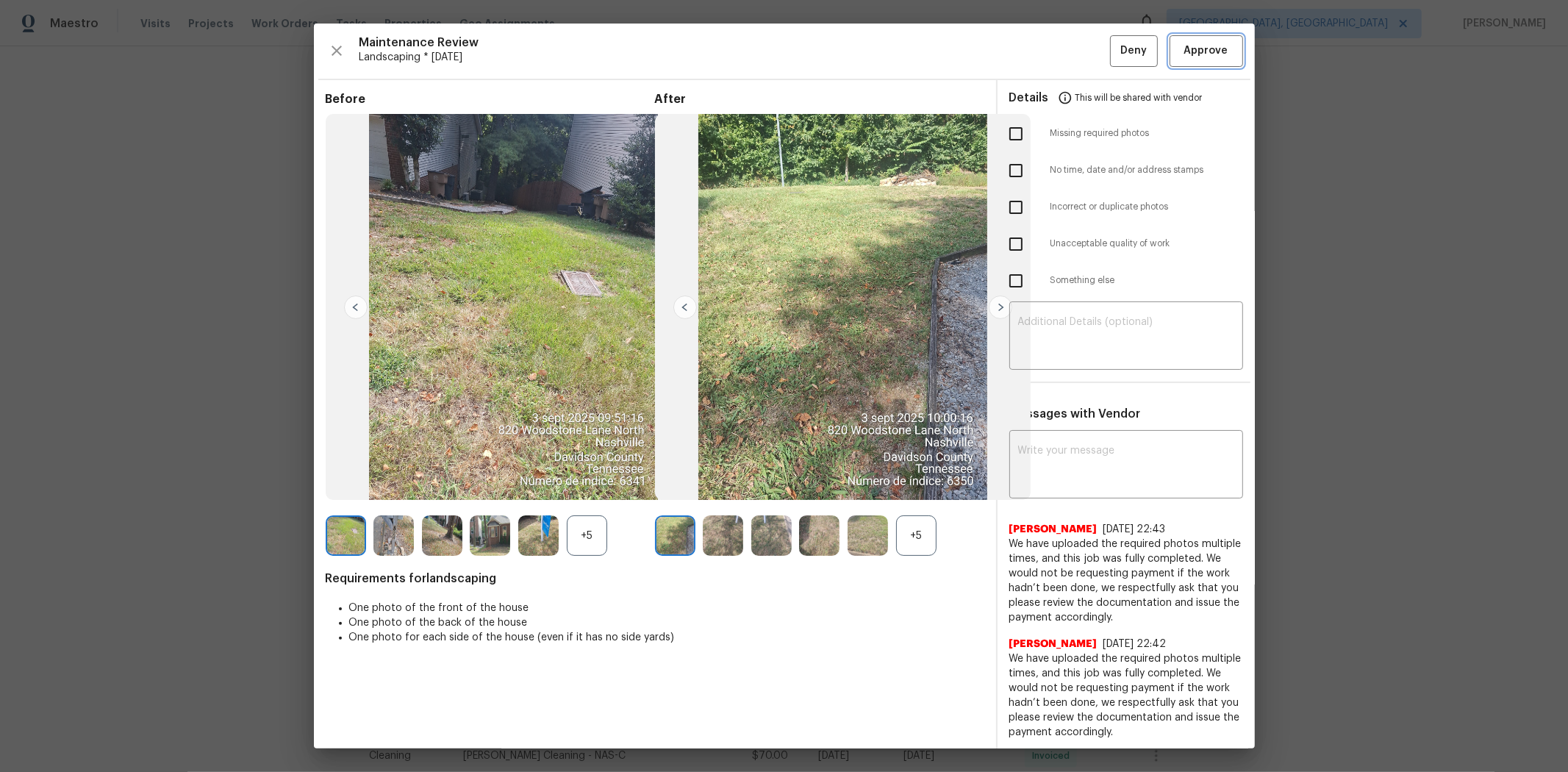
click at [1115, 58] on span "Approve" at bounding box center [1206, 51] width 44 height 18
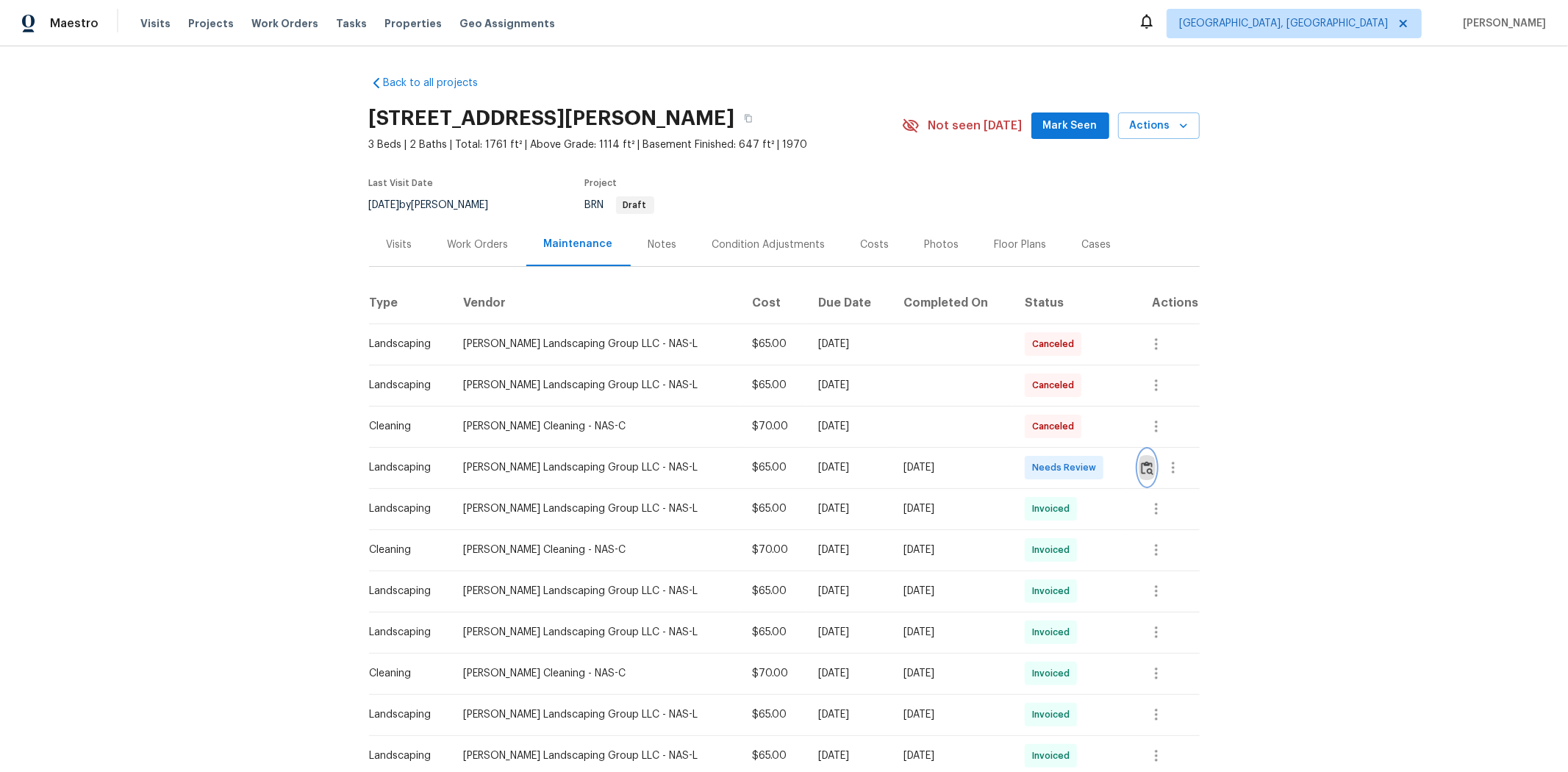
click at [843, 466] on button "button" at bounding box center [1148, 467] width 17 height 35
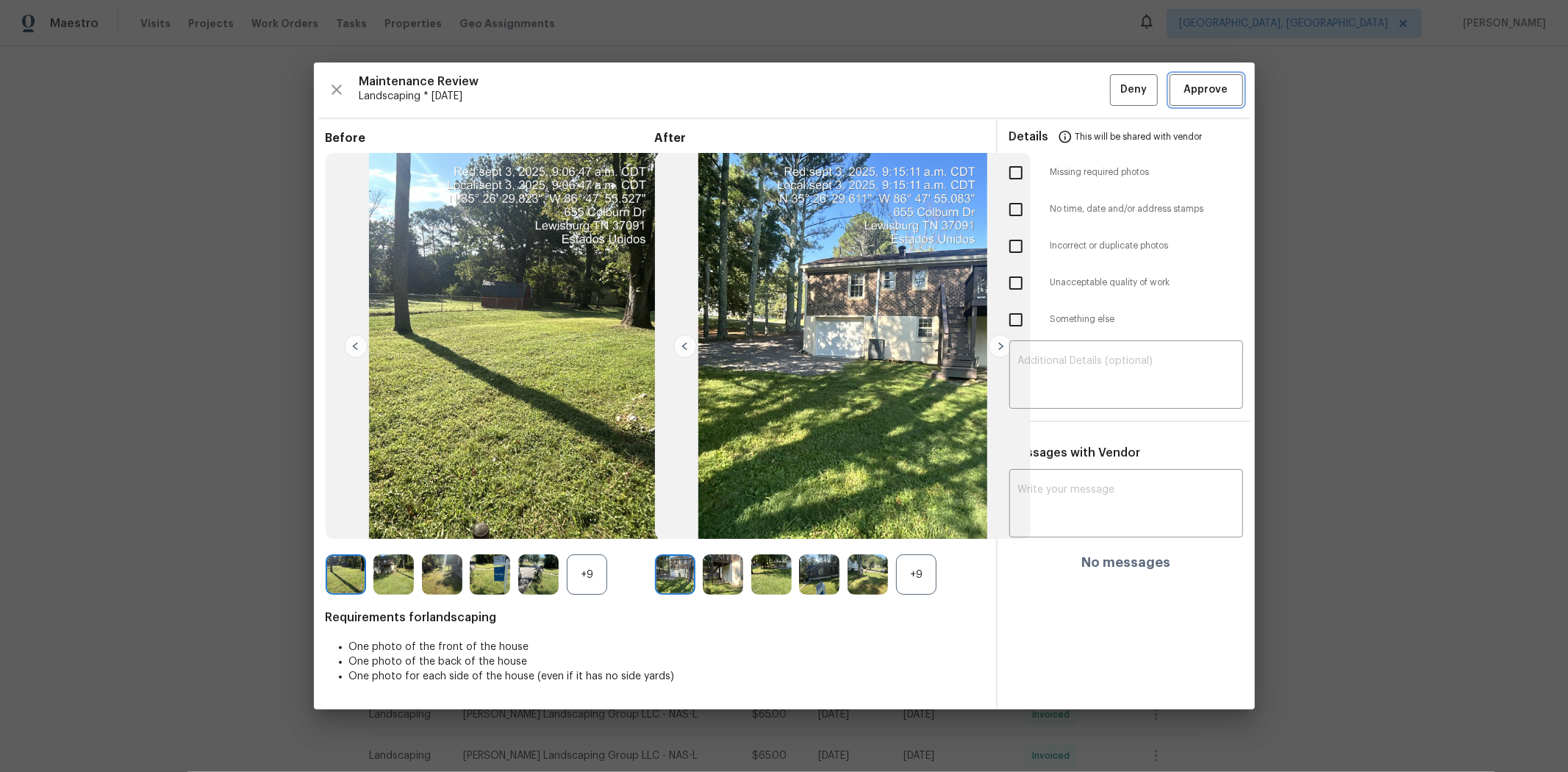
click at [843, 97] on span "Approve" at bounding box center [1206, 90] width 44 height 18
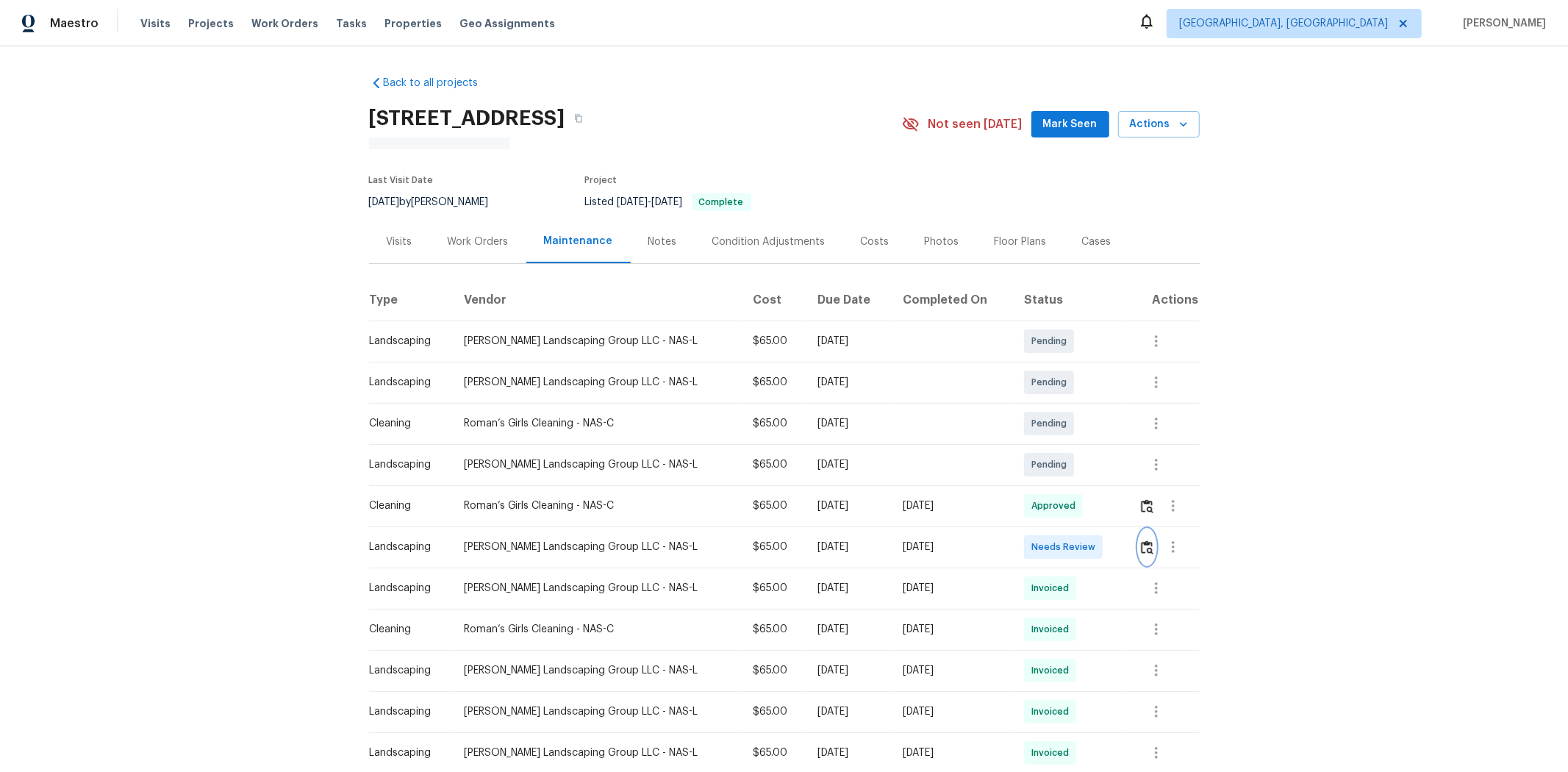
click at [1115, 516] on img "button" at bounding box center [1147, 547] width 13 height 14
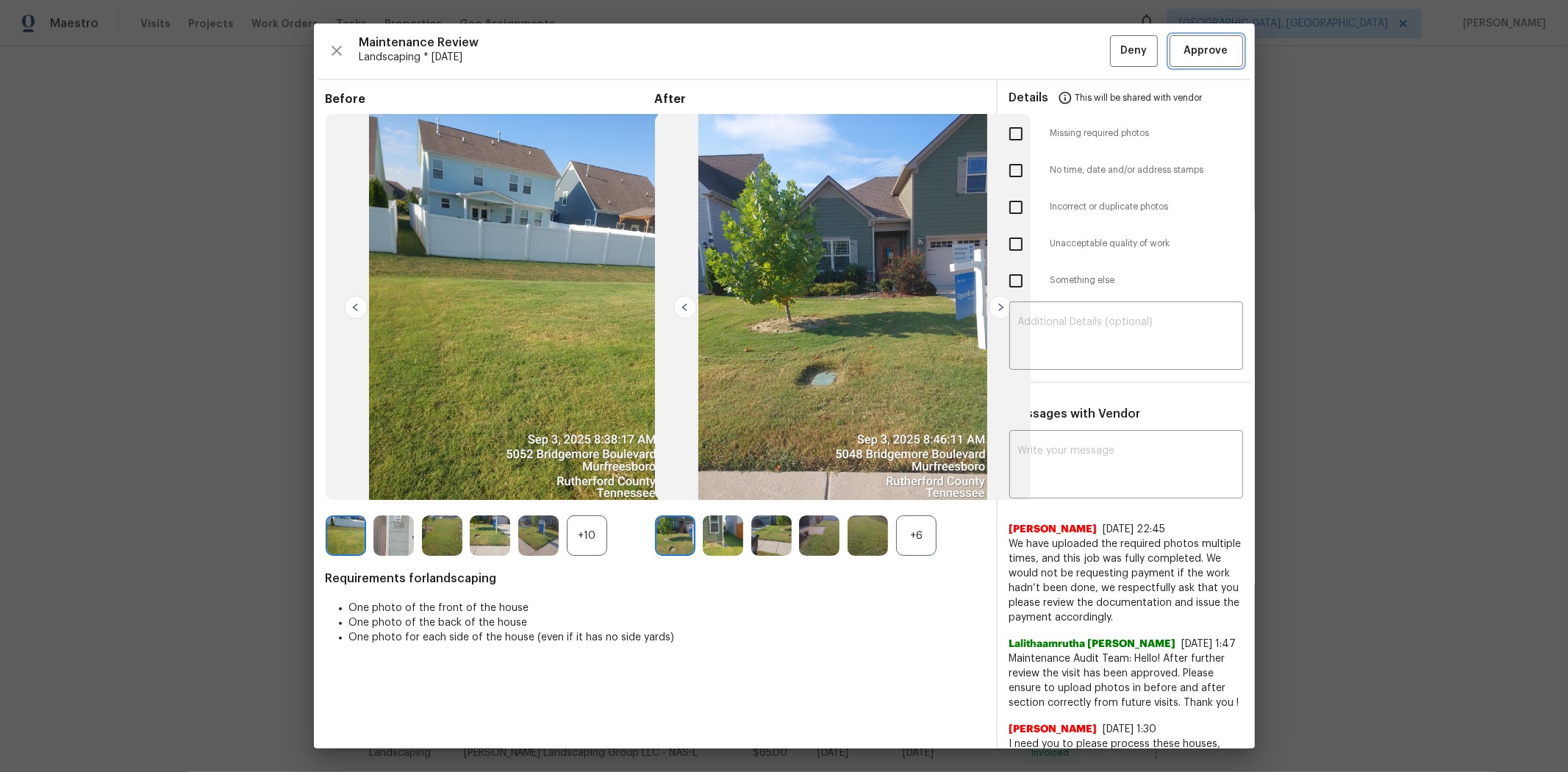
click at [1115, 56] on span "Approve" at bounding box center [1206, 51] width 44 height 18
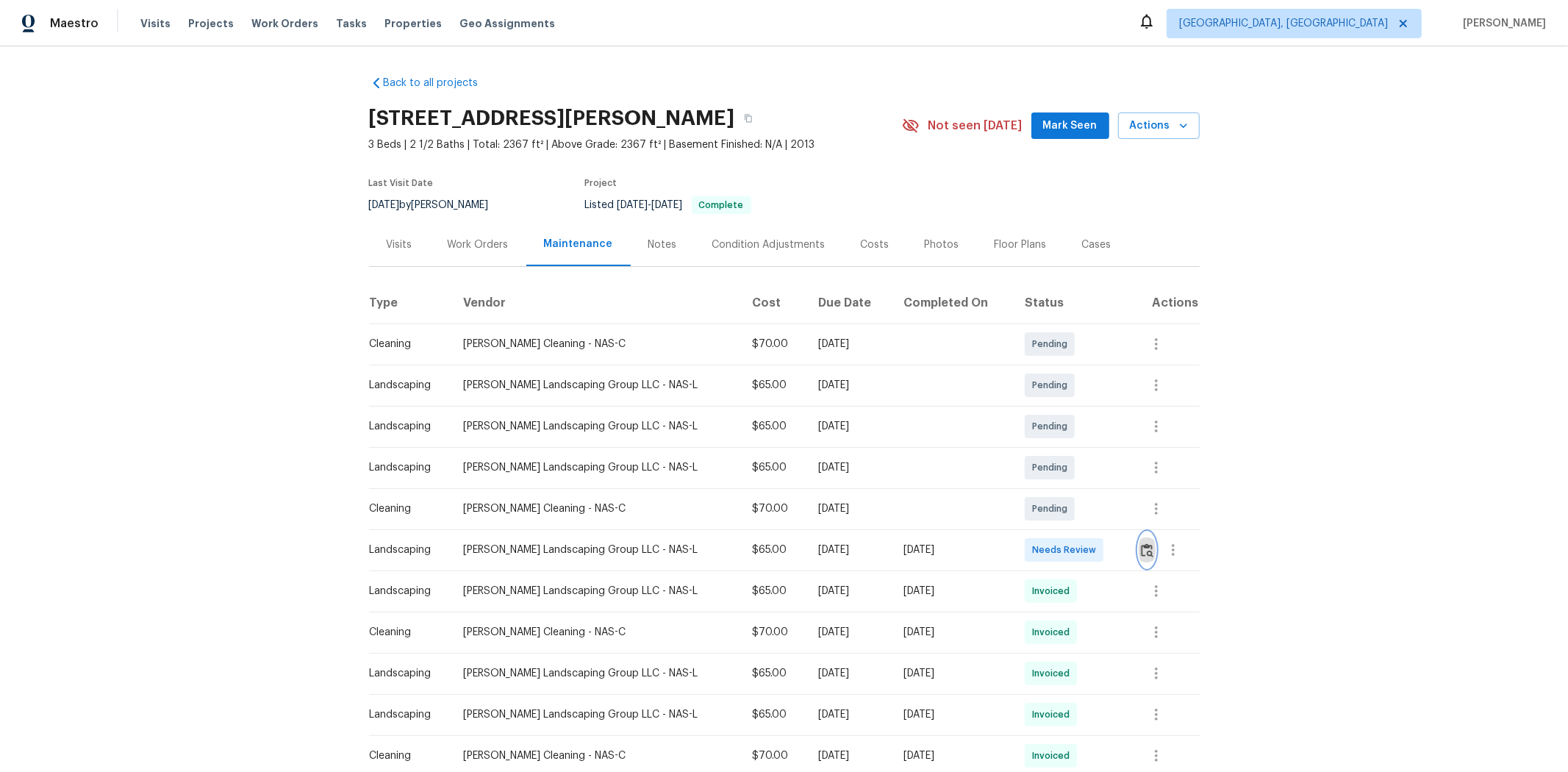
click at [1115, 516] on button "button" at bounding box center [1148, 549] width 17 height 35
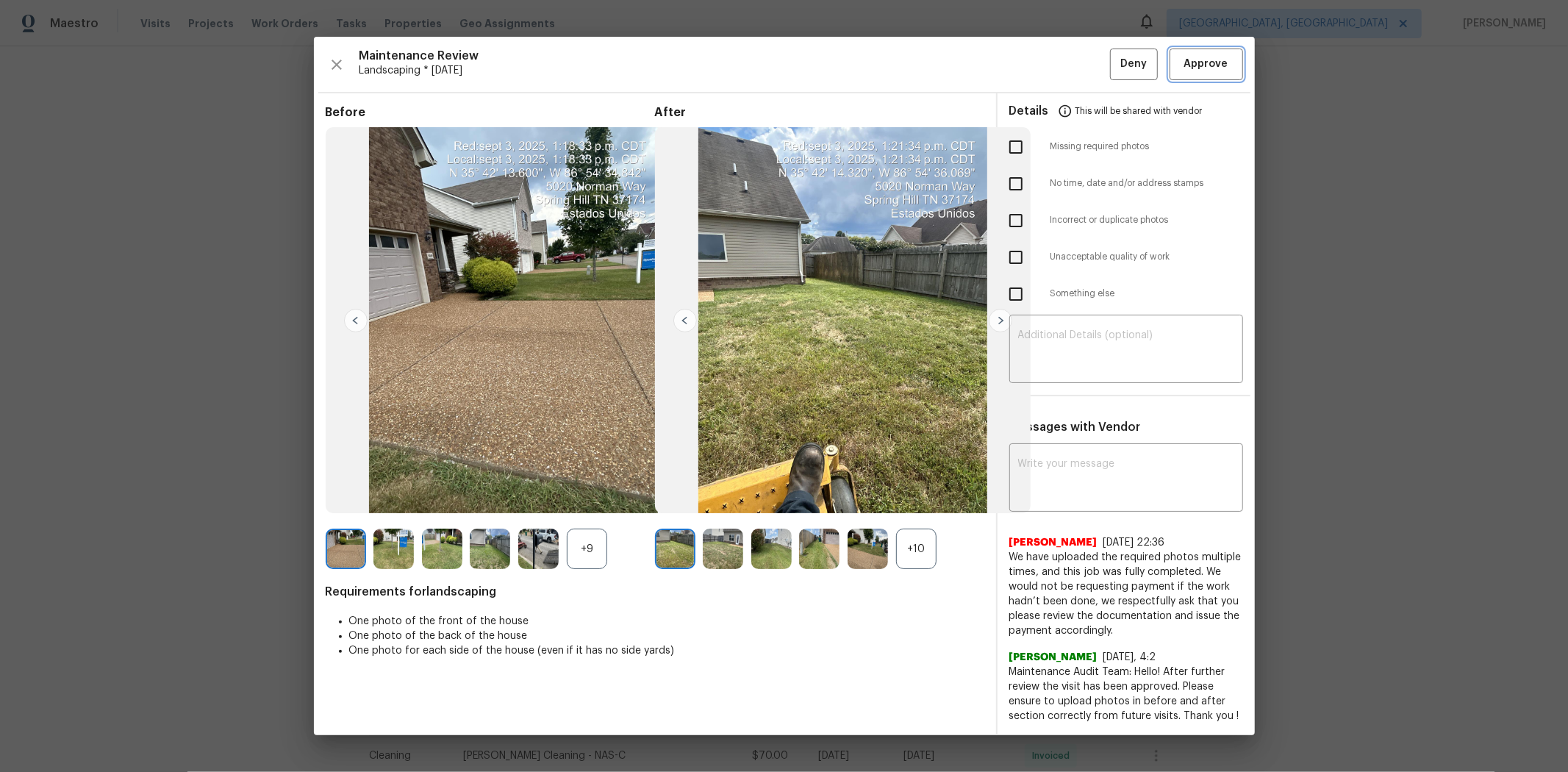
click at [1115, 59] on span "Approve" at bounding box center [1206, 64] width 44 height 18
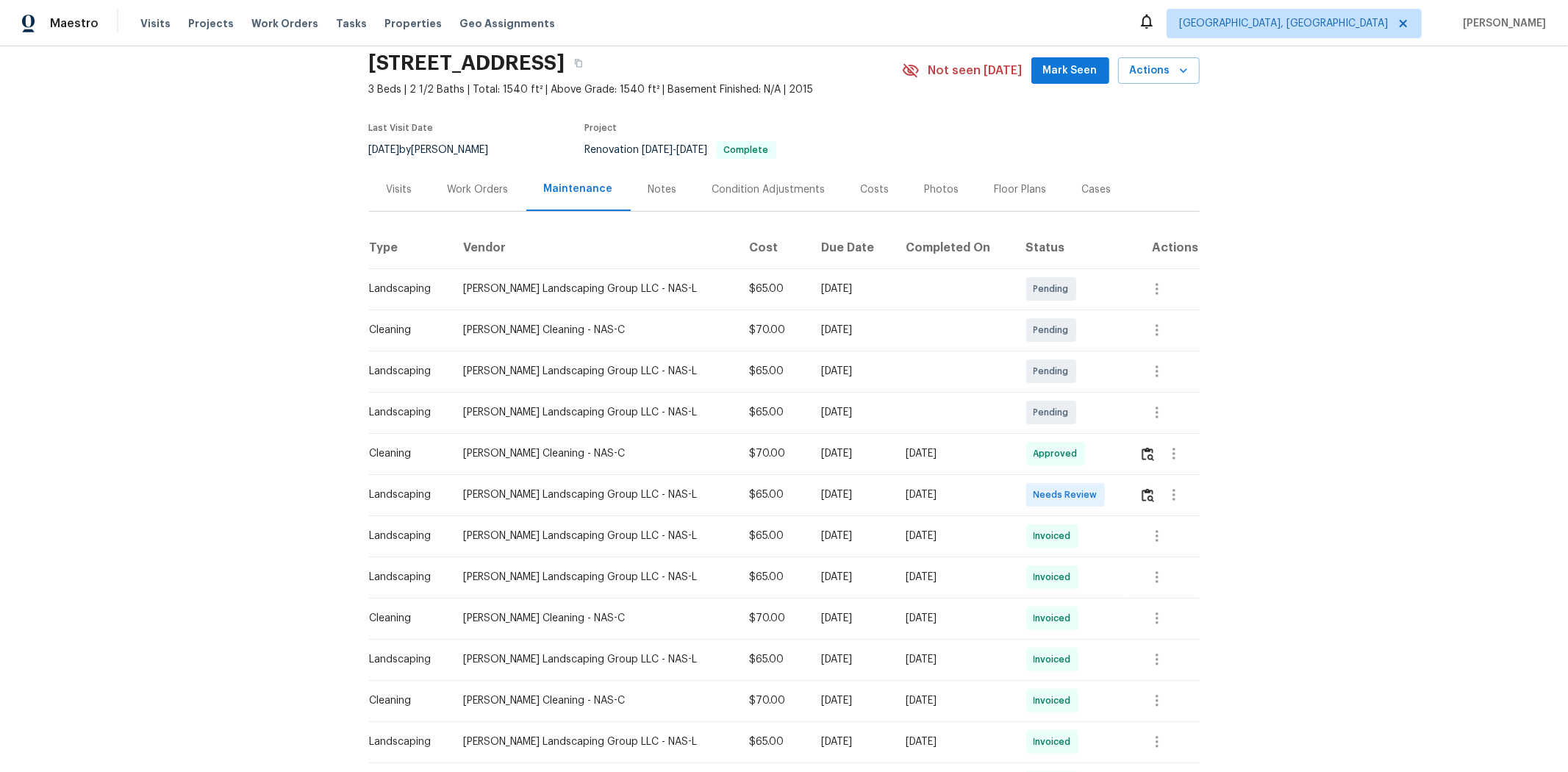
scroll to position [82, 0]
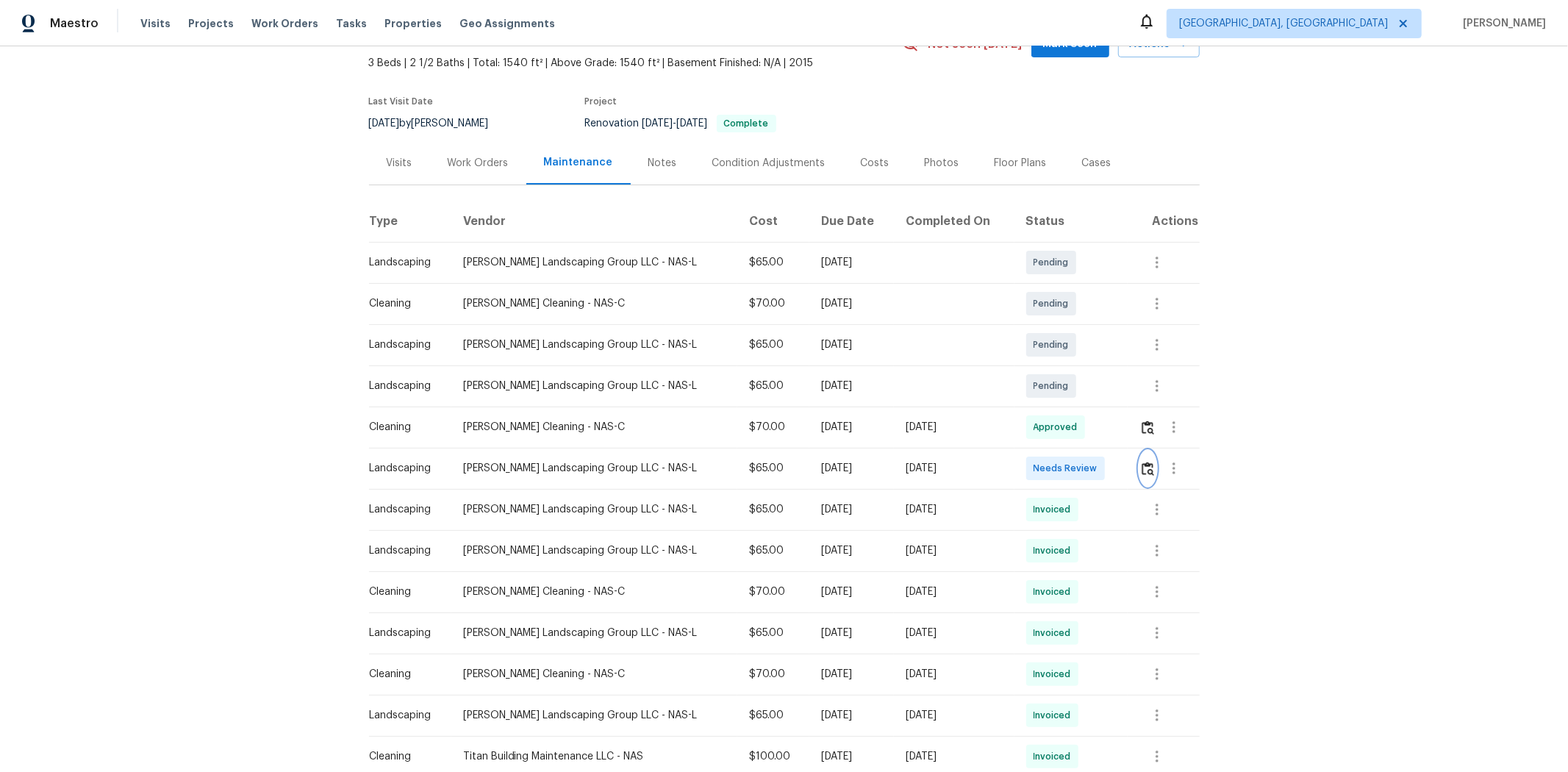
click at [843, 473] on img "button" at bounding box center [1148, 468] width 13 height 14
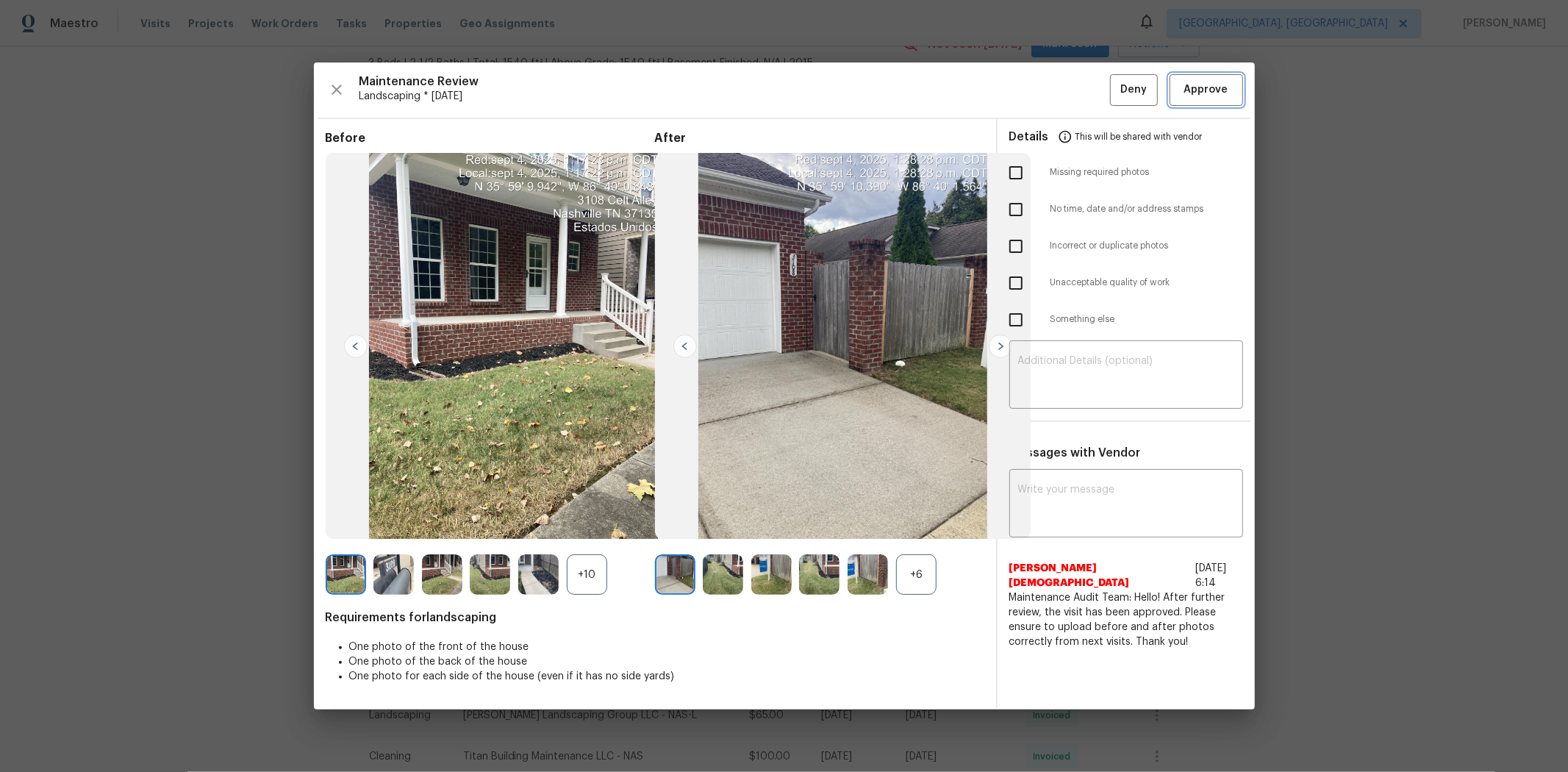
click at [843, 89] on span "Approve" at bounding box center [1206, 90] width 44 height 18
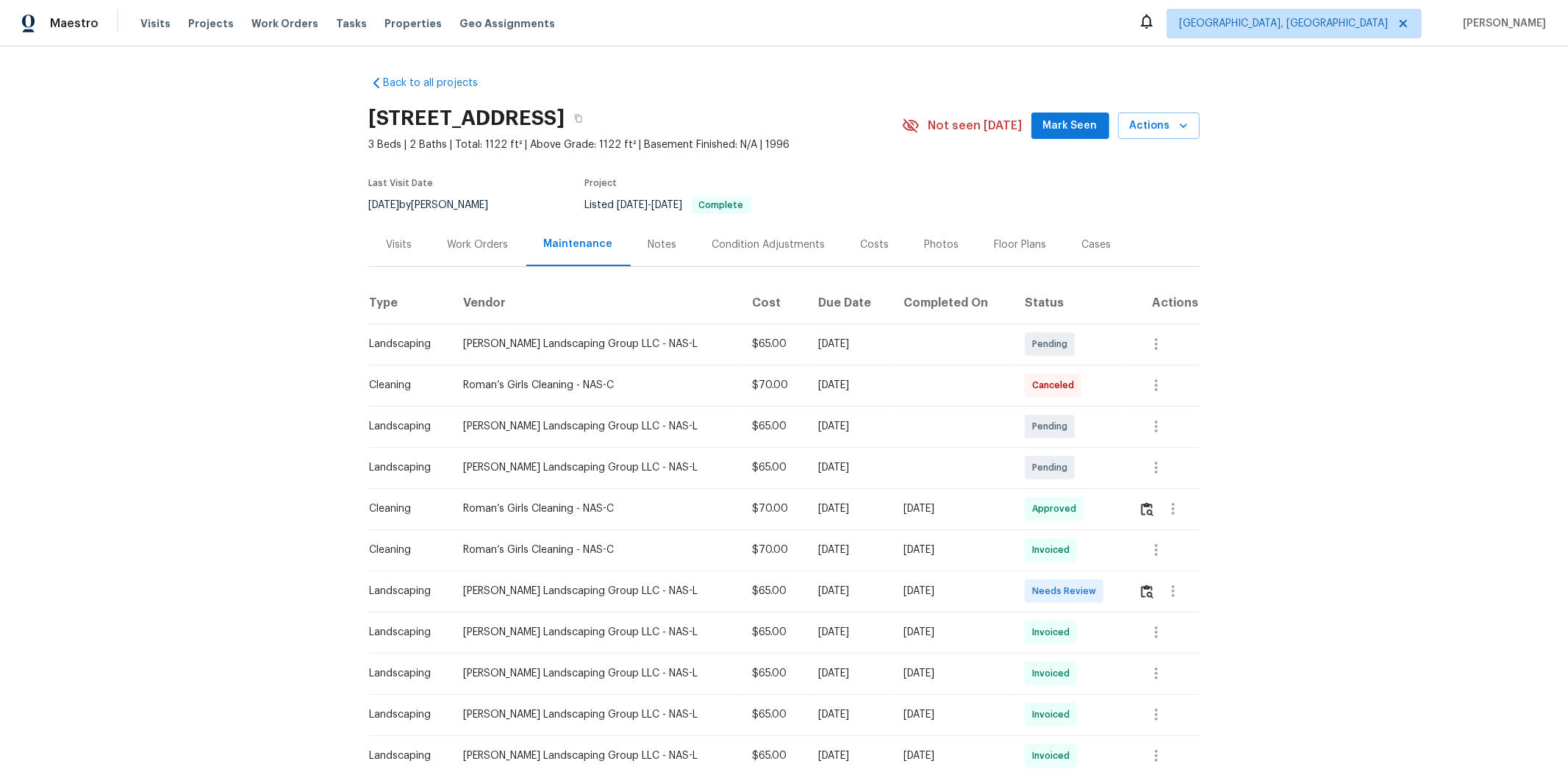
drag, startPoint x: 1125, startPoint y: 591, endPoint x: 1145, endPoint y: 596, distance: 20.6
click at [1115, 516] on td at bounding box center [1163, 591] width 72 height 41
click at [1115, 516] on img "button" at bounding box center [1147, 591] width 13 height 14
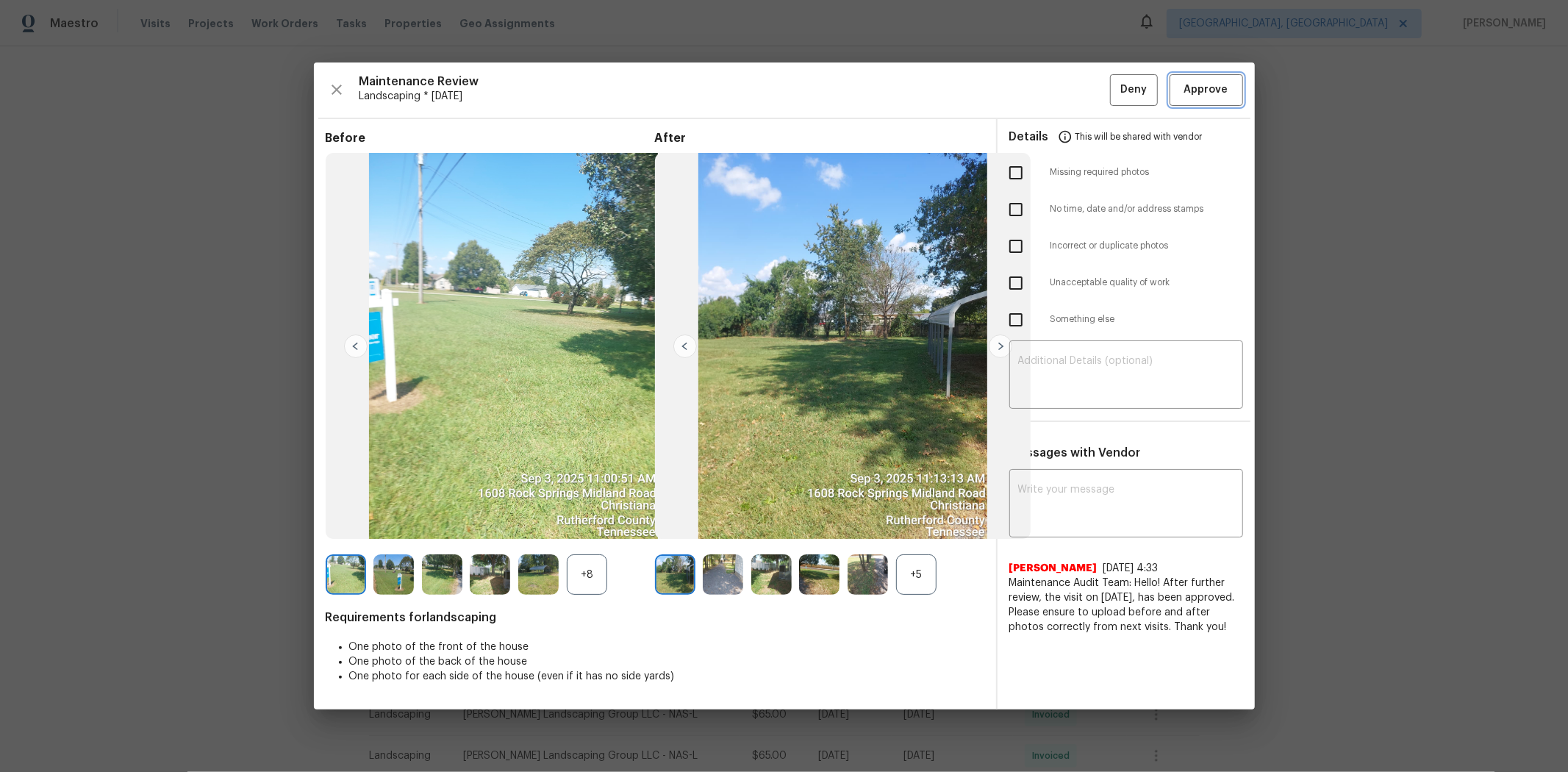
click at [1115, 90] on span "Approve" at bounding box center [1206, 90] width 44 height 18
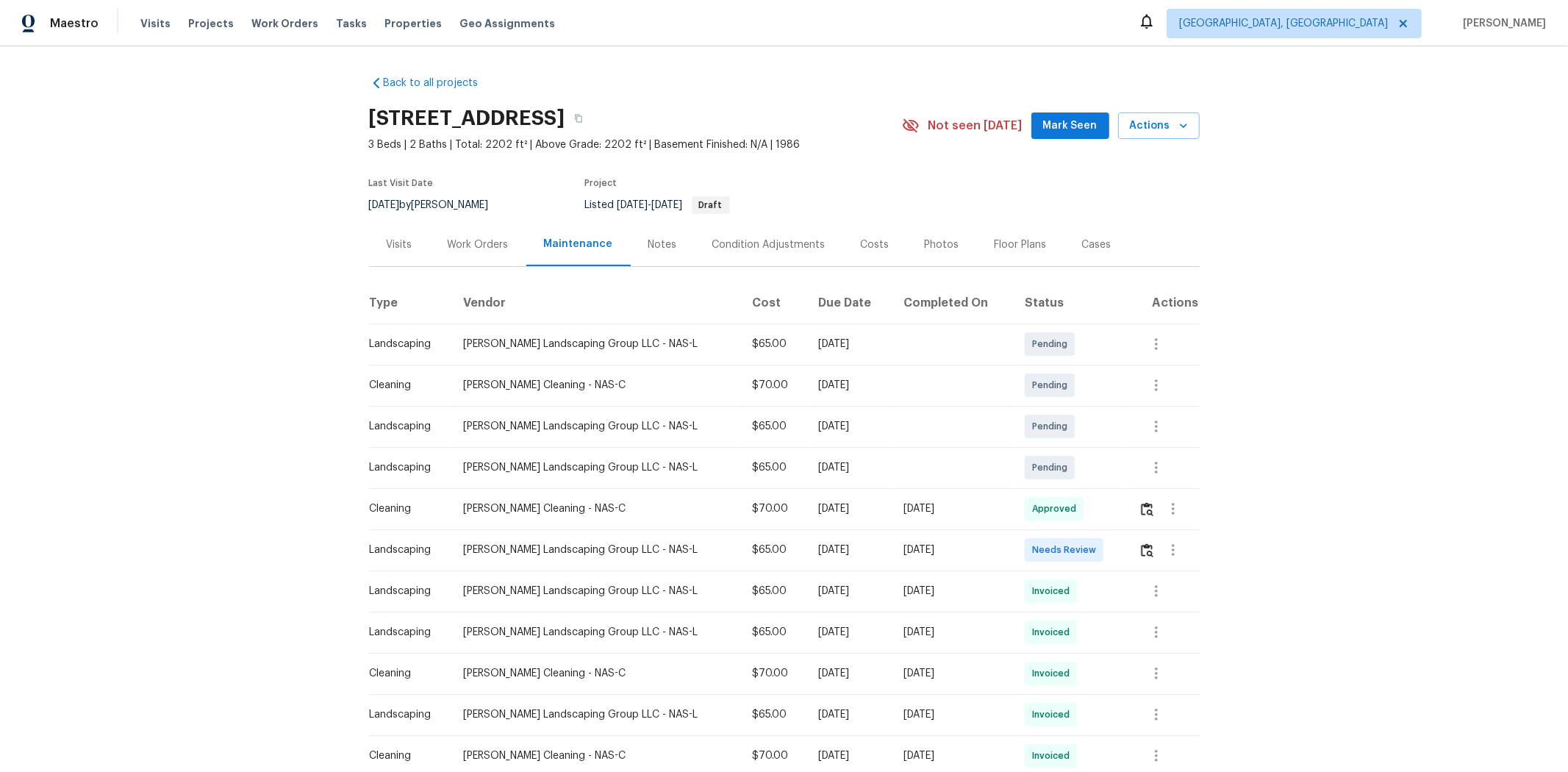
click at [1115, 516] on div at bounding box center [1168, 549] width 59 height 35
click at [1115, 516] on img "button" at bounding box center [1147, 550] width 13 height 14
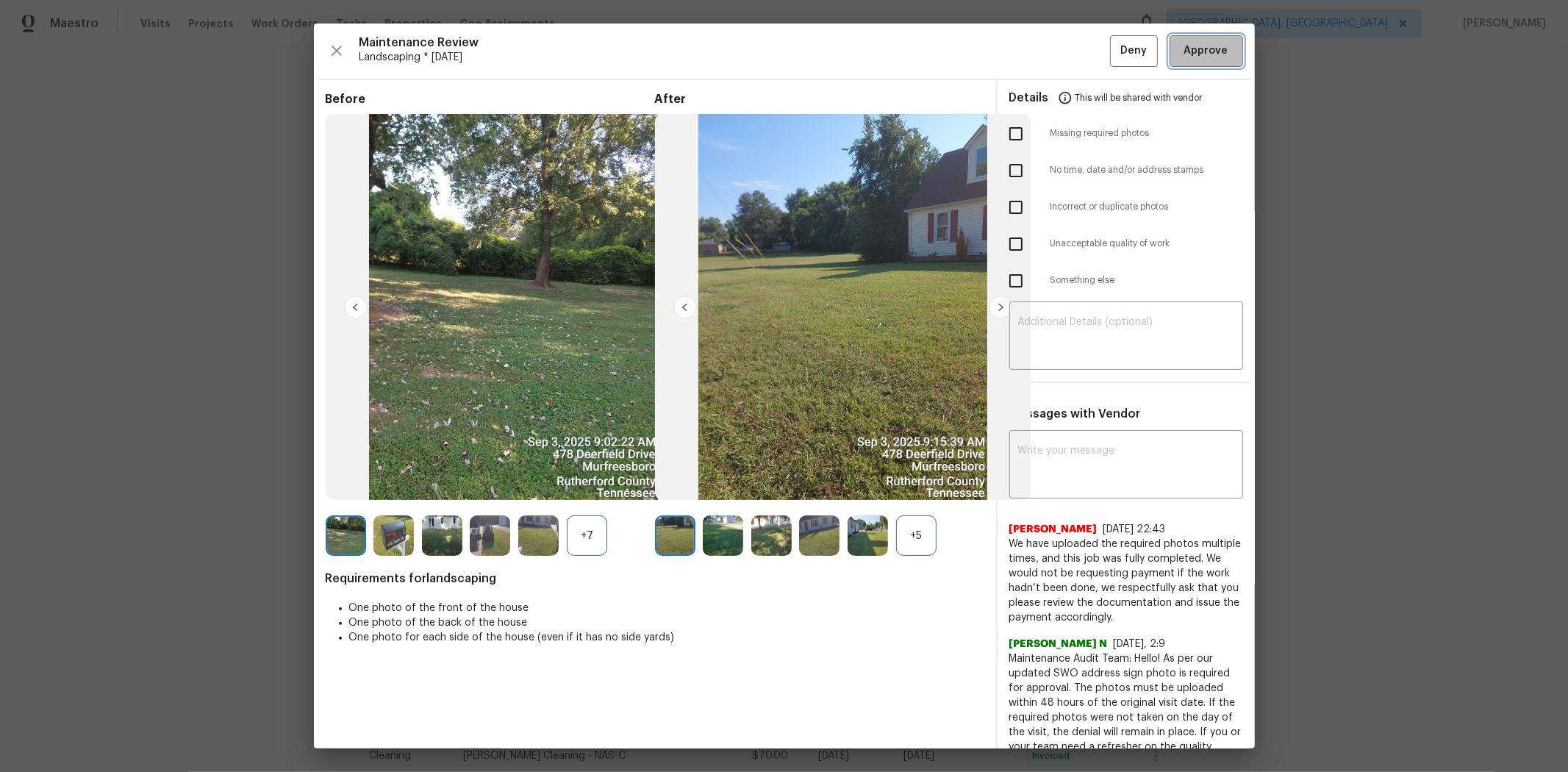
click at [1115, 56] on span "Approve" at bounding box center [1206, 51] width 44 height 18
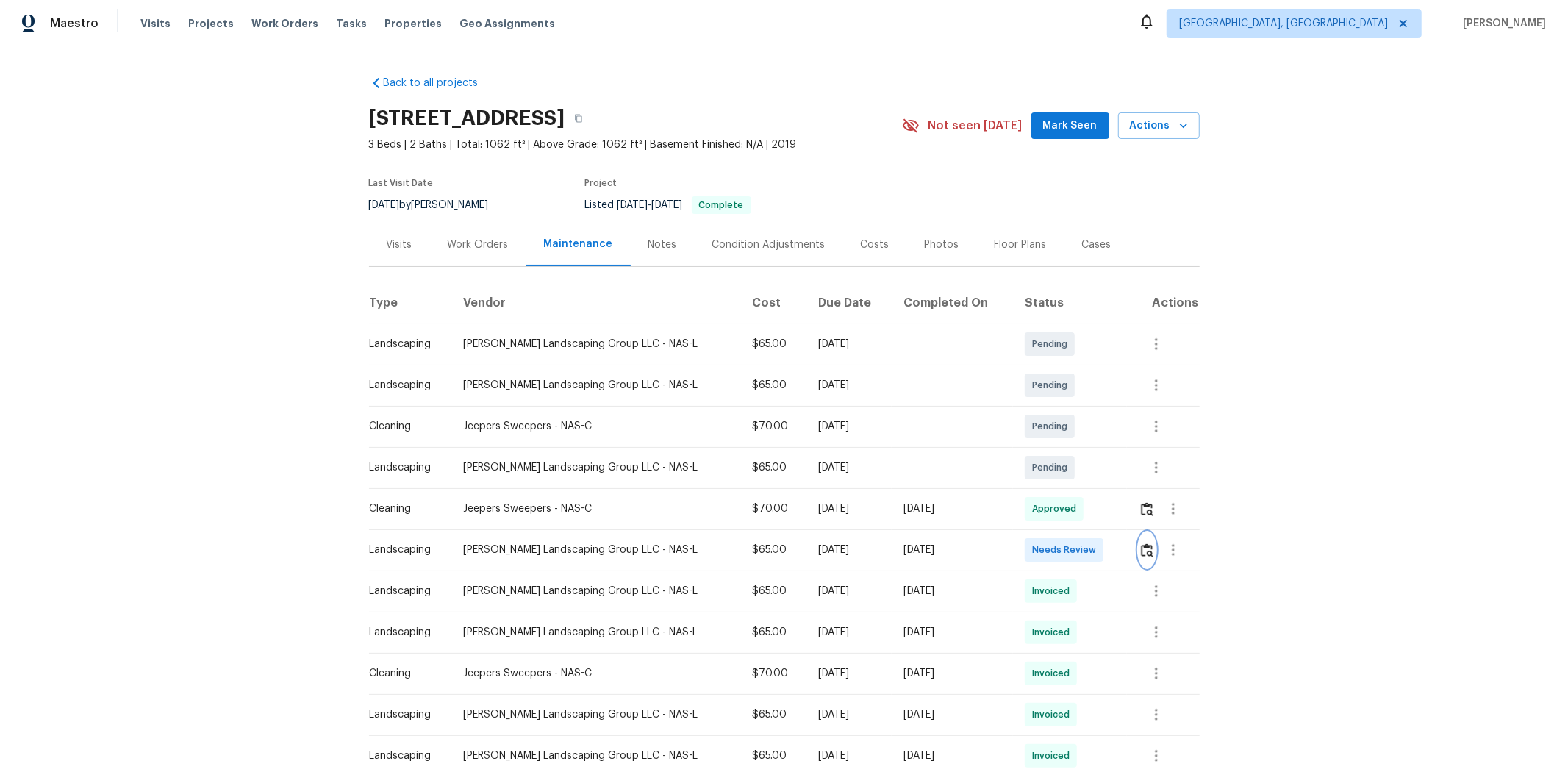
click at [1115, 516] on img "button" at bounding box center [1147, 550] width 13 height 14
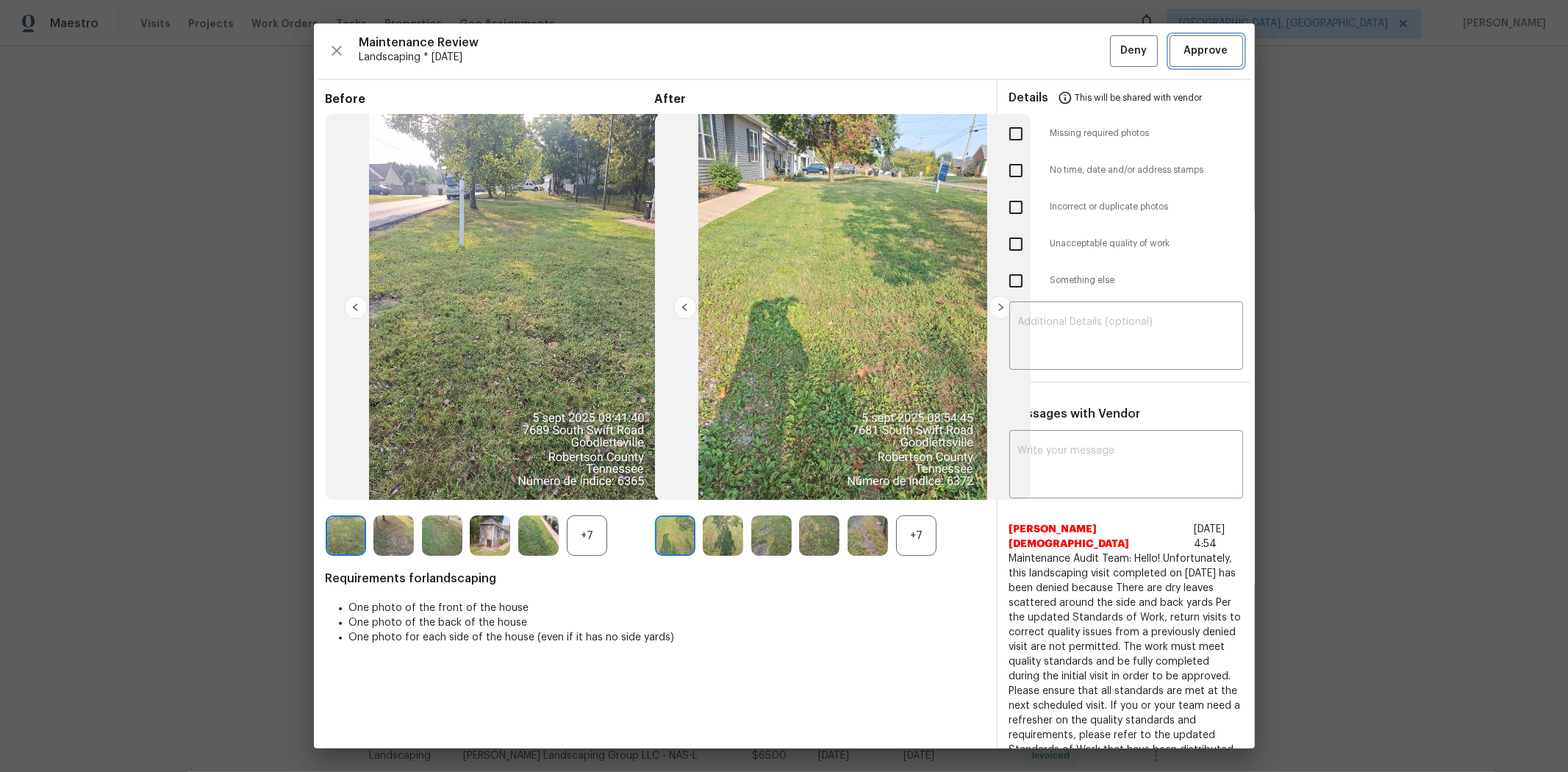
click at [1115, 48] on span "Approve" at bounding box center [1206, 51] width 44 height 18
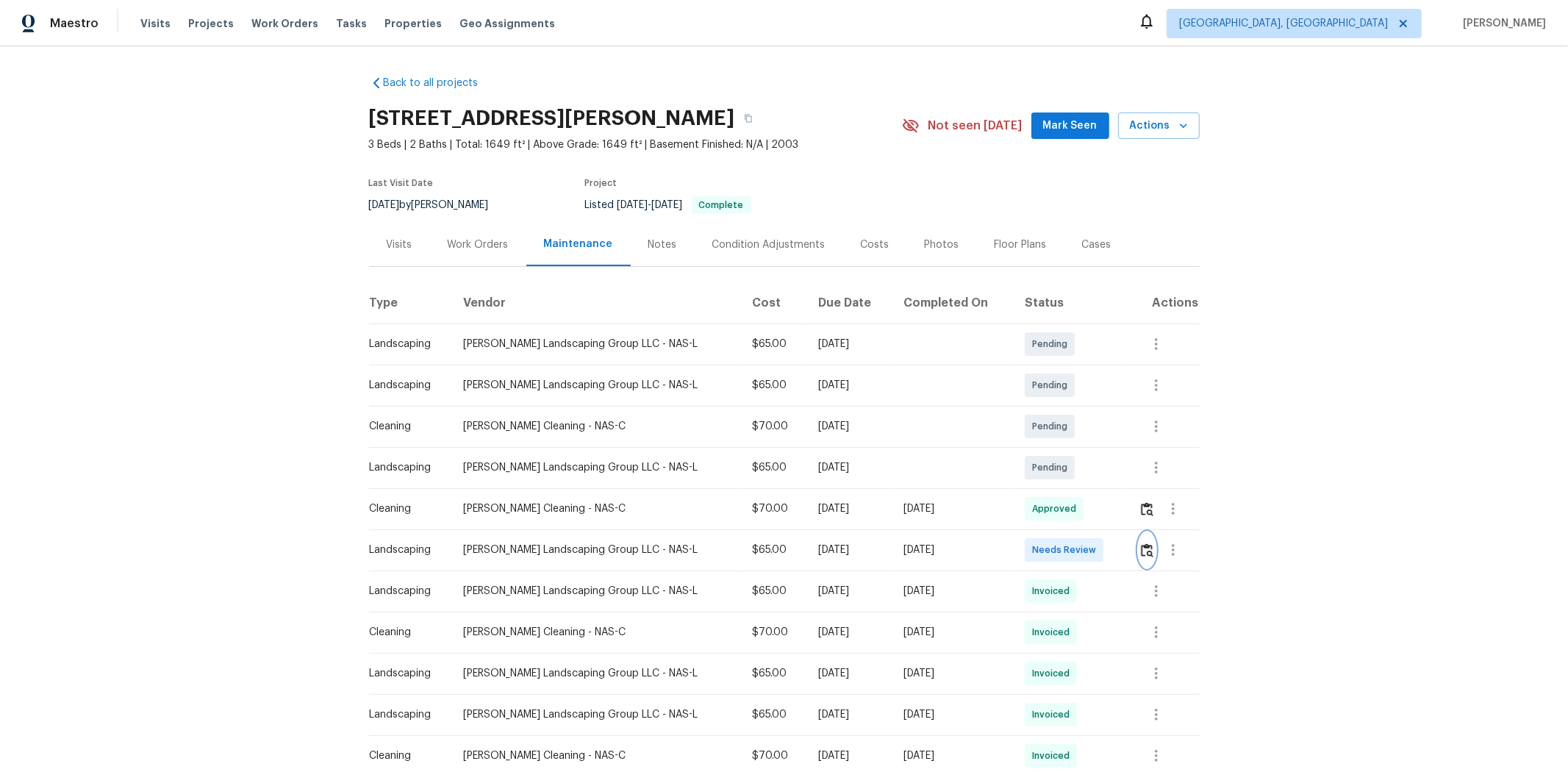
click at [1115, 516] on img "button" at bounding box center [1147, 550] width 13 height 14
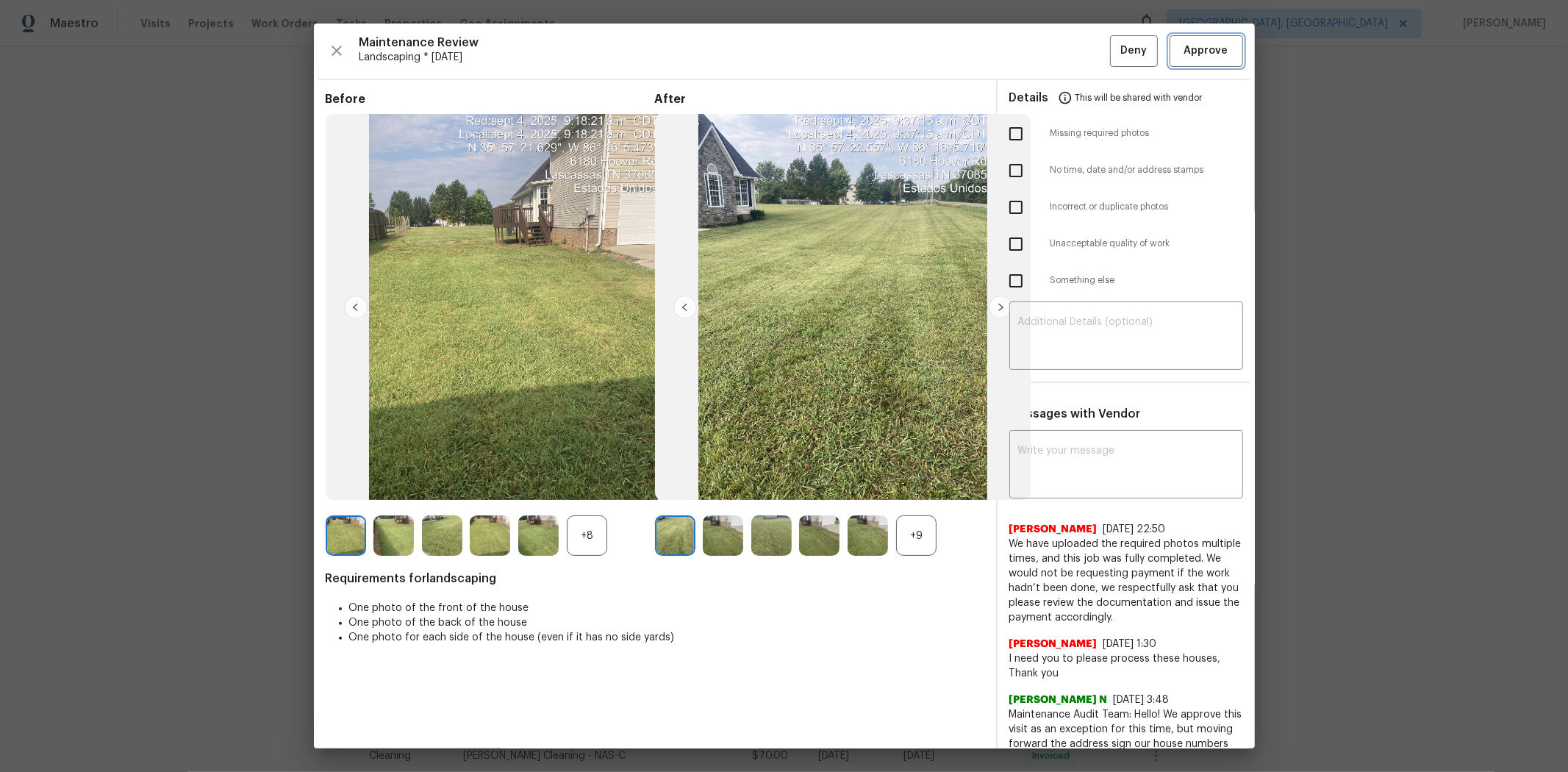
click at [1115, 49] on span "Approve" at bounding box center [1206, 51] width 44 height 18
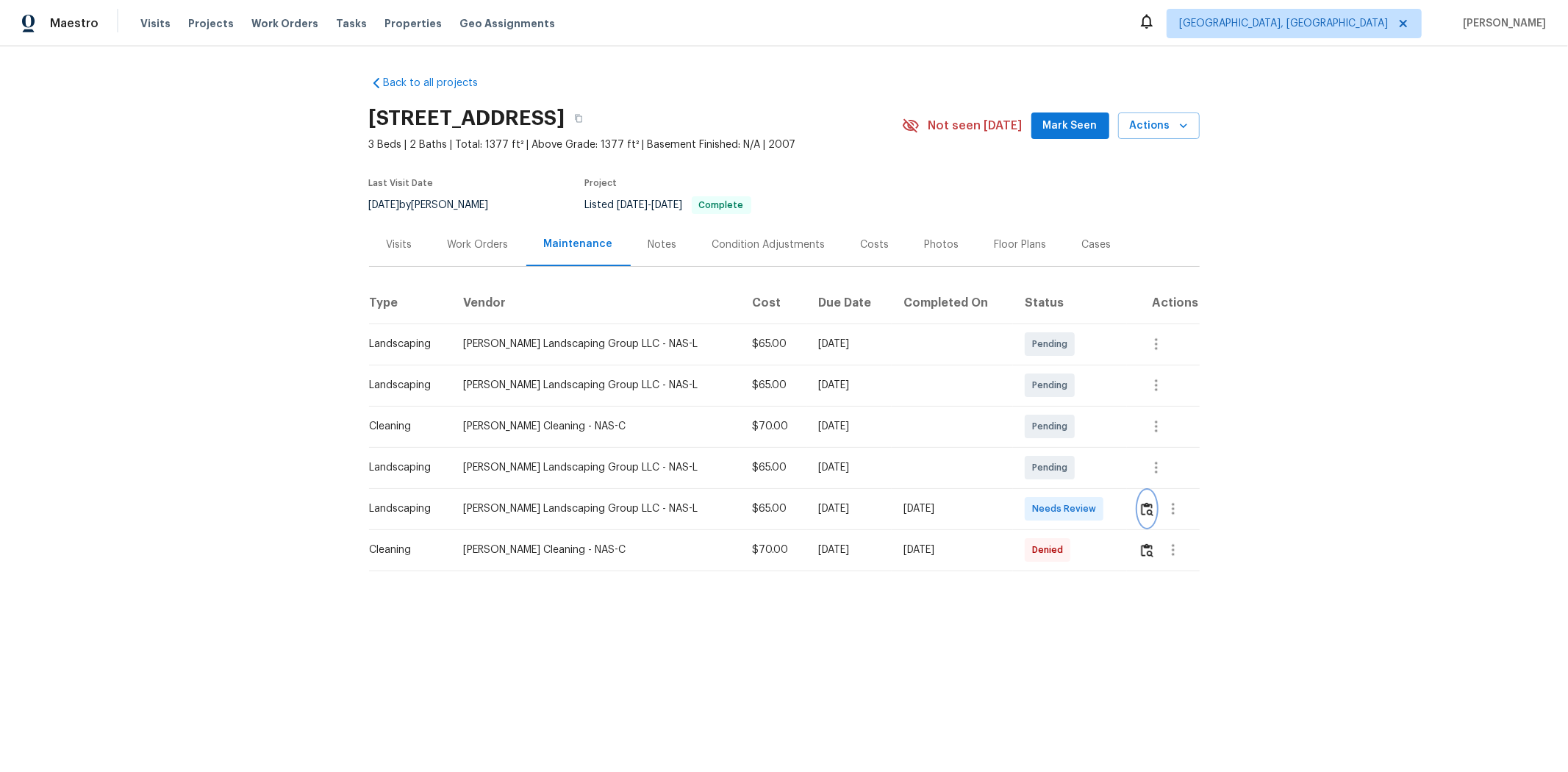
click at [1115, 505] on img "button" at bounding box center [1147, 509] width 13 height 14
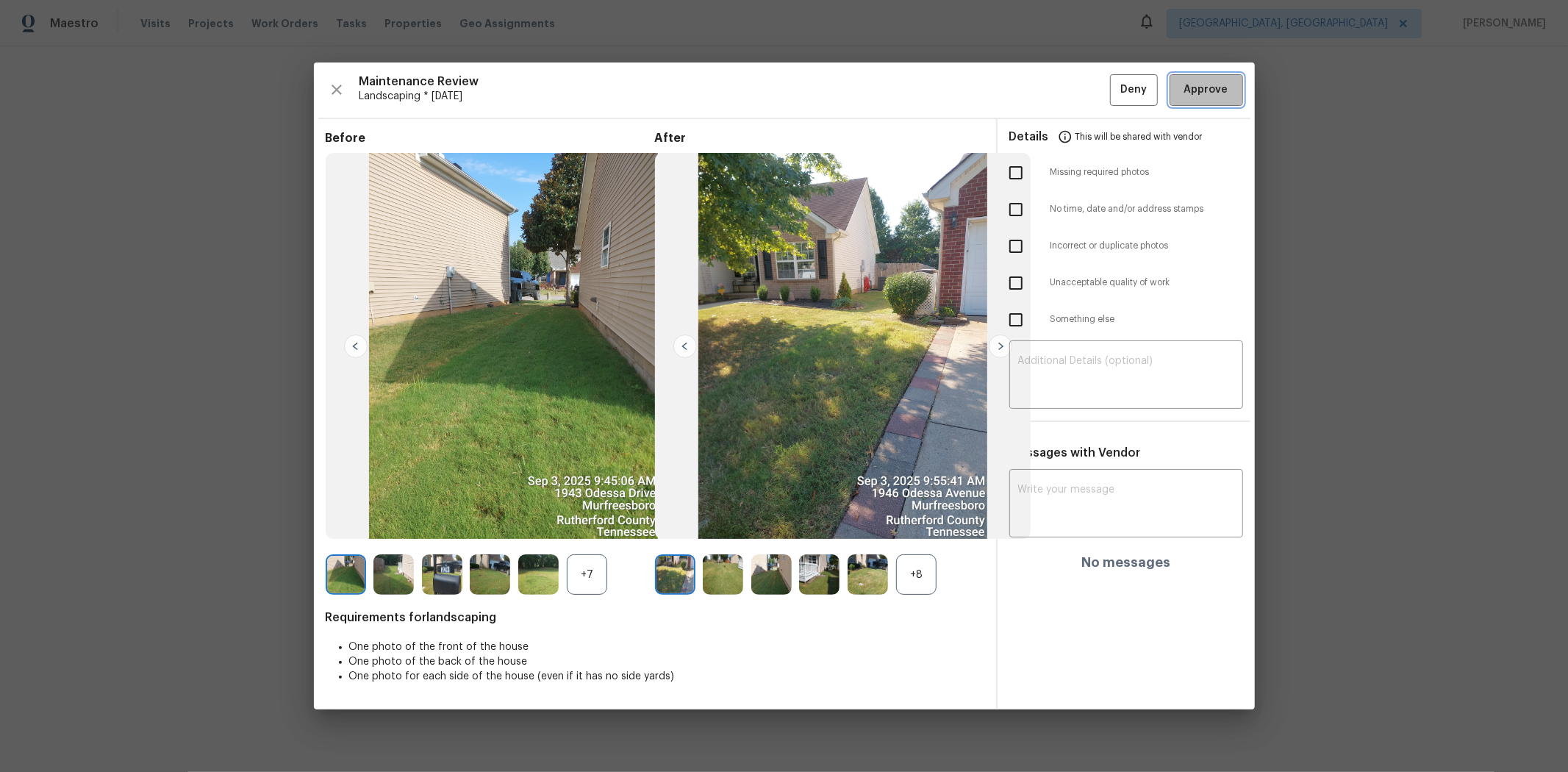
click at [1115, 96] on span "Approve" at bounding box center [1206, 90] width 44 height 18
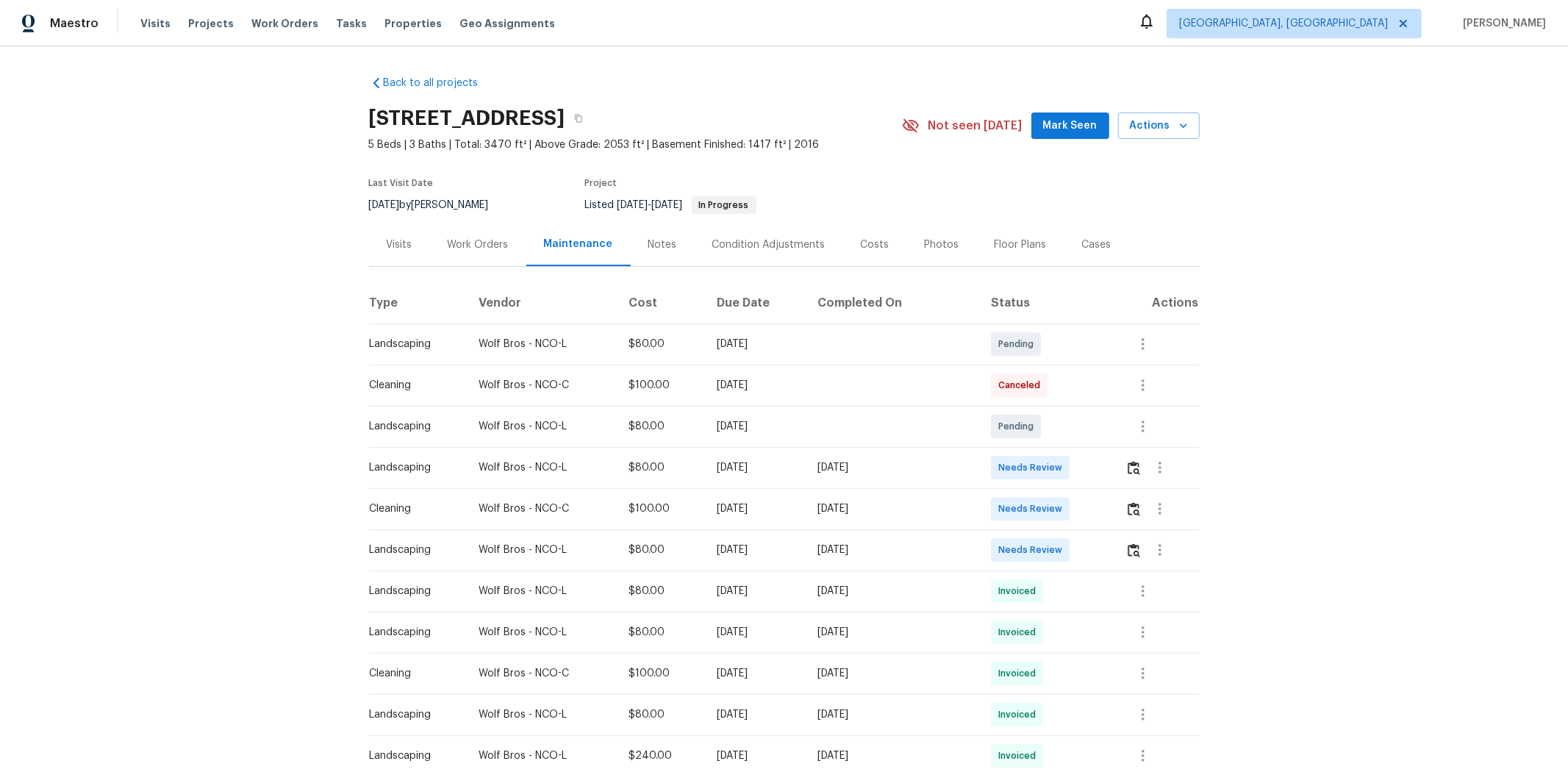
drag, startPoint x: 1119, startPoint y: 548, endPoint x: 1135, endPoint y: 549, distance: 16.0
click at [1115, 516] on td at bounding box center [1156, 550] width 85 height 41
click at [1115, 516] on img "button" at bounding box center [1134, 550] width 13 height 14
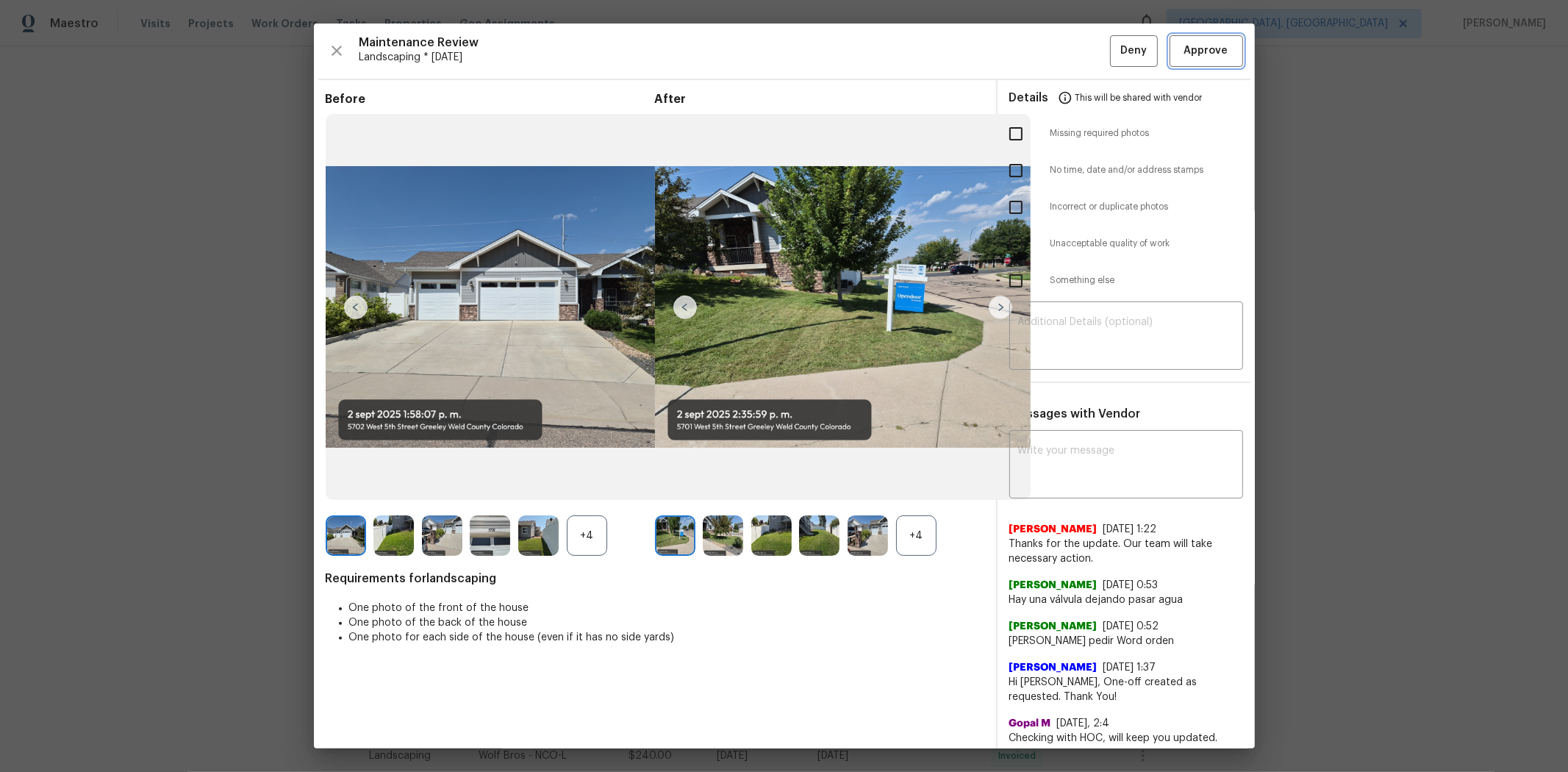
drag, startPoint x: 1193, startPoint y: 48, endPoint x: 1202, endPoint y: 49, distance: 9.1
click at [1115, 48] on span "Approve" at bounding box center [1206, 51] width 44 height 18
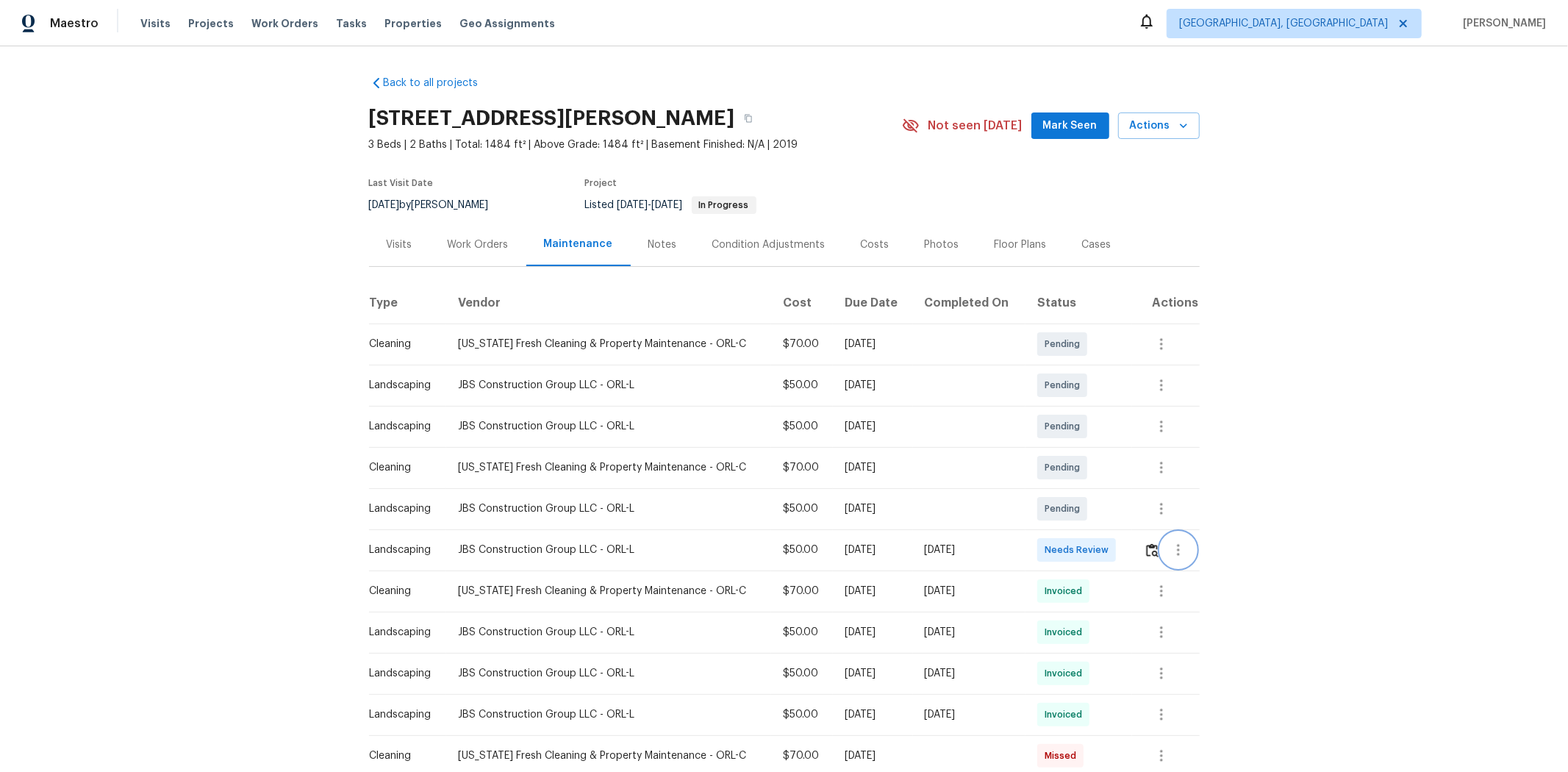
click at [1115, 516] on button "button" at bounding box center [1178, 549] width 35 height 35
click at [1115, 516] on div at bounding box center [784, 386] width 1568 height 772
click at [1115, 516] on img "button" at bounding box center [1152, 550] width 13 height 14
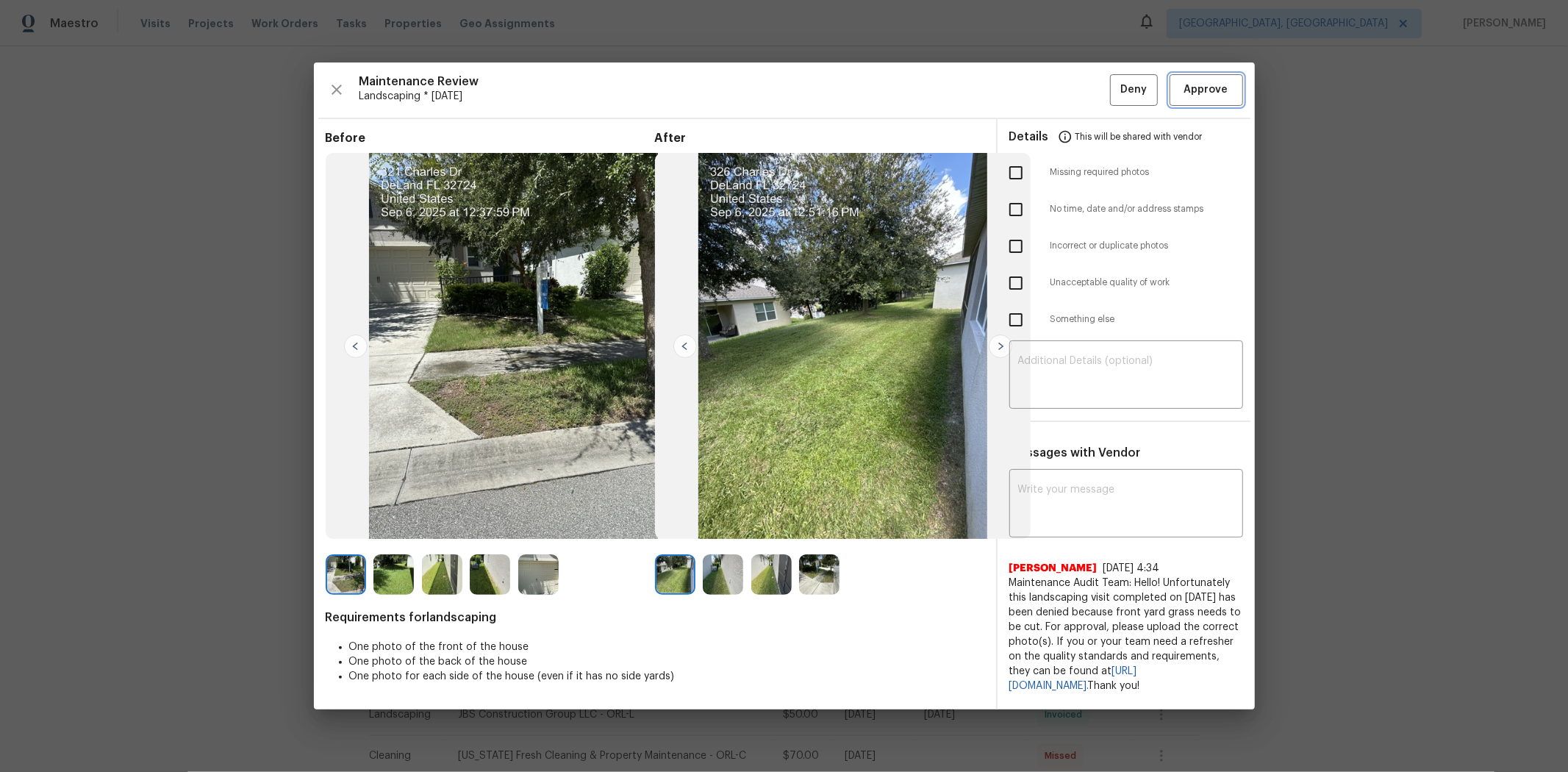
drag, startPoint x: 1175, startPoint y: 84, endPoint x: 1156, endPoint y: 83, distance: 19.0
click at [1115, 84] on button "Approve" at bounding box center [1206, 90] width 73 height 32
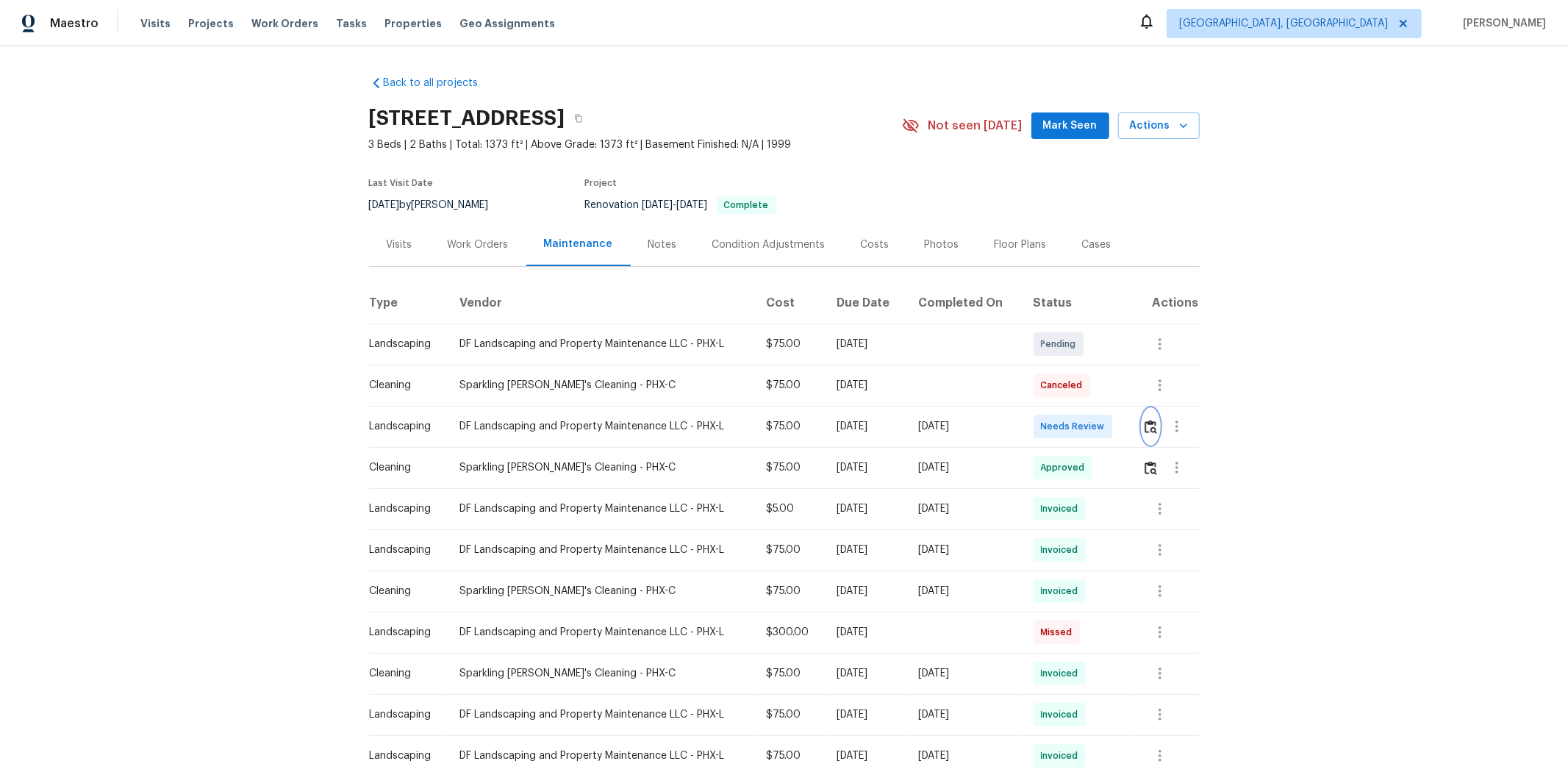
click at [1115, 426] on button "button" at bounding box center [1151, 426] width 17 height 35
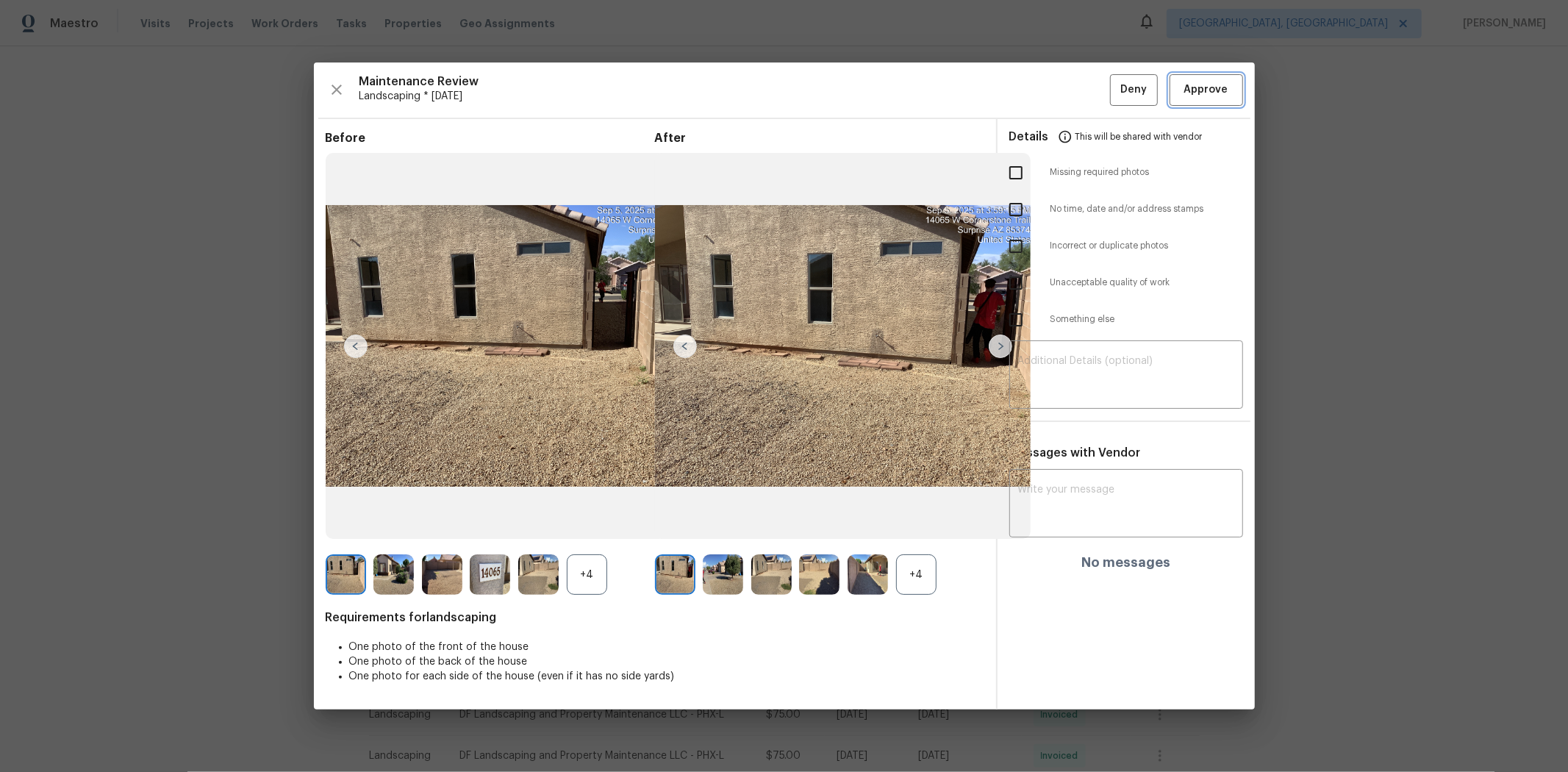
click at [1115, 83] on span "Approve" at bounding box center [1206, 90] width 44 height 18
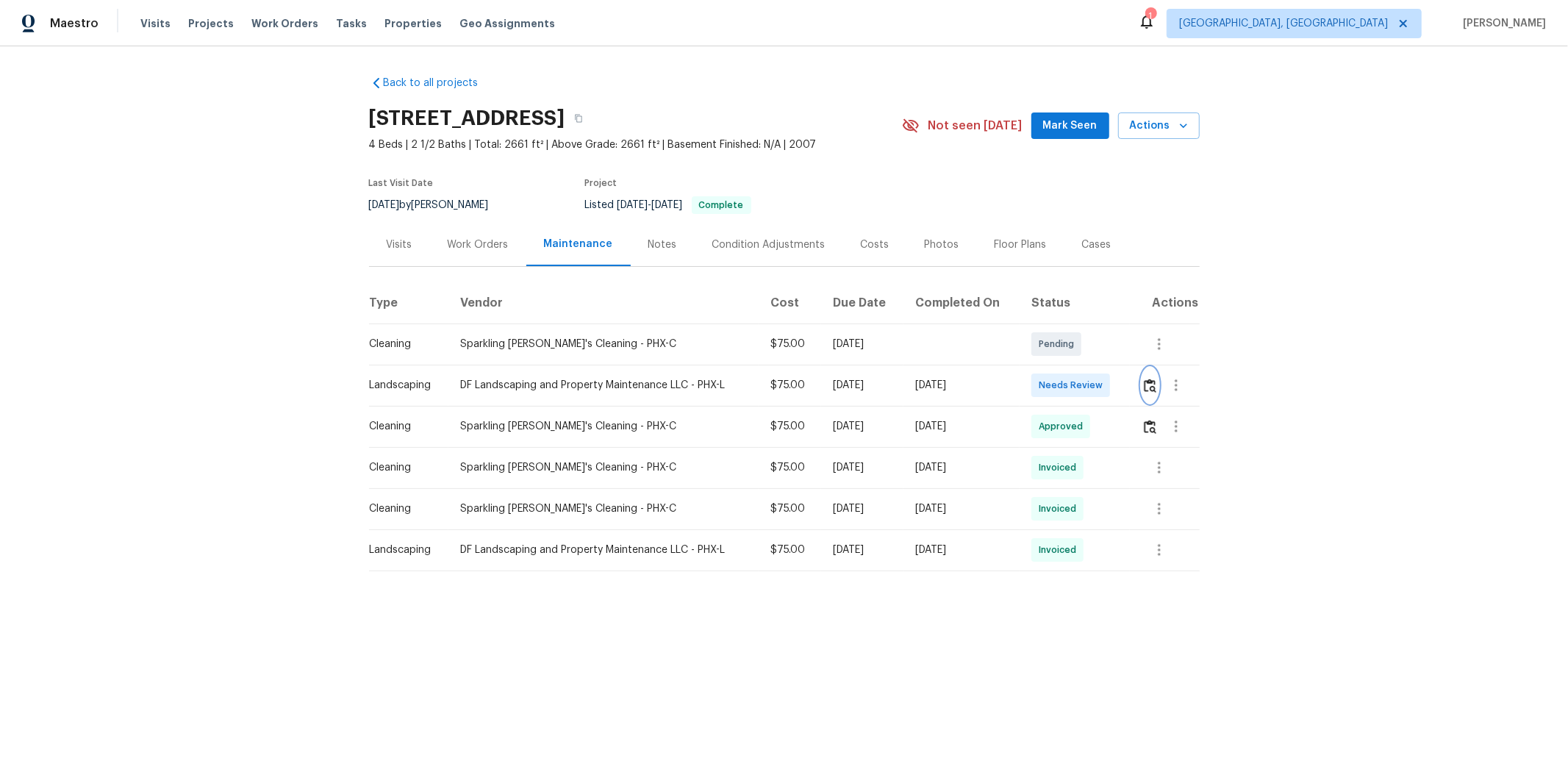
click at [1115, 395] on button "button" at bounding box center [1150, 385] width 17 height 35
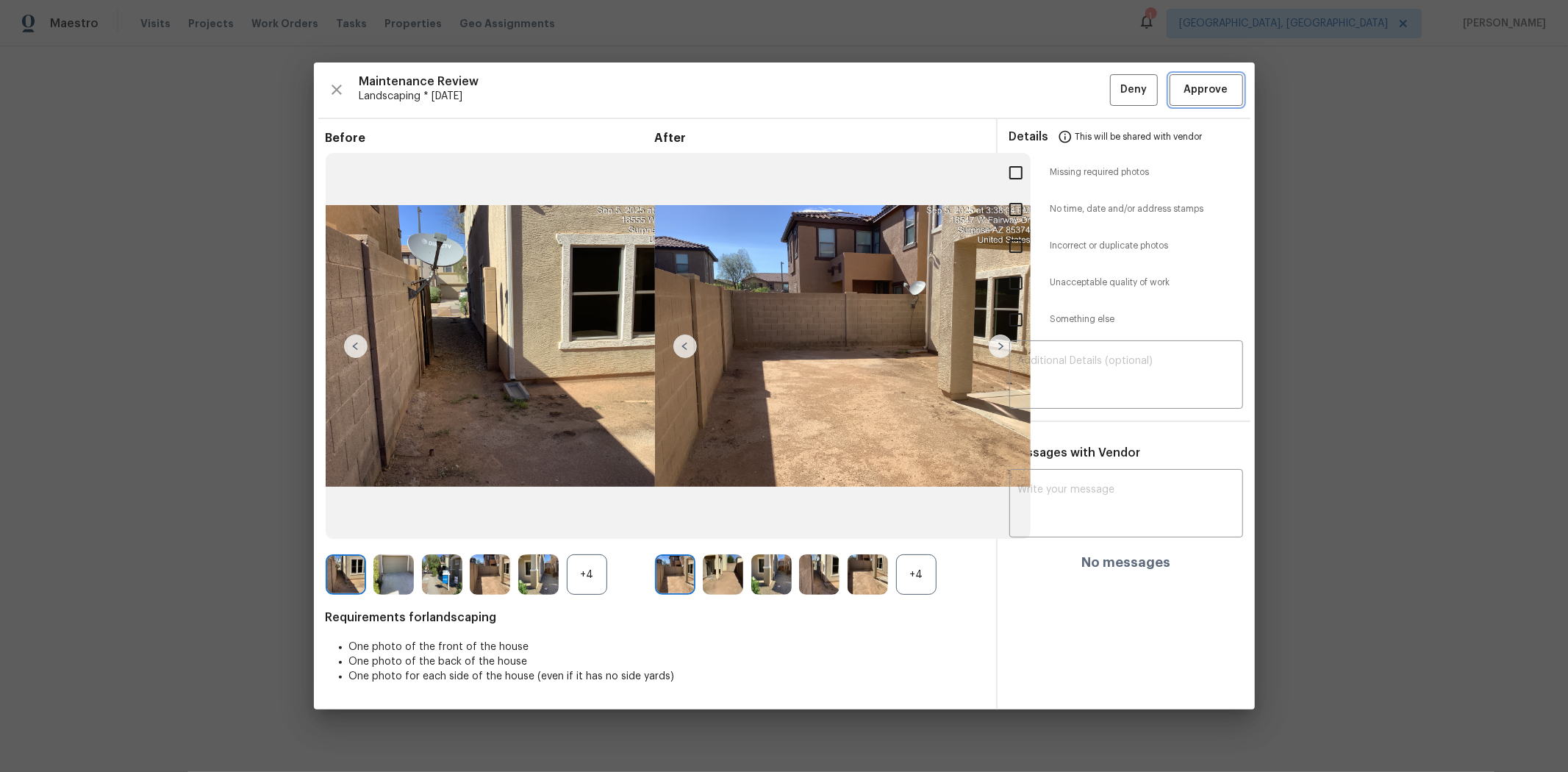
click at [1115, 93] on span "Approve" at bounding box center [1206, 90] width 44 height 18
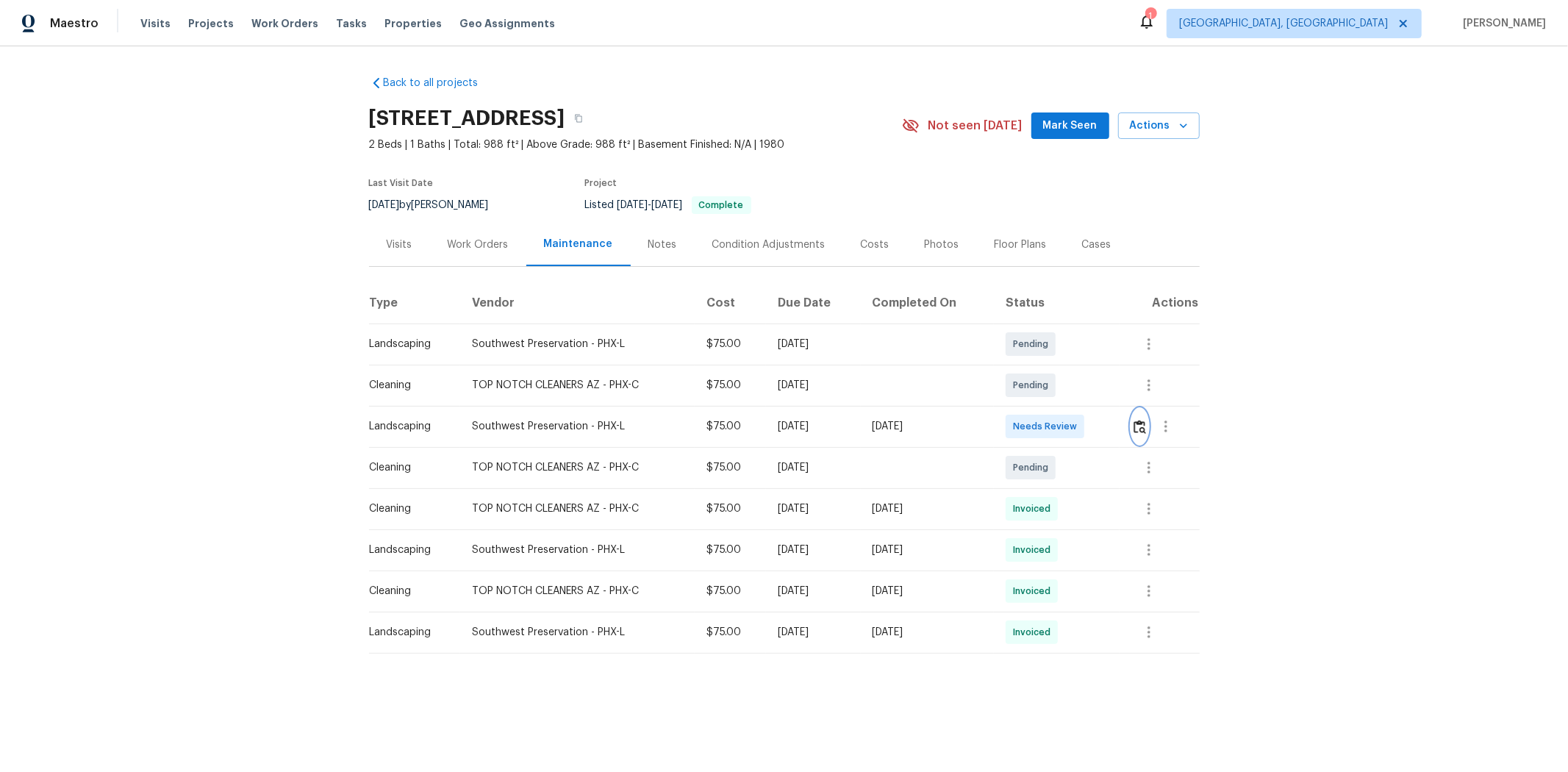
click at [1115, 420] on img "button" at bounding box center [1140, 427] width 13 height 14
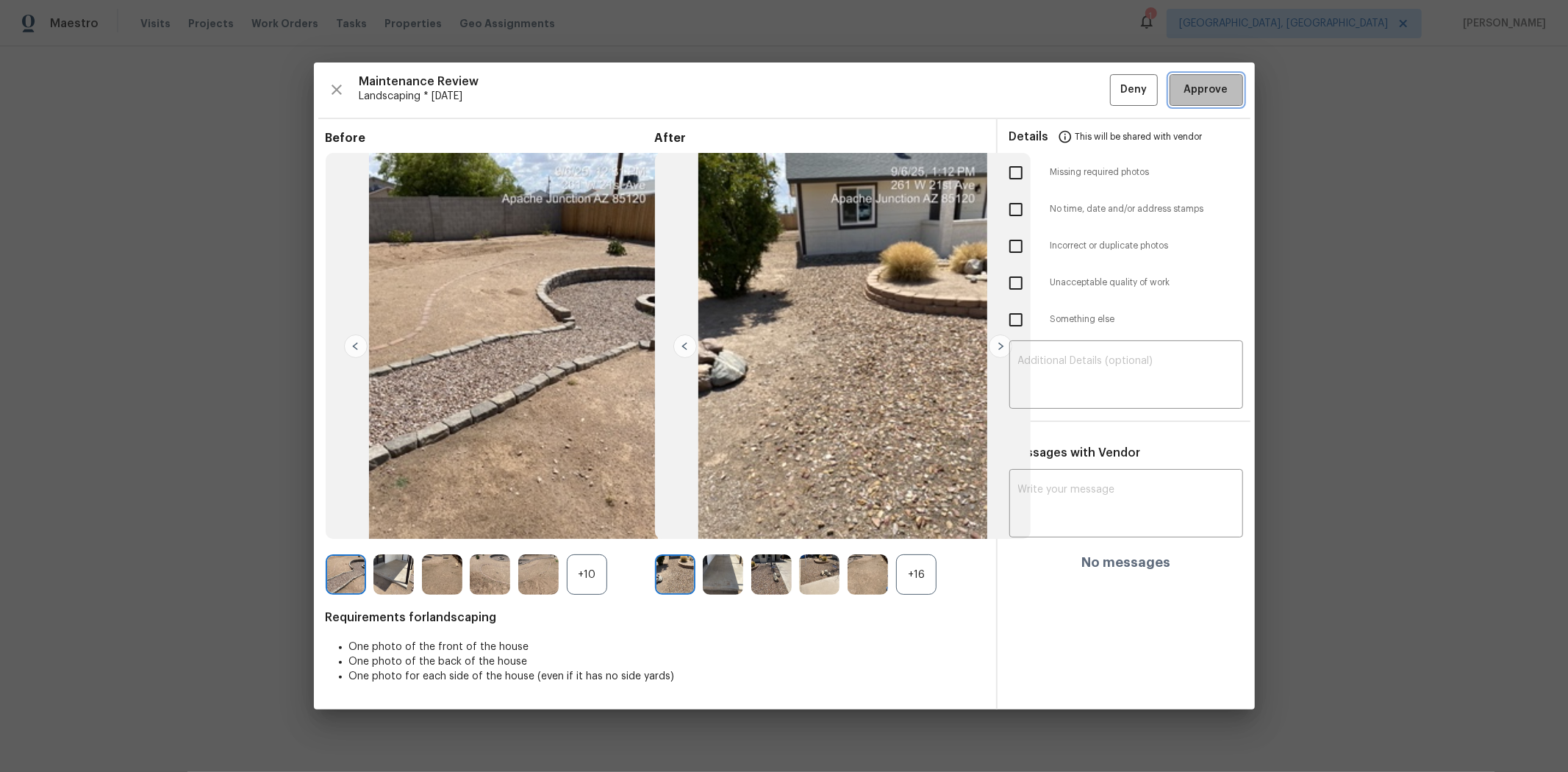
drag, startPoint x: 1181, startPoint y: 87, endPoint x: 1200, endPoint y: 83, distance: 19.4
click at [1115, 87] on span "Approve" at bounding box center [1206, 90] width 50 height 18
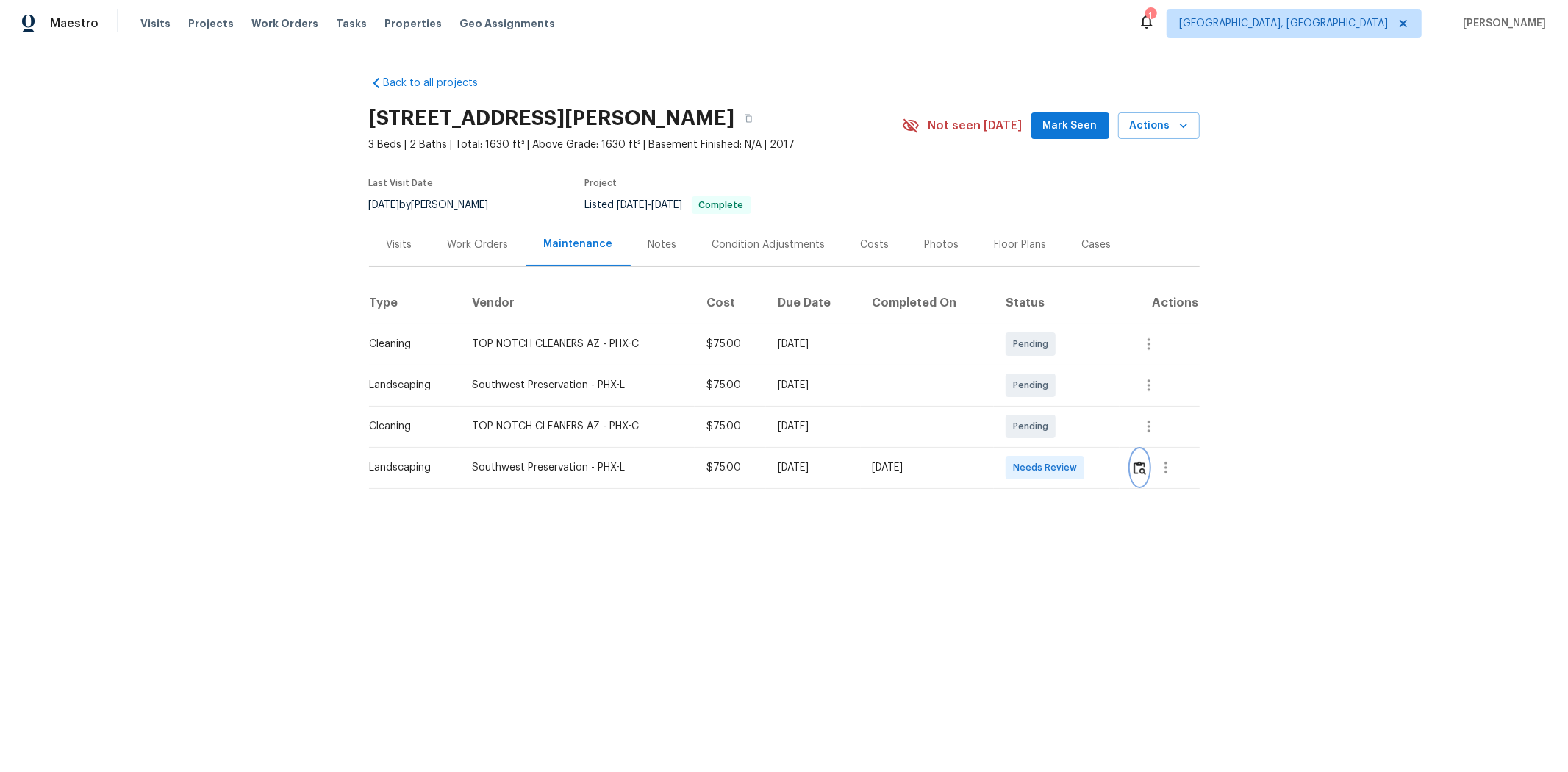
click at [1115, 471] on img "button" at bounding box center [1140, 467] width 13 height 14
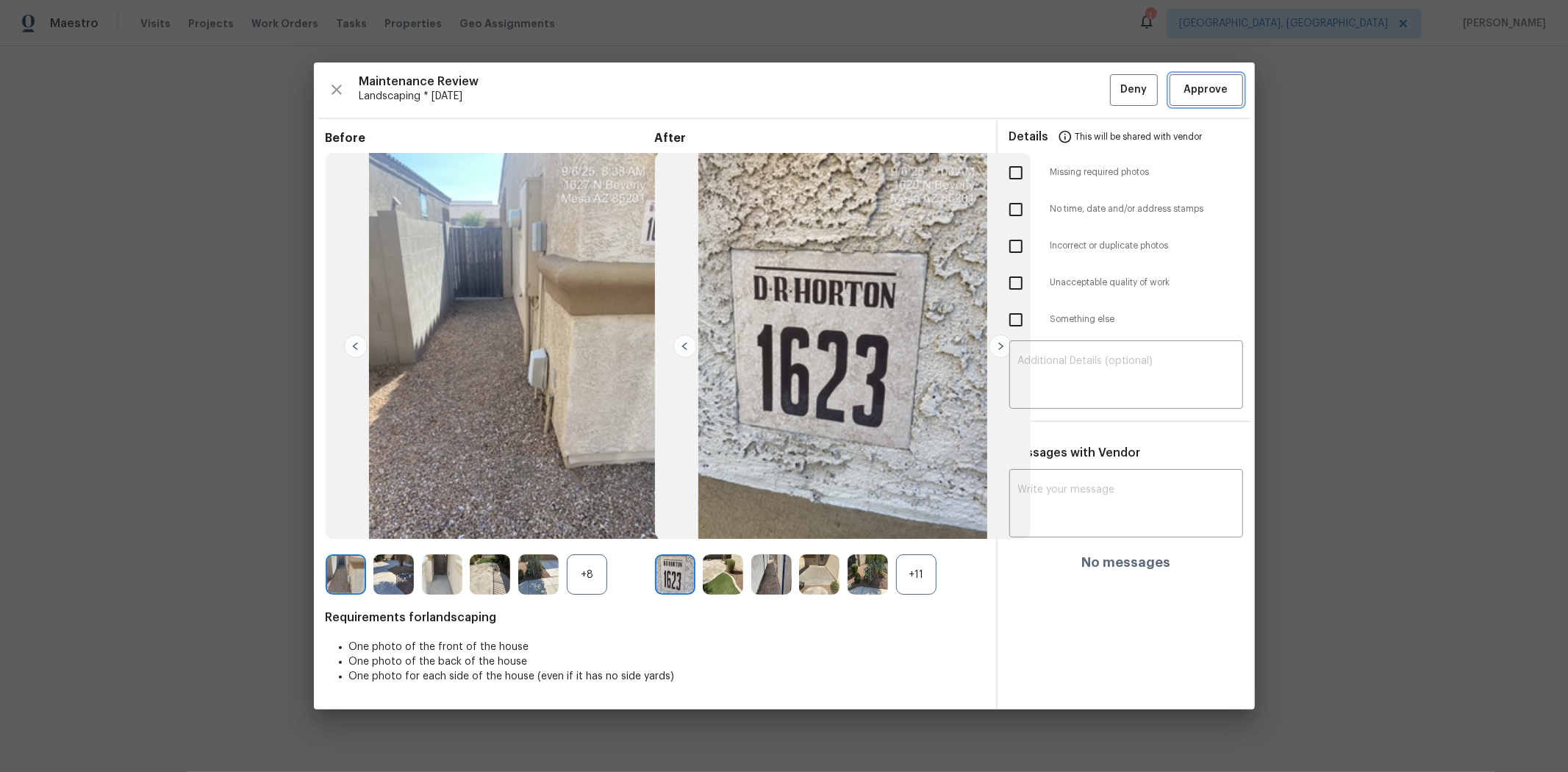
drag, startPoint x: 1216, startPoint y: 87, endPoint x: 1278, endPoint y: 4, distance: 103.6
click at [1115, 86] on span "Approve" at bounding box center [1206, 90] width 44 height 18
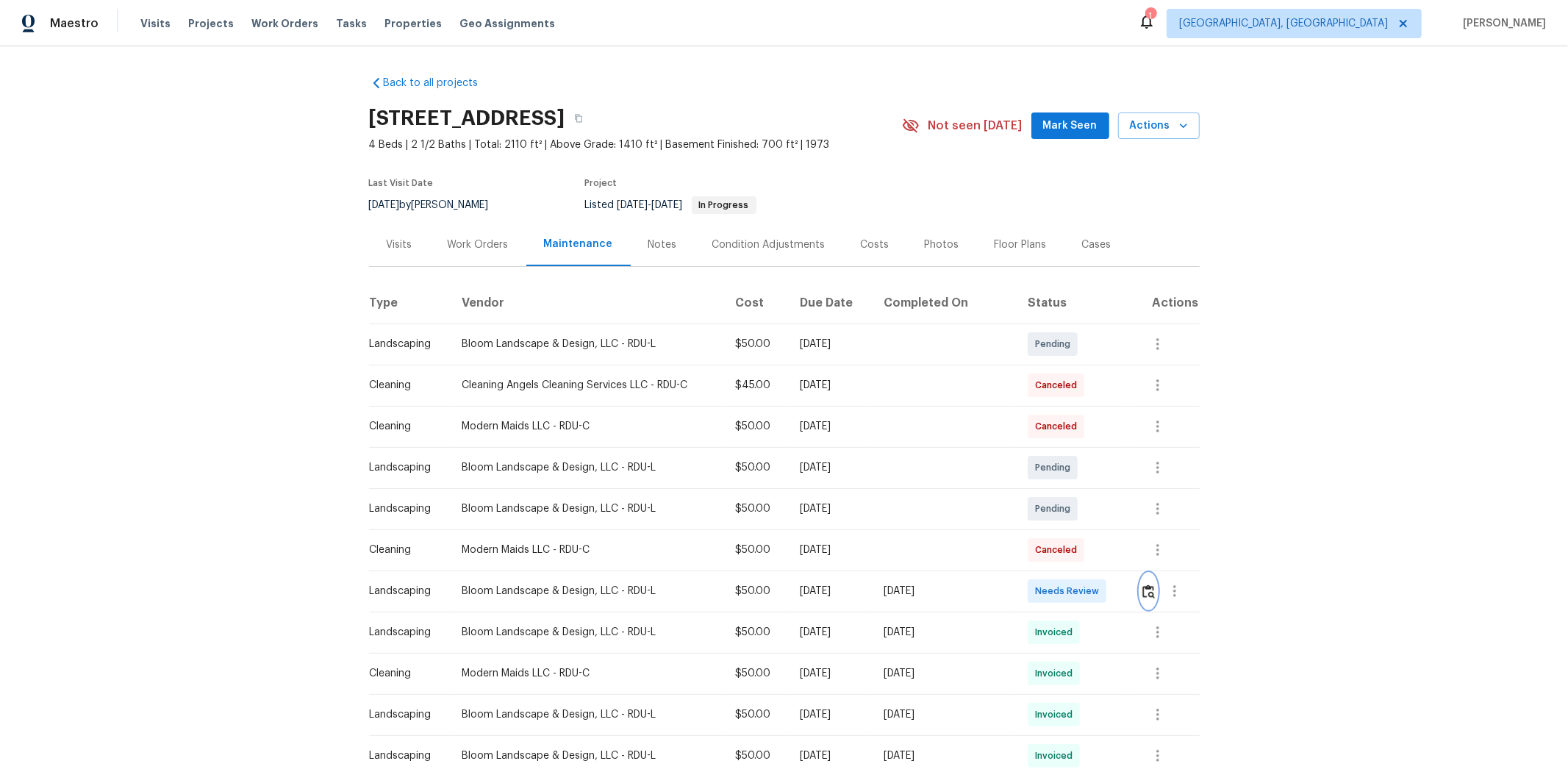
click at [1115, 516] on img "button" at bounding box center [1149, 591] width 13 height 14
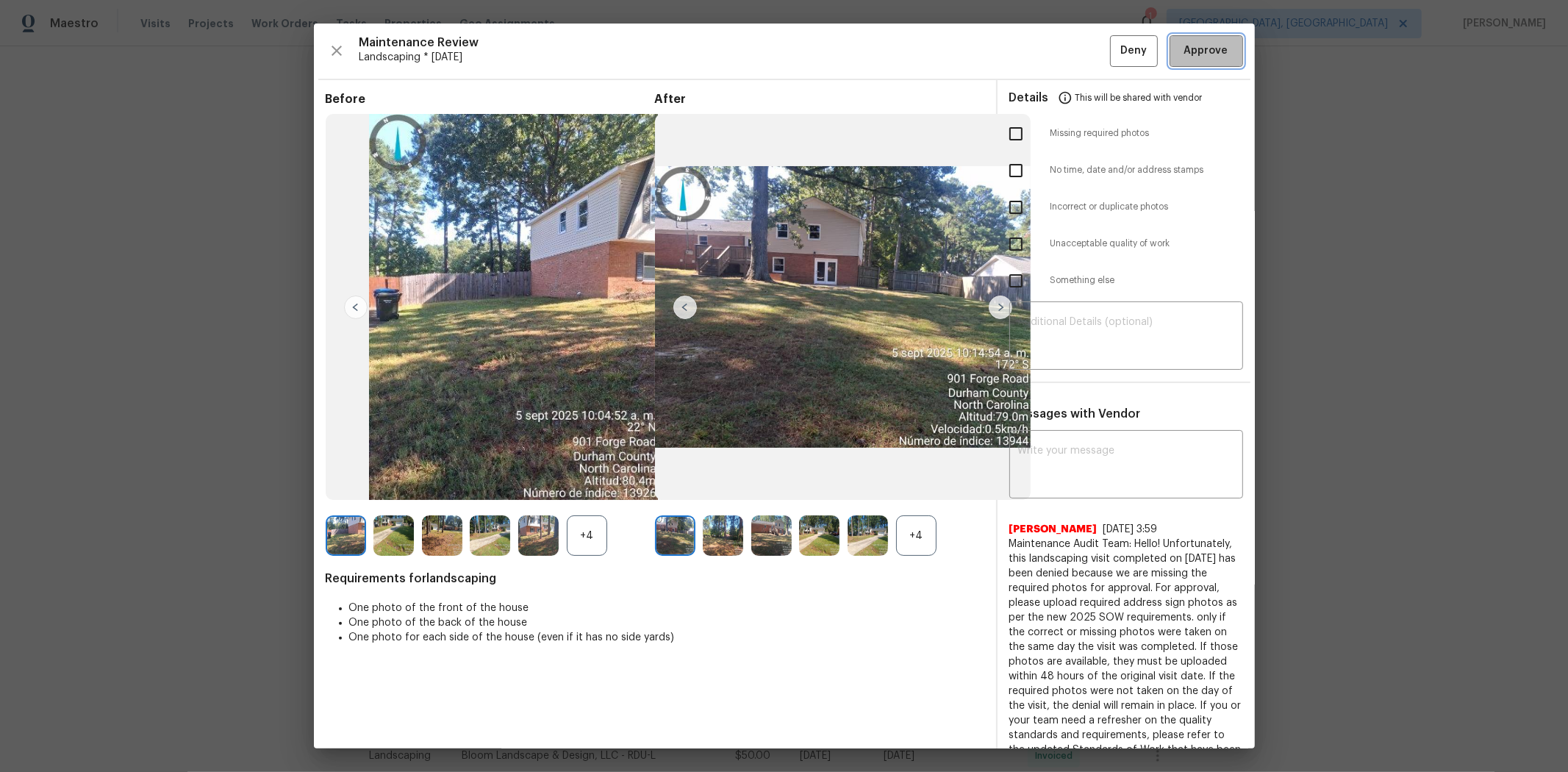
click at [1115, 40] on button "Approve" at bounding box center [1206, 51] width 73 height 32
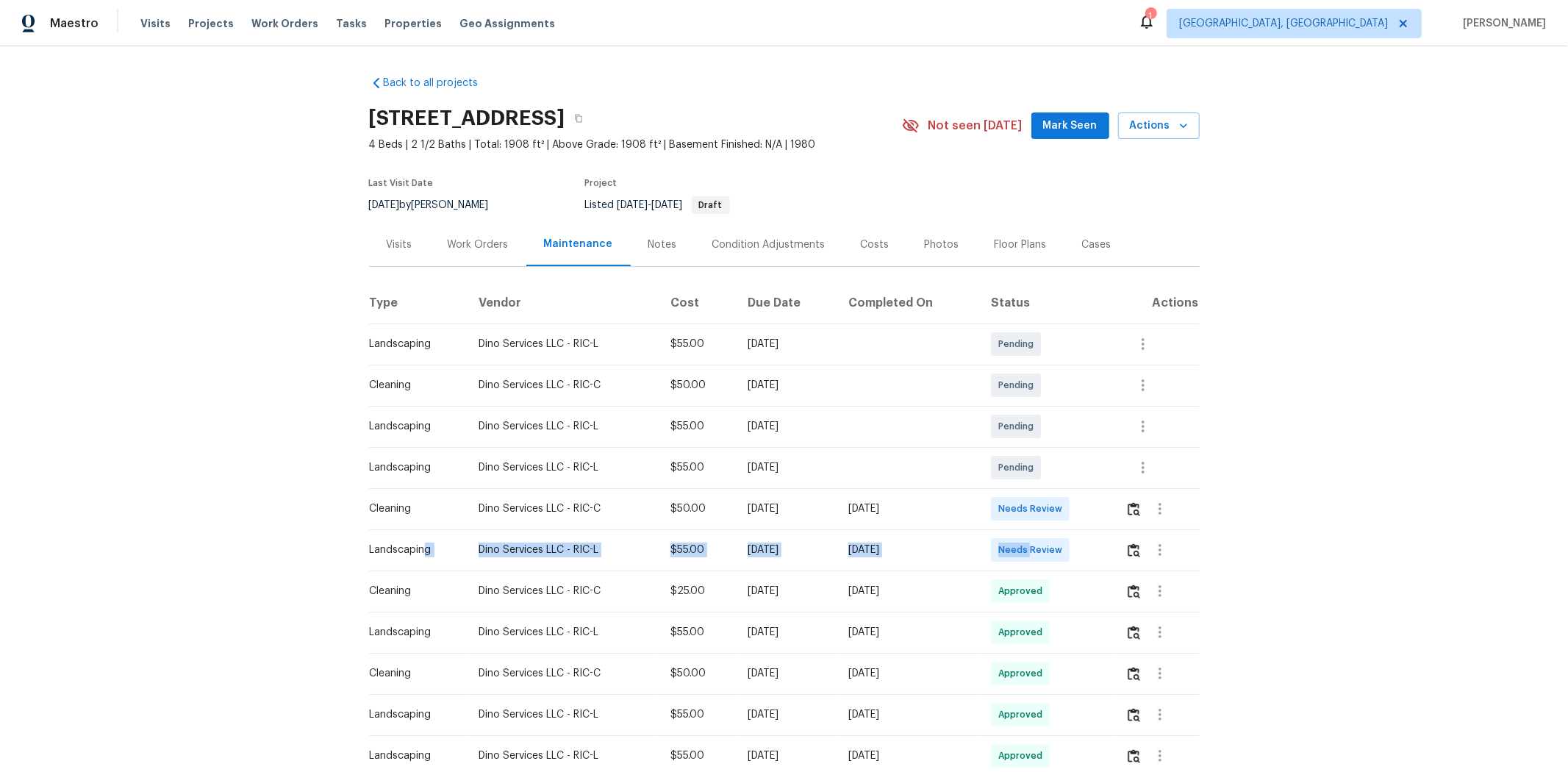
drag, startPoint x: 420, startPoint y: 539, endPoint x: 1052, endPoint y: 561, distance: 632.4
click at [1043, 516] on tr "Landscaping Dino Services LLC - RIC-L $55.00 Tue, Sep 02 2025 Sun, Sep 07 2025 …" at bounding box center [784, 550] width 831 height 41
click at [1086, 516] on td "Needs Review" at bounding box center [1046, 550] width 134 height 41
click at [1115, 516] on img "button" at bounding box center [1134, 550] width 13 height 14
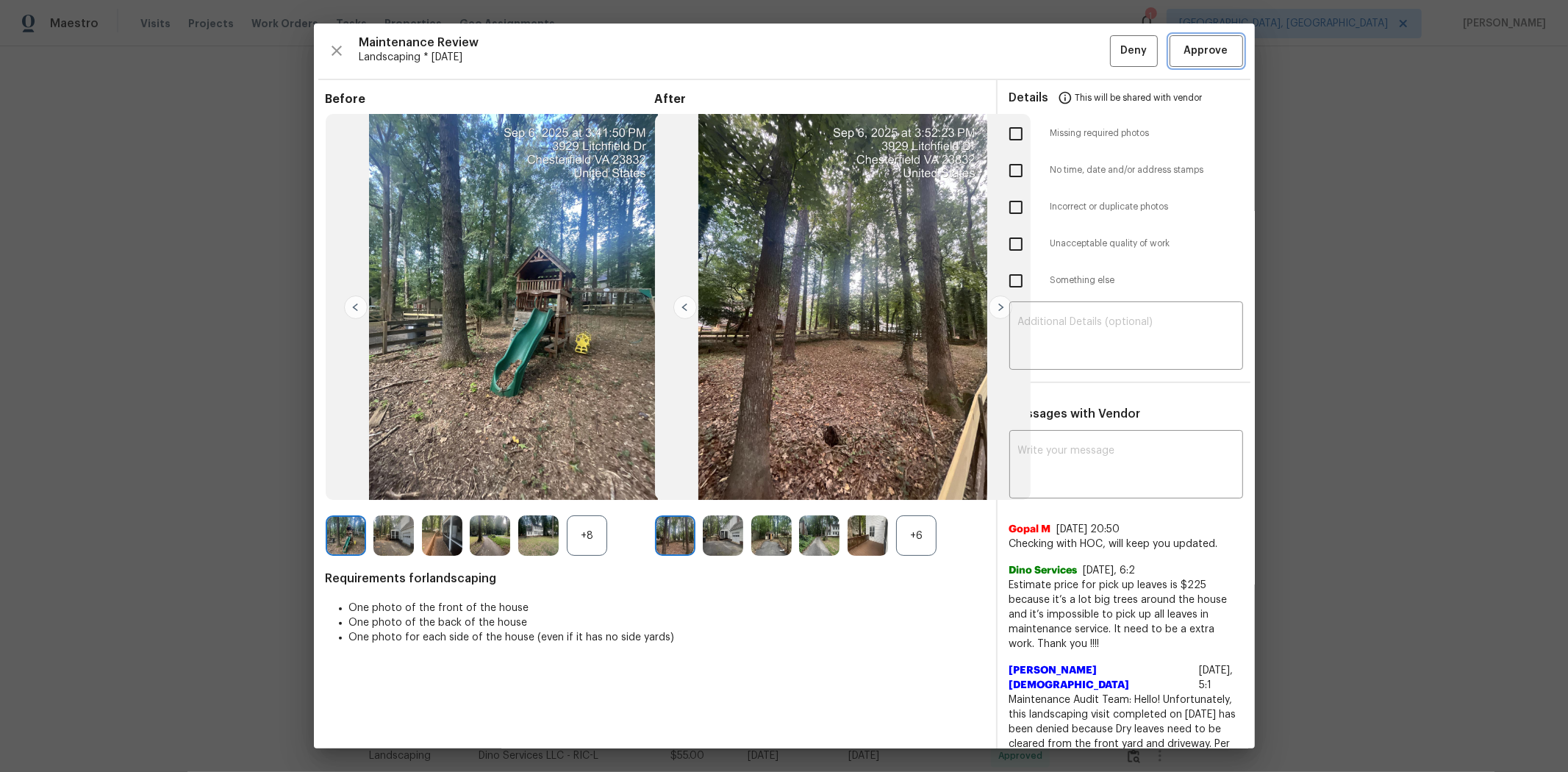
click at [1115, 48] on span "Approve" at bounding box center [1206, 51] width 44 height 18
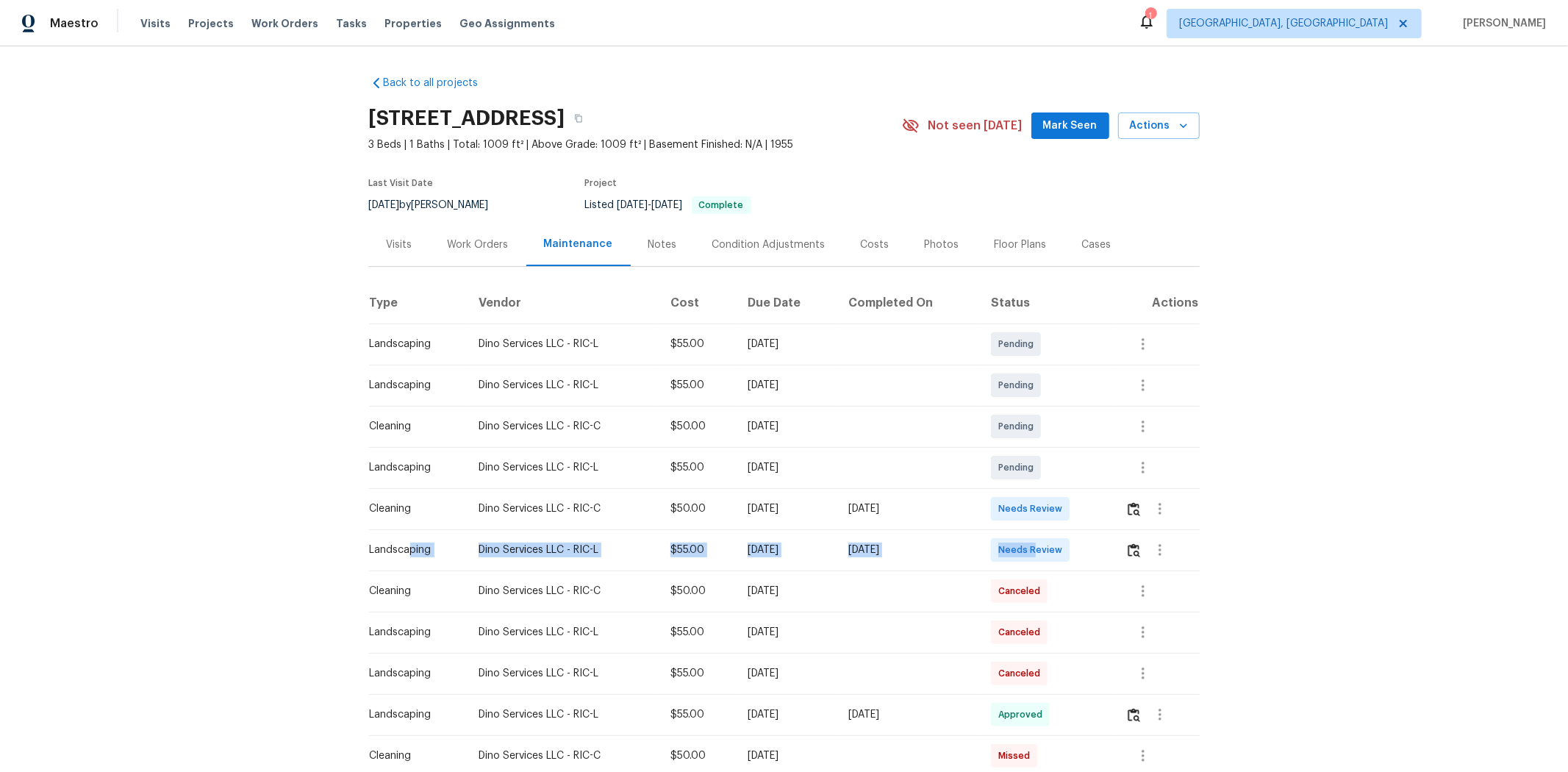
drag, startPoint x: 403, startPoint y: 541, endPoint x: 1056, endPoint y: 540, distance: 653.0
click at [1056, 516] on tr "Landscaping Dino Services LLC - RIC-L $55.00 [DATE] [DATE] Needs Review" at bounding box center [784, 550] width 831 height 41
click at [1115, 516] on img "button" at bounding box center [1134, 550] width 13 height 14
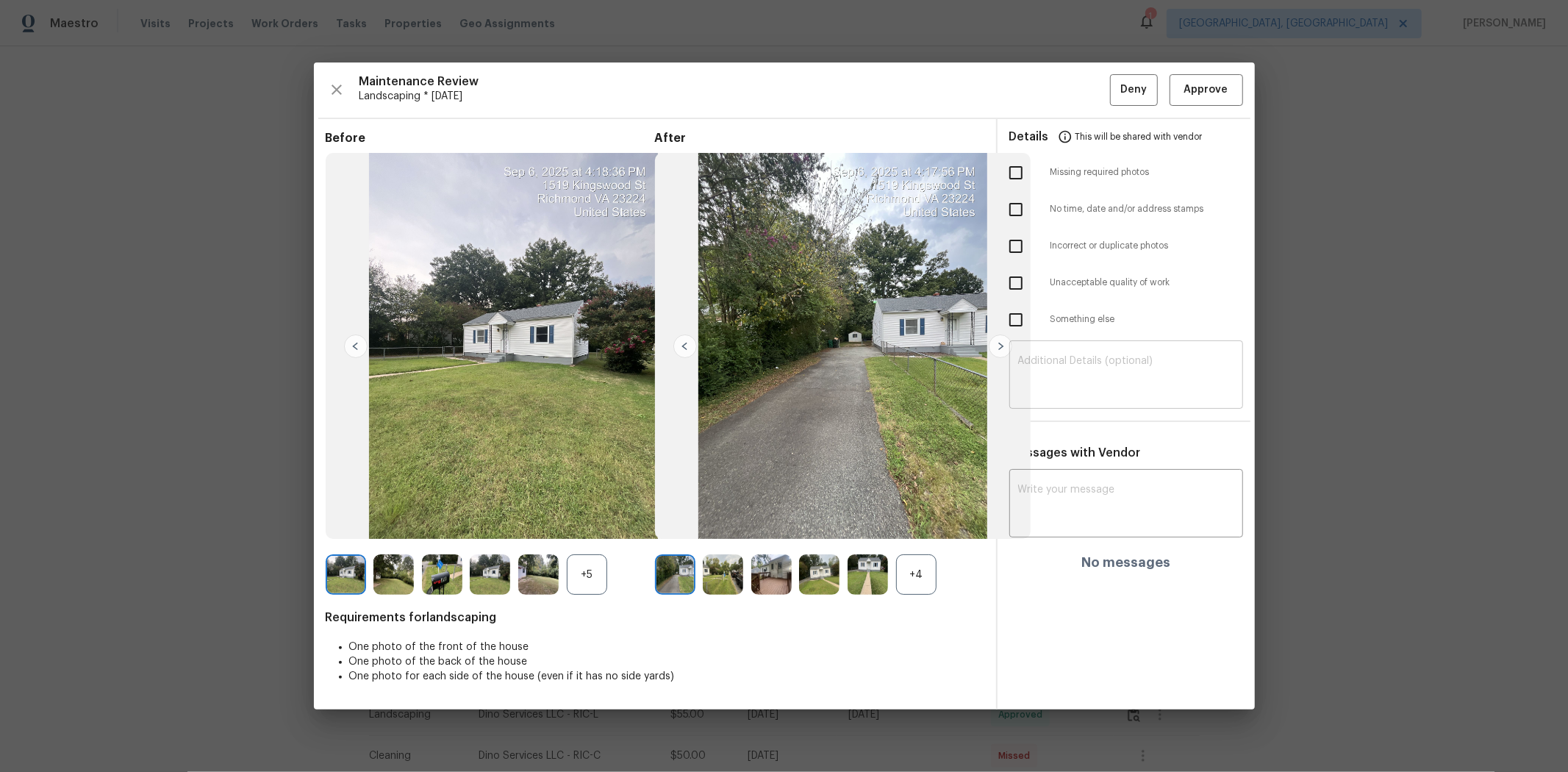
click at [1076, 373] on textarea at bounding box center [1126, 376] width 216 height 41
click at [1020, 283] on input "checkbox" at bounding box center [1016, 283] width 31 height 31
checkbox input "true"
drag, startPoint x: 1101, startPoint y: 361, endPoint x: 1109, endPoint y: 363, distance: 8.2
click at [1109, 364] on textarea at bounding box center [1126, 376] width 216 height 41
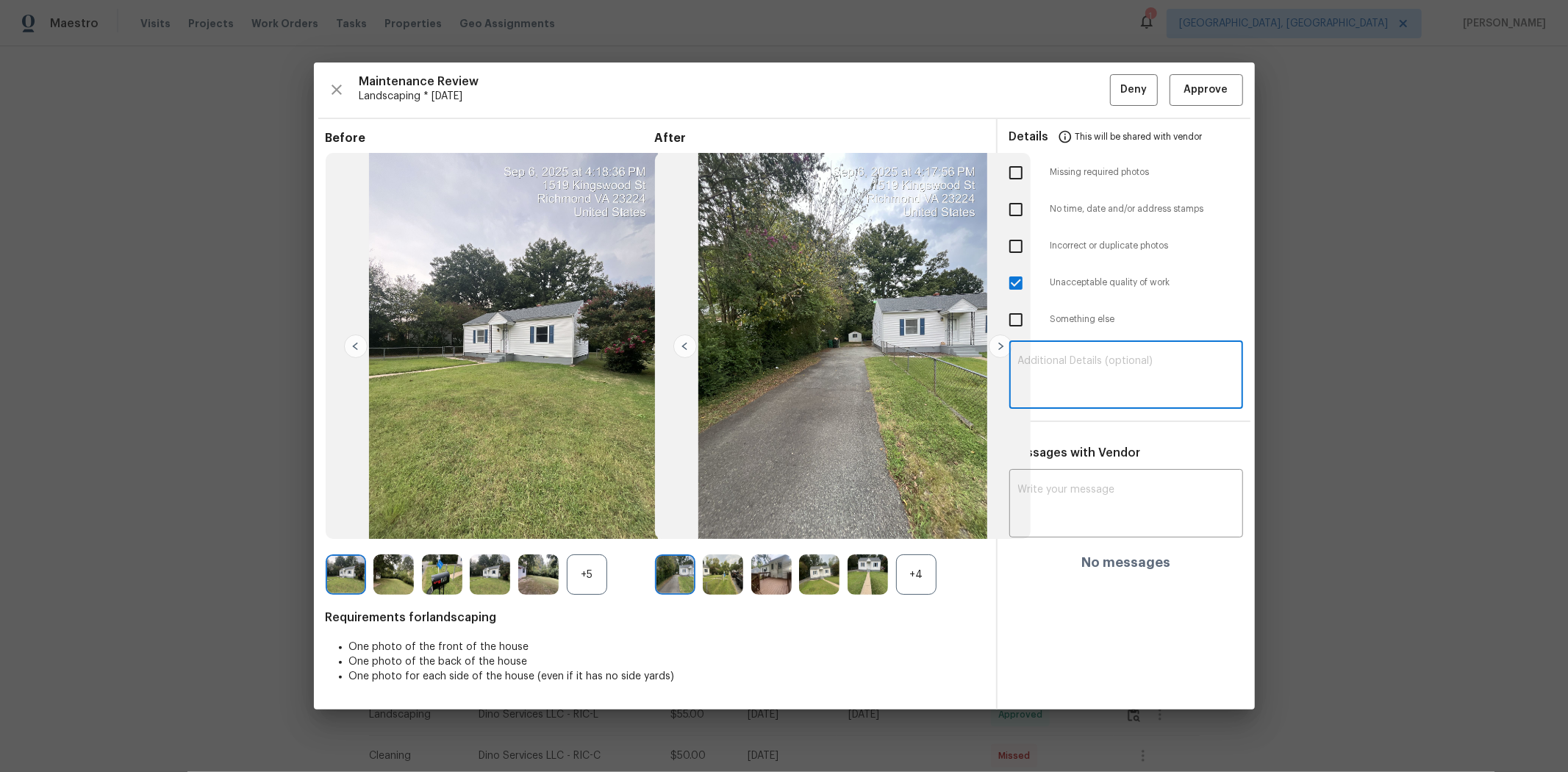
paste textarea "Maintenance Audit Team: Hello! Unfortunately, this landscaping visit completed …"
click at [1109, 371] on textarea "Maintenance Audit Team: Hello! Unfortunately, this landscaping visit completed …" at bounding box center [1126, 376] width 216 height 41
type textarea "Maintenance Audit Team: Hello! Unfortunately, this landscaping visit completed …"
click at [1115, 479] on div "x ​" at bounding box center [1126, 504] width 234 height 65
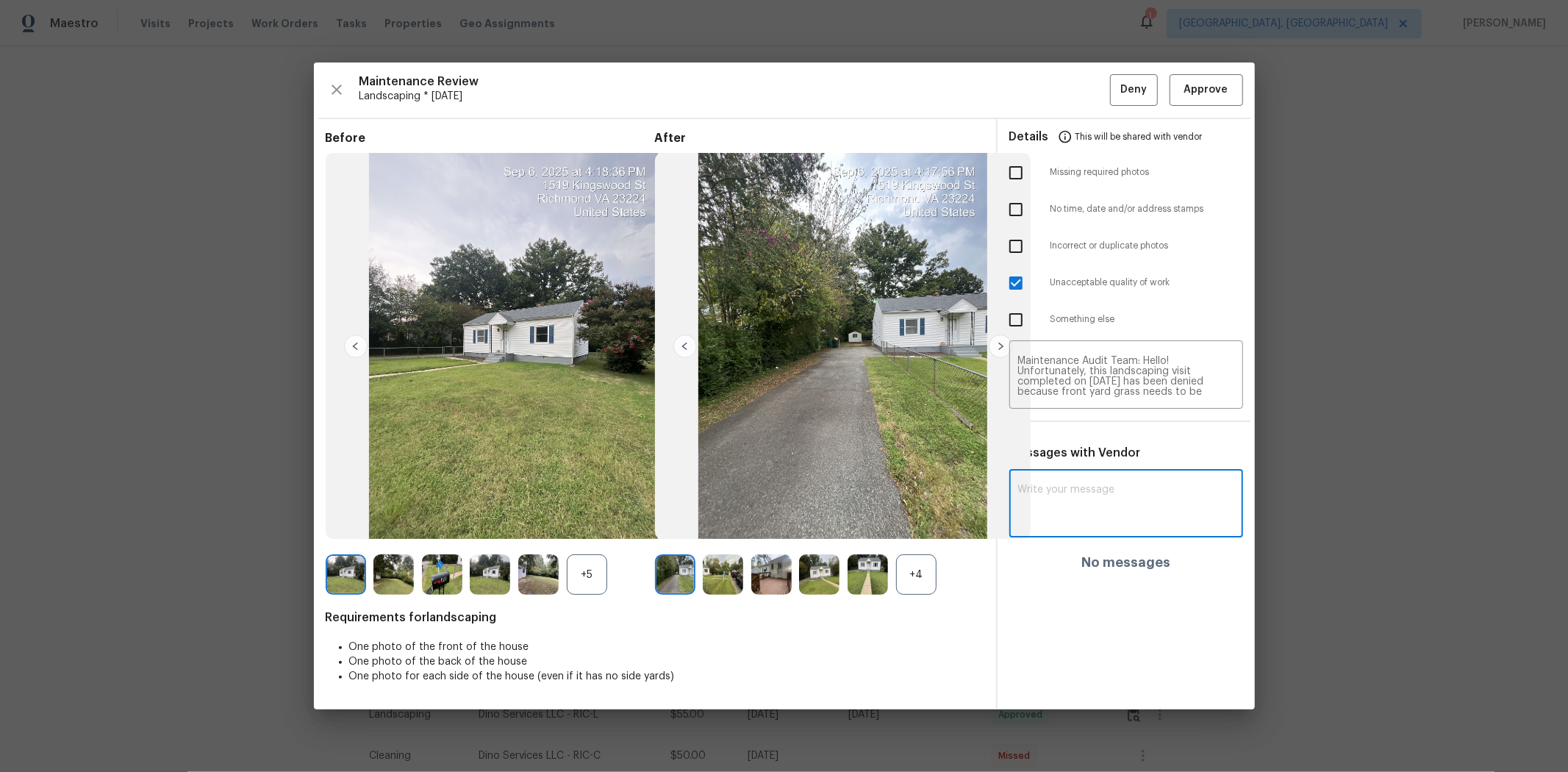
paste textarea "Maintenance Audit Team: Hello! Unfortunately, this landscaping visit completed …"
type textarea "Maintenance Audit Team: Hello! Unfortunately, this landscaping visit completed …"
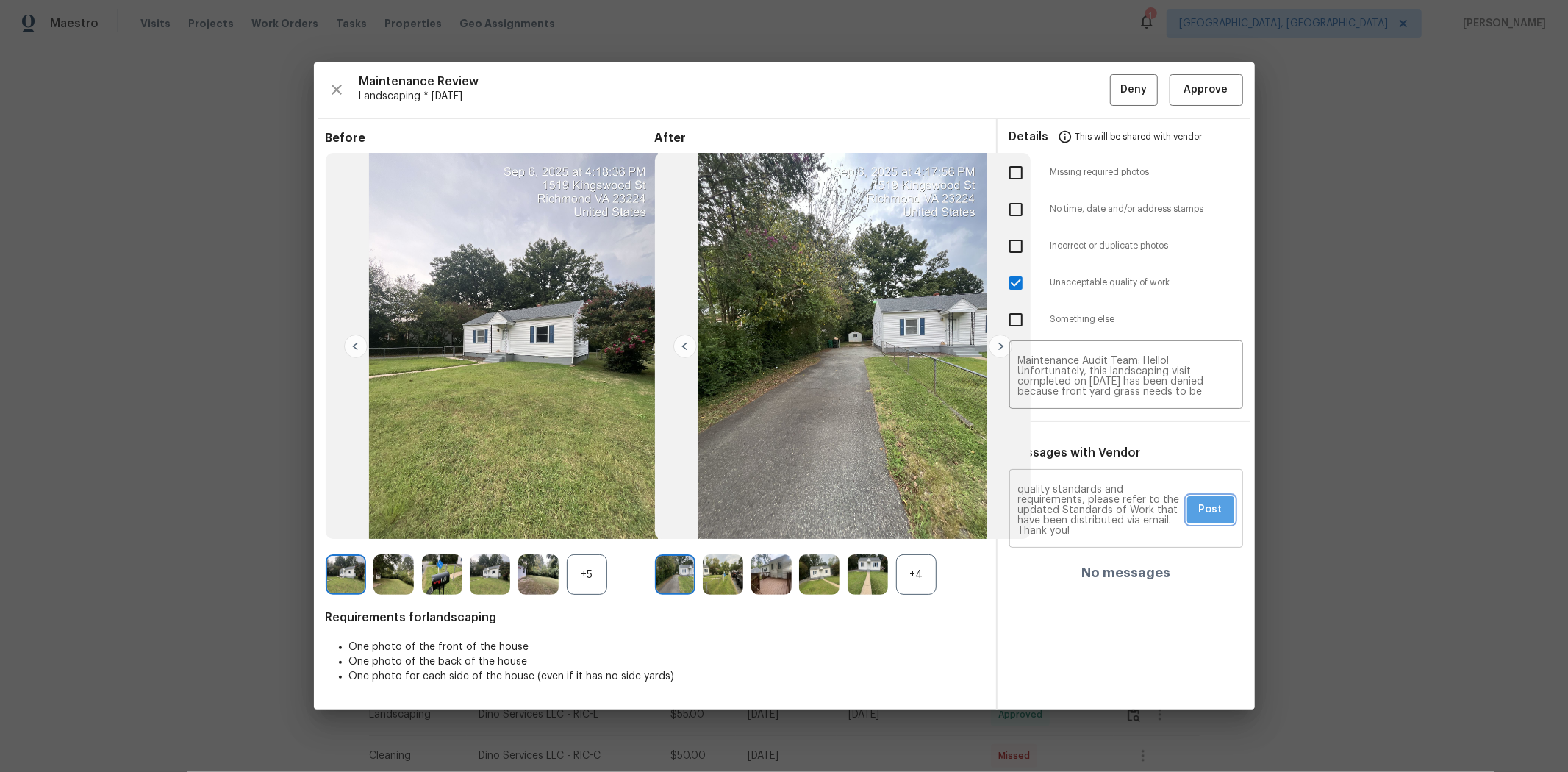
click at [1115, 510] on button "Post" at bounding box center [1211, 510] width 47 height 28
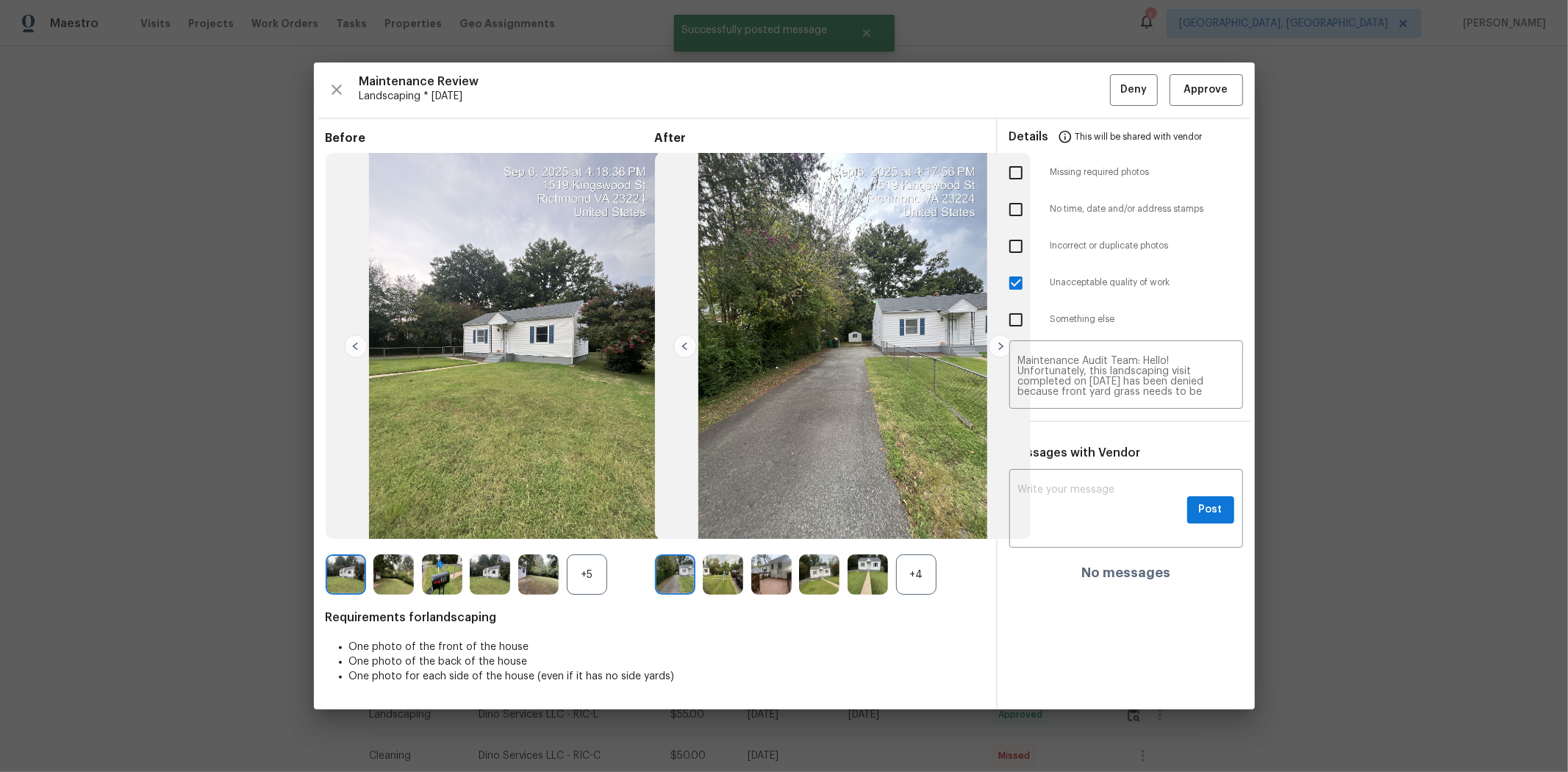
scroll to position [0, 0]
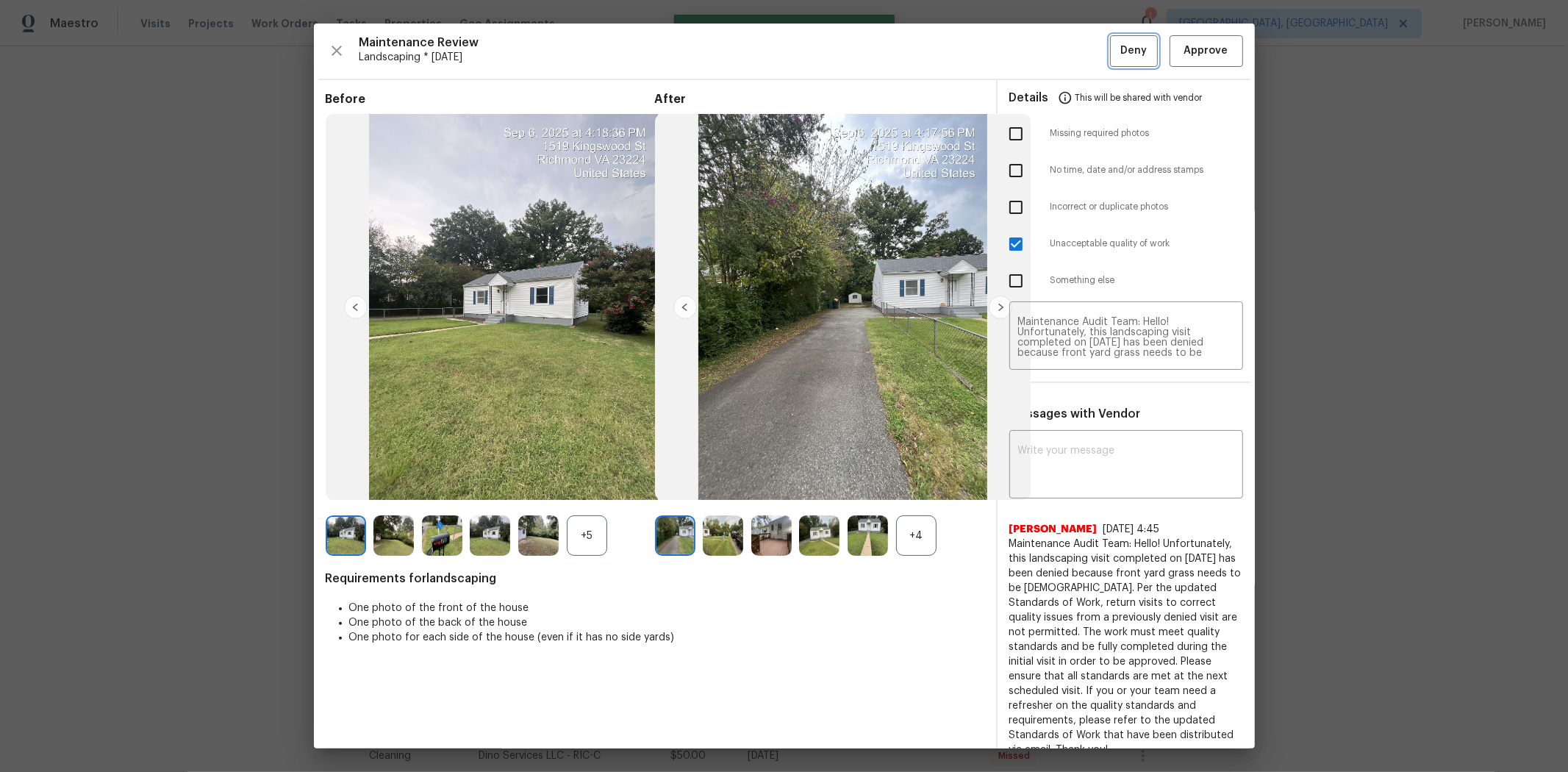
click at [1115, 35] on button "Deny" at bounding box center [1134, 51] width 48 height 32
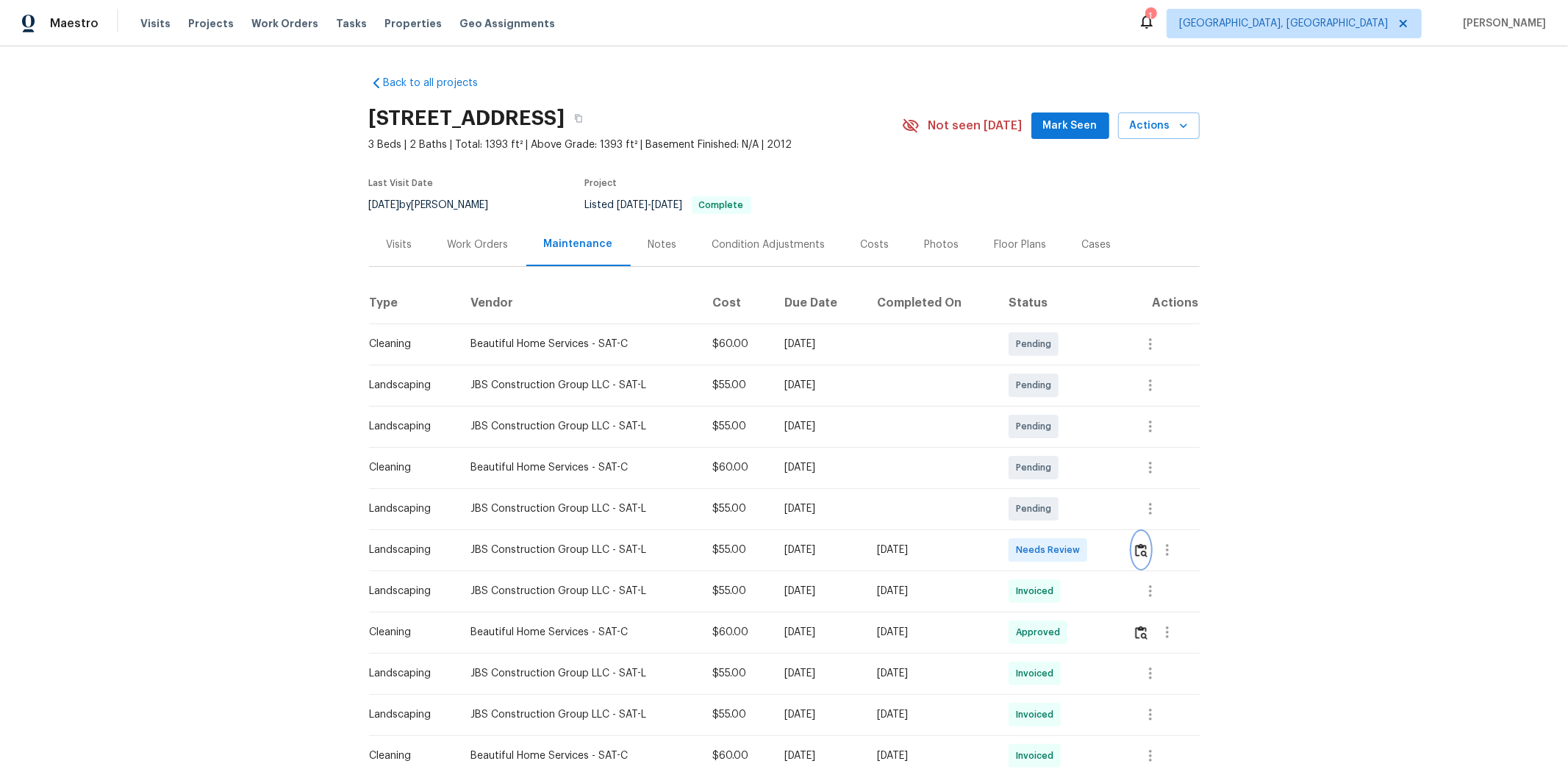
click at [1115, 516] on img "button" at bounding box center [1141, 550] width 13 height 14
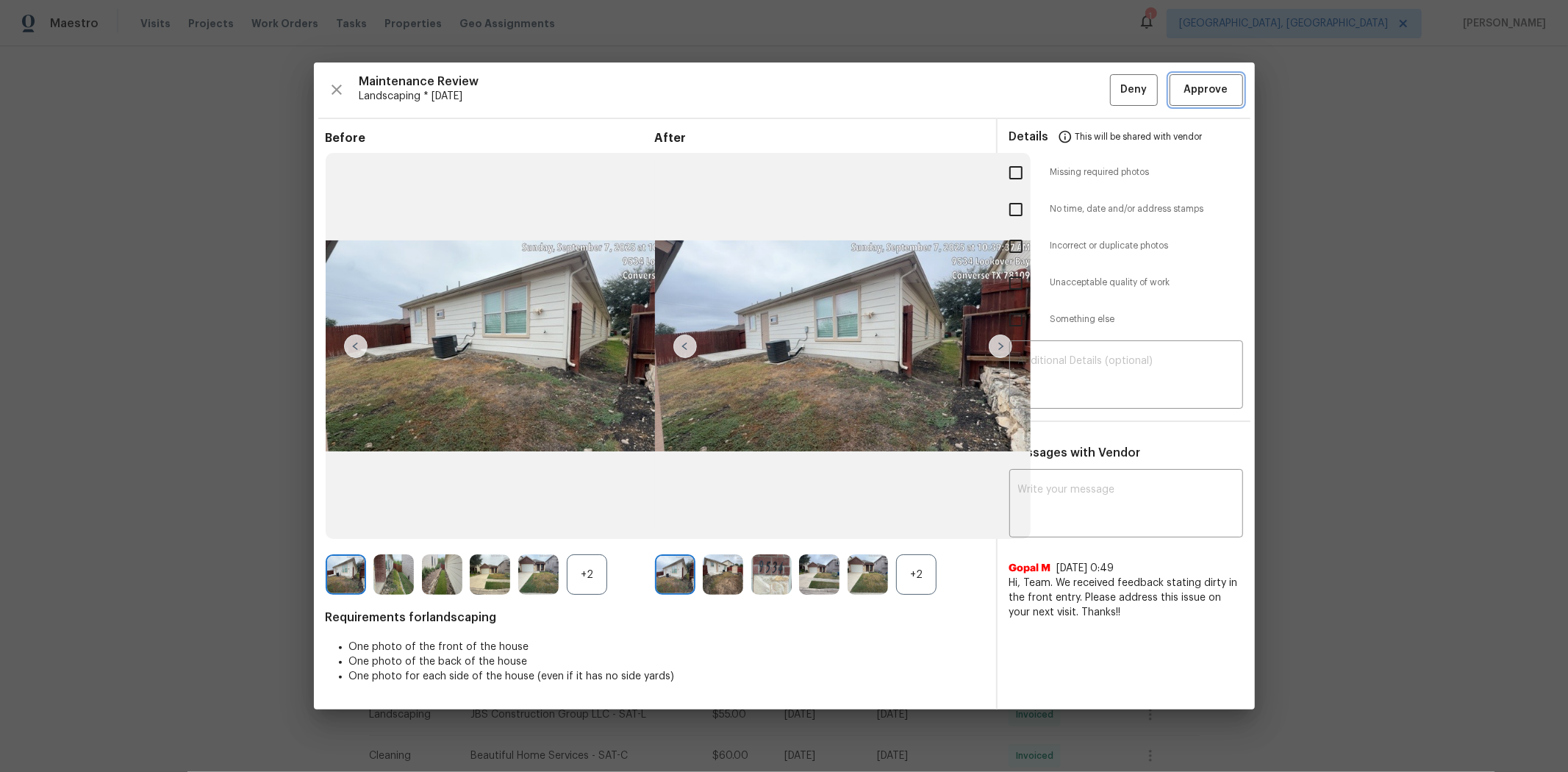
click at [1115, 78] on button "Approve" at bounding box center [1206, 90] width 73 height 32
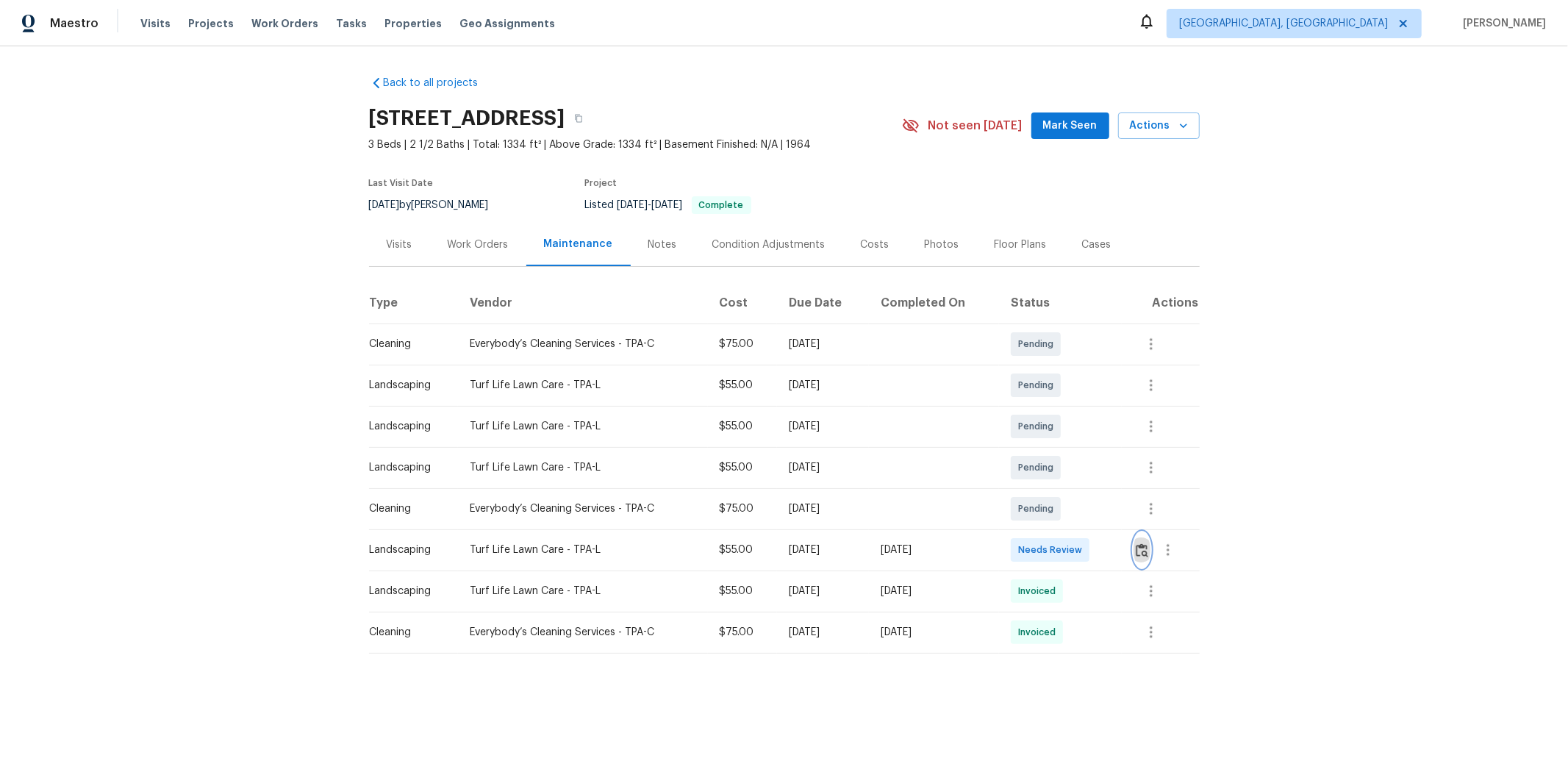
click at [1115, 516] on button "button" at bounding box center [1143, 549] width 17 height 35
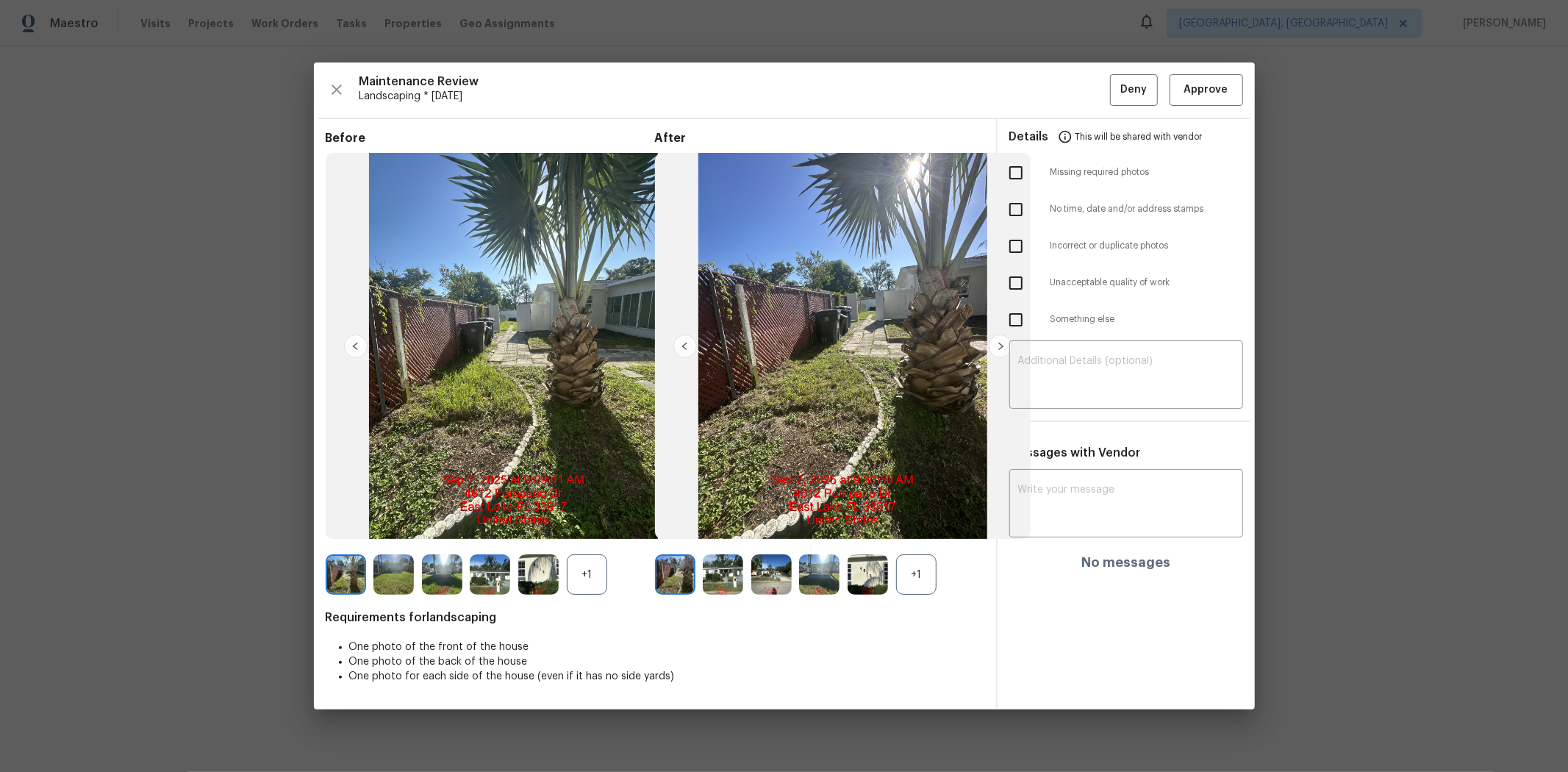
click at [1115, 70] on div "Maintenance Review Landscaping * [DATE] Deny Approve Before +1 After +1 Require…" at bounding box center [784, 386] width 941 height 646
click at [1115, 83] on span "Approve" at bounding box center [1206, 90] width 44 height 18
